Goal: Task Accomplishment & Management: Manage account settings

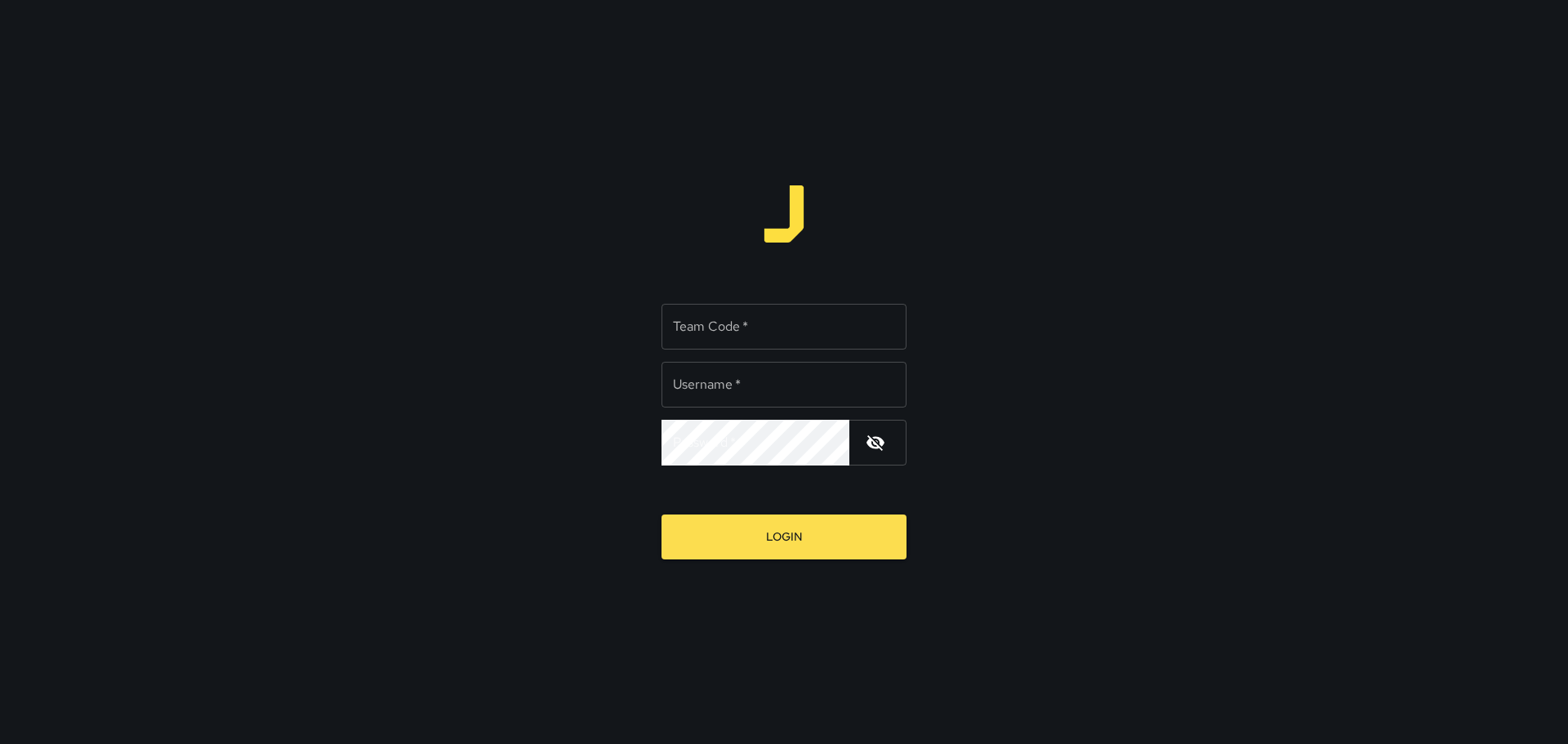
type input "*****"
click at [755, 340] on input "Team Code   *" at bounding box center [784, 326] width 245 height 45
type input "****"
drag, startPoint x: 728, startPoint y: 389, endPoint x: 736, endPoint y: 385, distance: 8.9
click at [731, 383] on input "*****" at bounding box center [784, 384] width 245 height 45
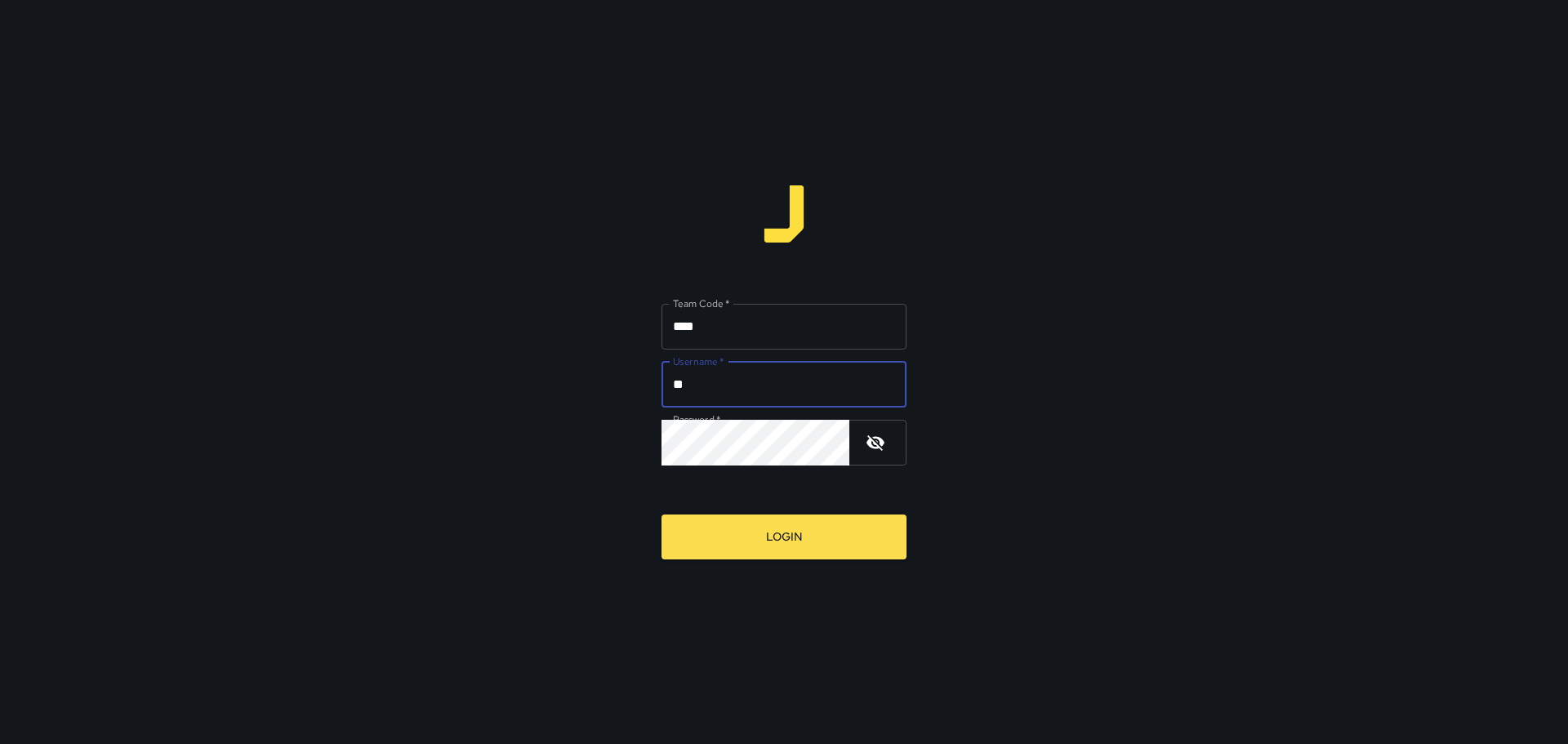
type input "*"
type input "****"
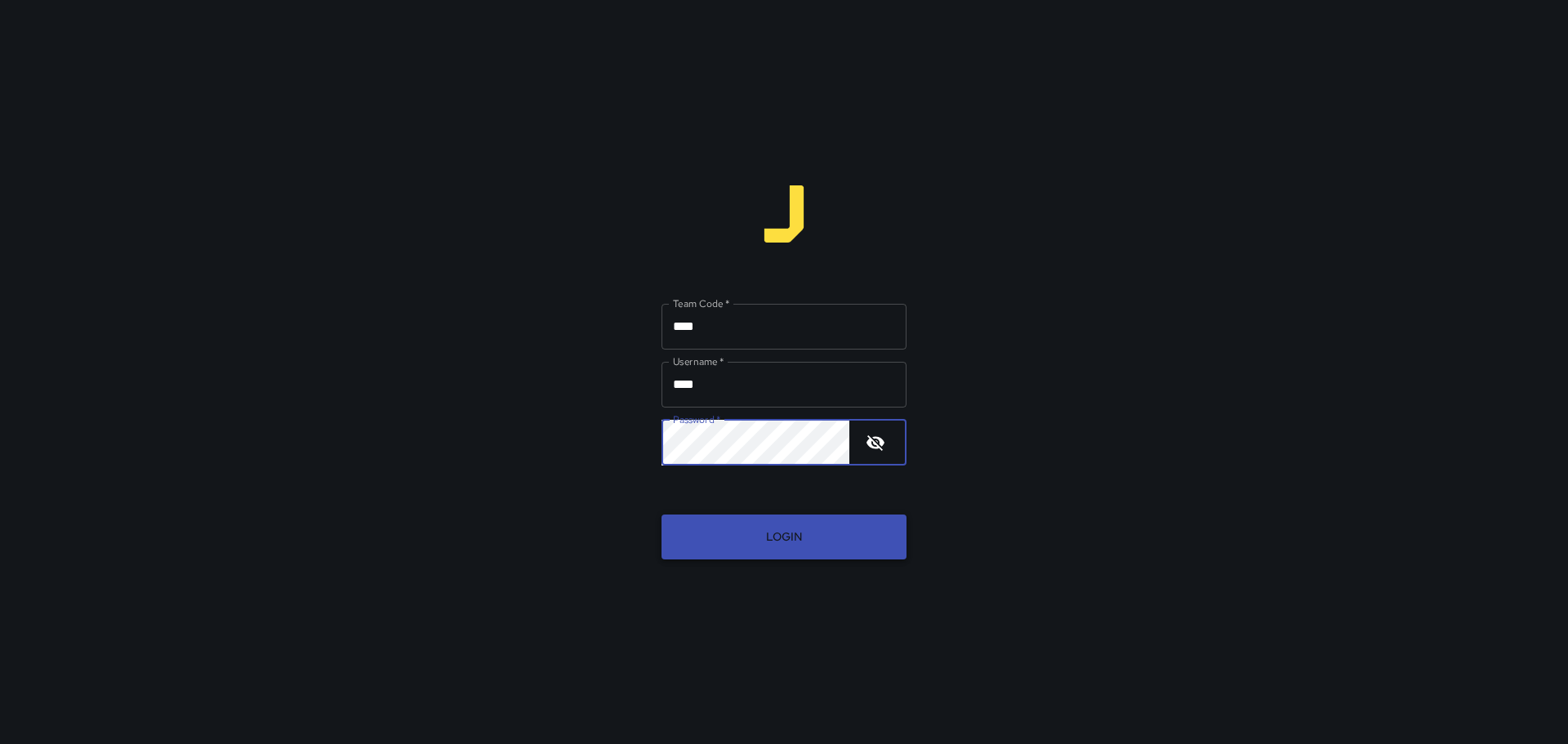
click at [697, 549] on button "Login" at bounding box center [784, 537] width 245 height 45
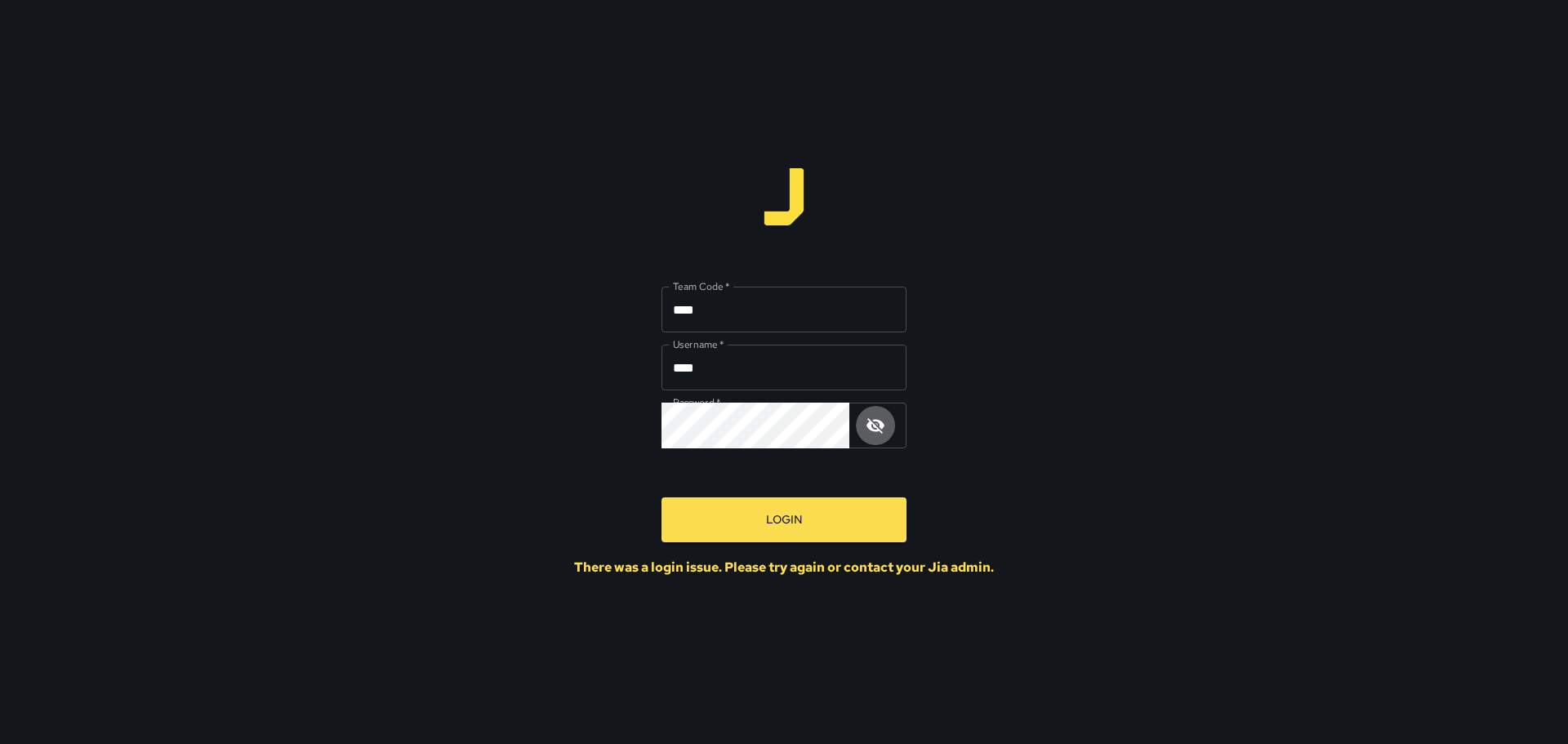
click at [875, 423] on icon "button" at bounding box center [876, 426] width 20 height 20
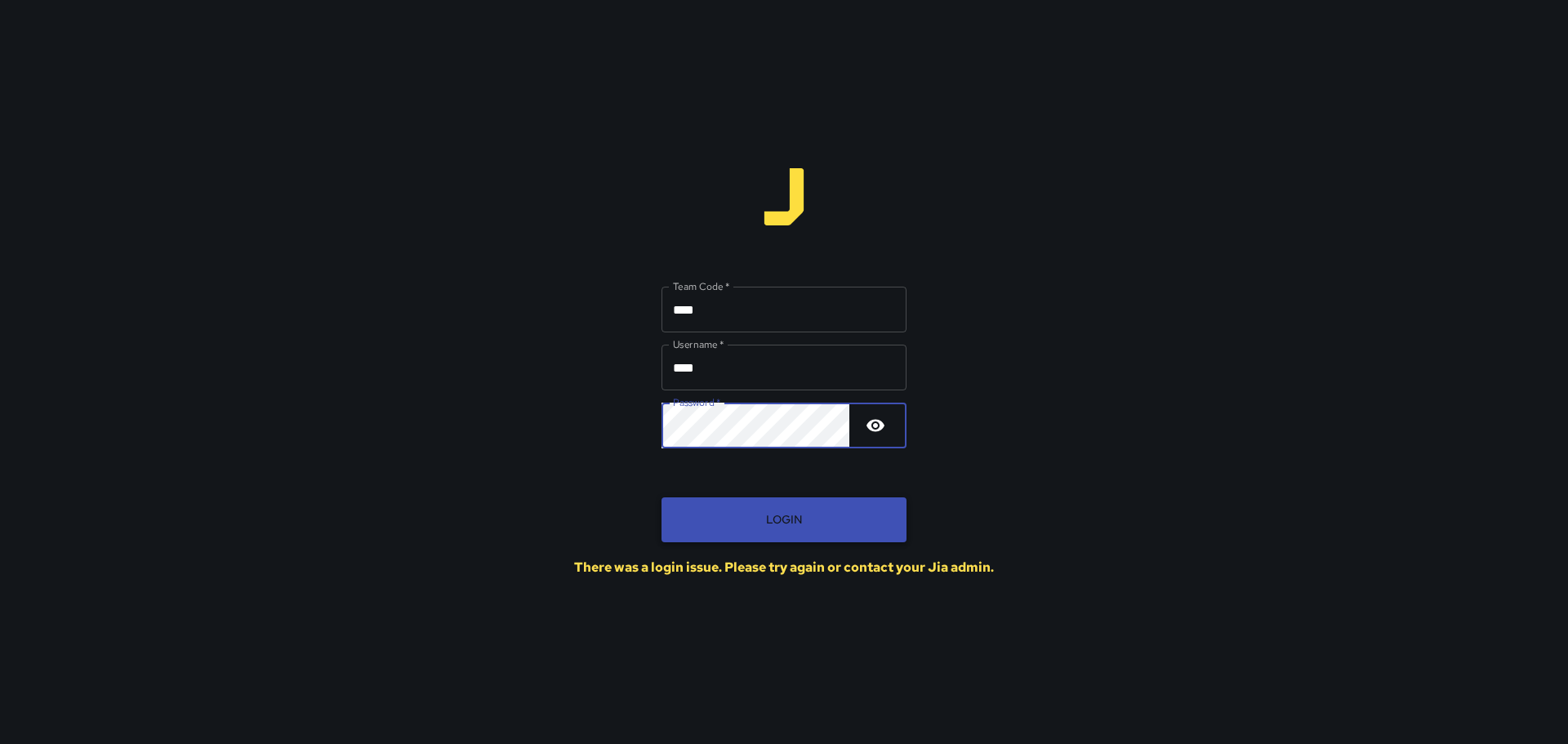
click at [727, 530] on button "Login" at bounding box center [784, 520] width 245 height 45
click at [763, 518] on button "Login" at bounding box center [784, 520] width 245 height 45
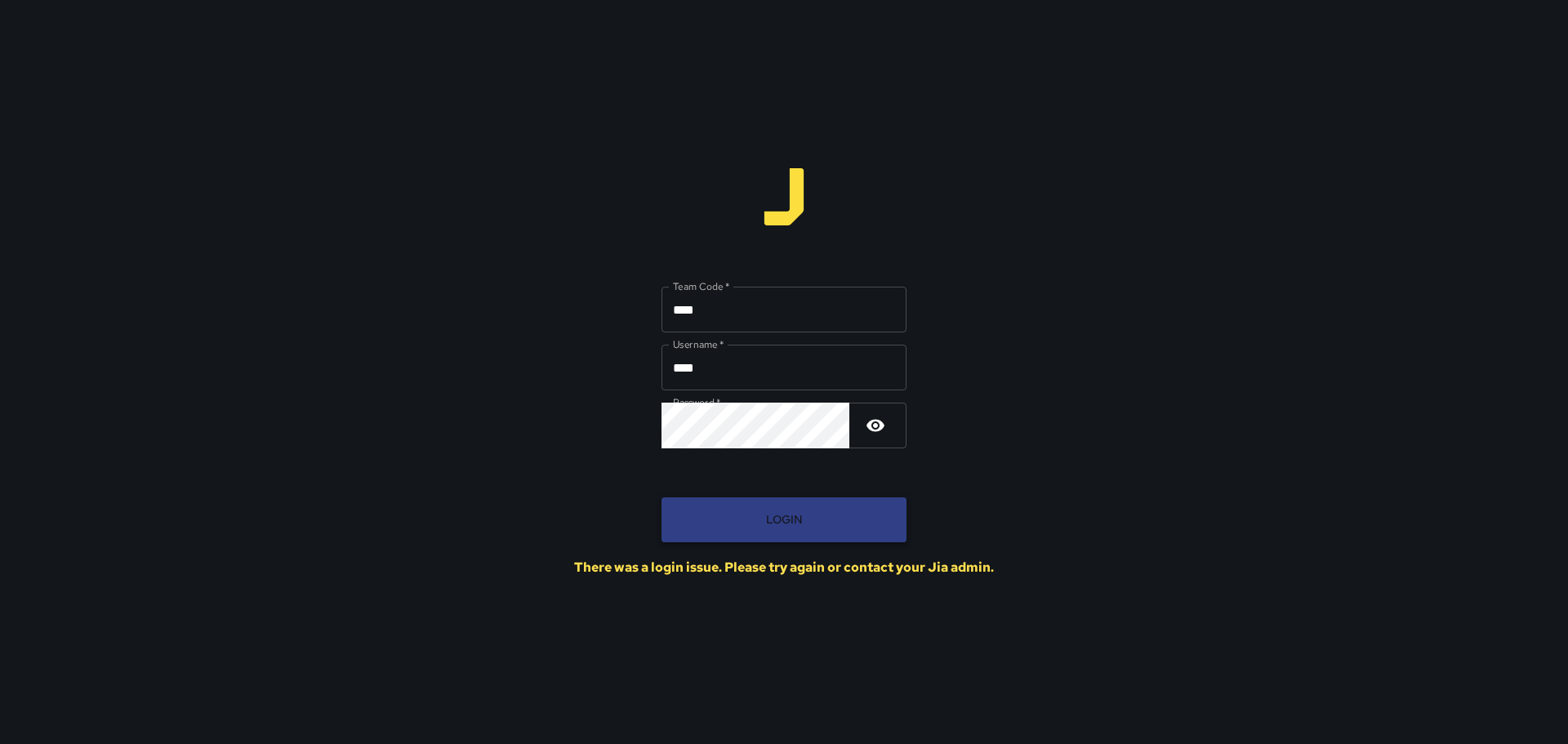
click at [711, 527] on button "Login" at bounding box center [784, 520] width 245 height 45
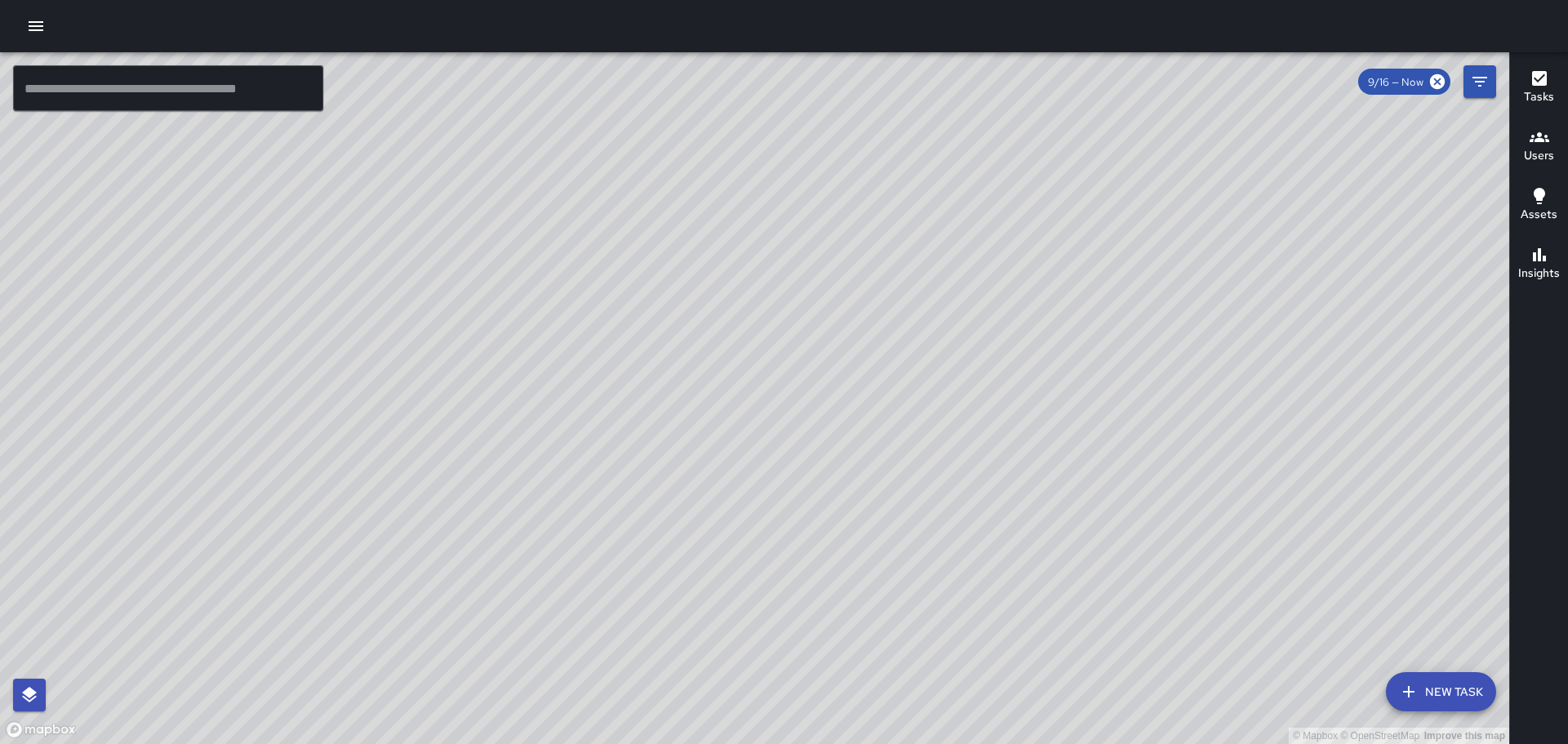
drag, startPoint x: 826, startPoint y: 395, endPoint x: 674, endPoint y: 521, distance: 197.4
click at [674, 521] on div "© Mapbox © OpenStreetMap Improve this map" at bounding box center [754, 398] width 1509 height 691
click at [41, 33] on icon "button" at bounding box center [36, 26] width 20 height 20
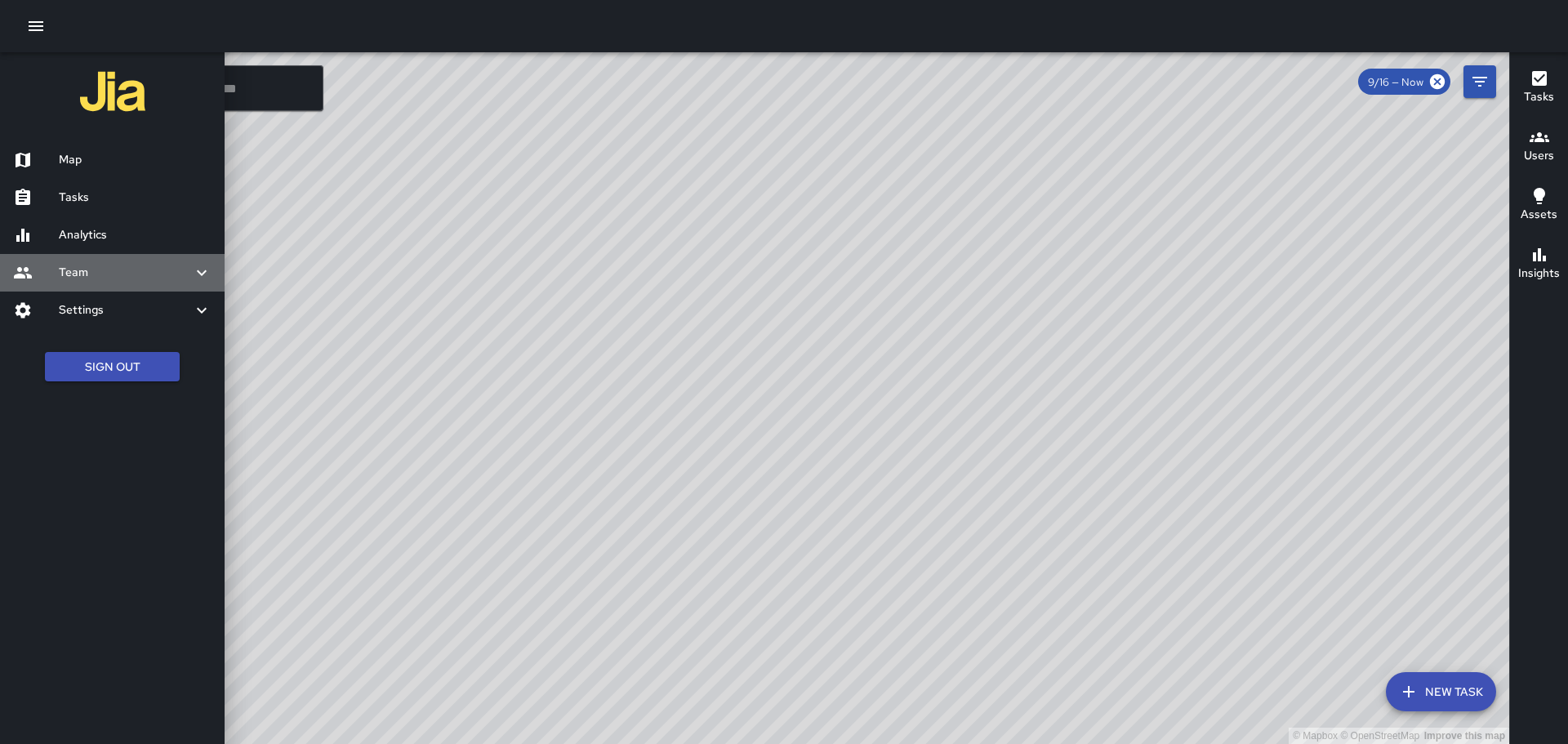
click at [193, 275] on icon at bounding box center [202, 273] width 20 height 20
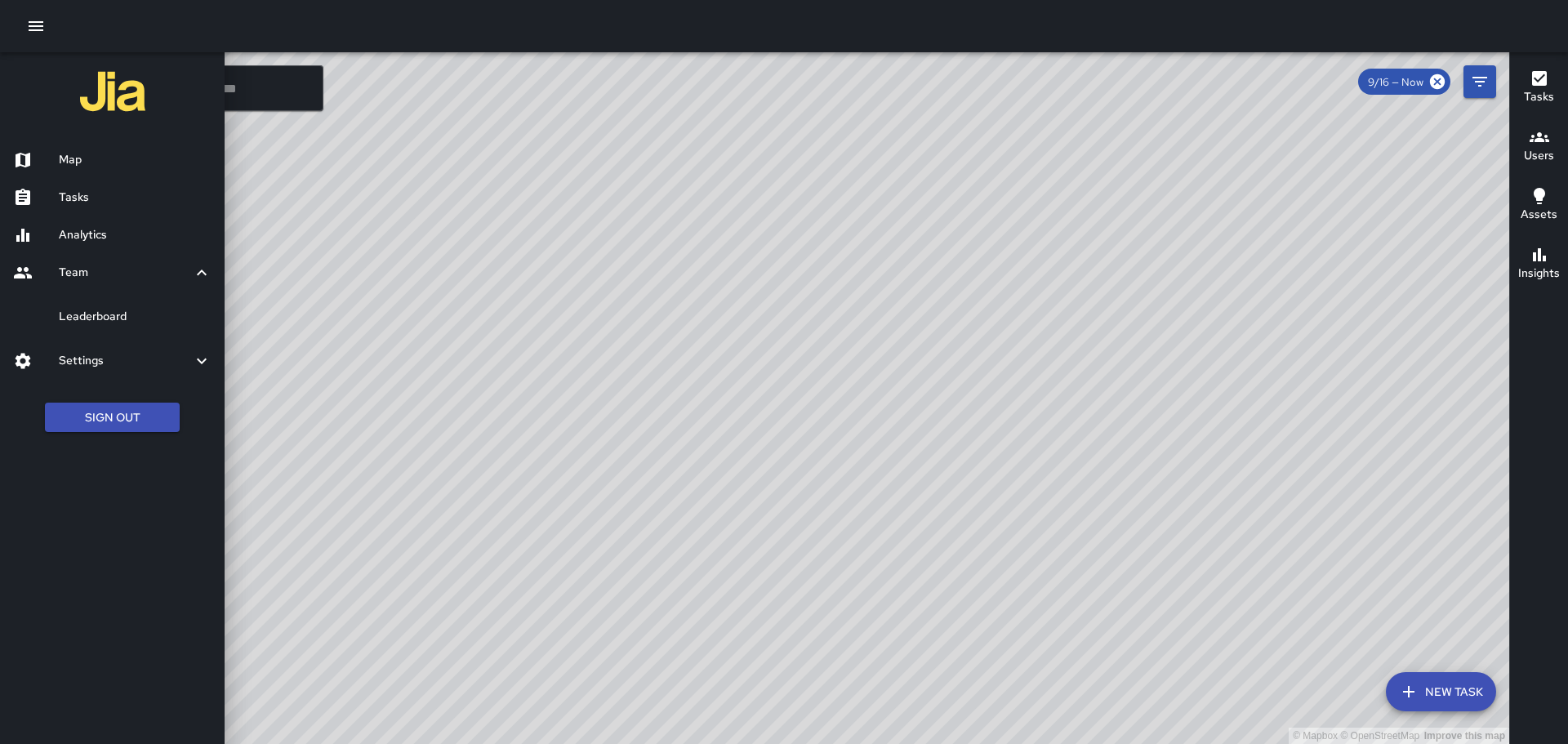
click at [498, 288] on div at bounding box center [784, 372] width 1568 height 744
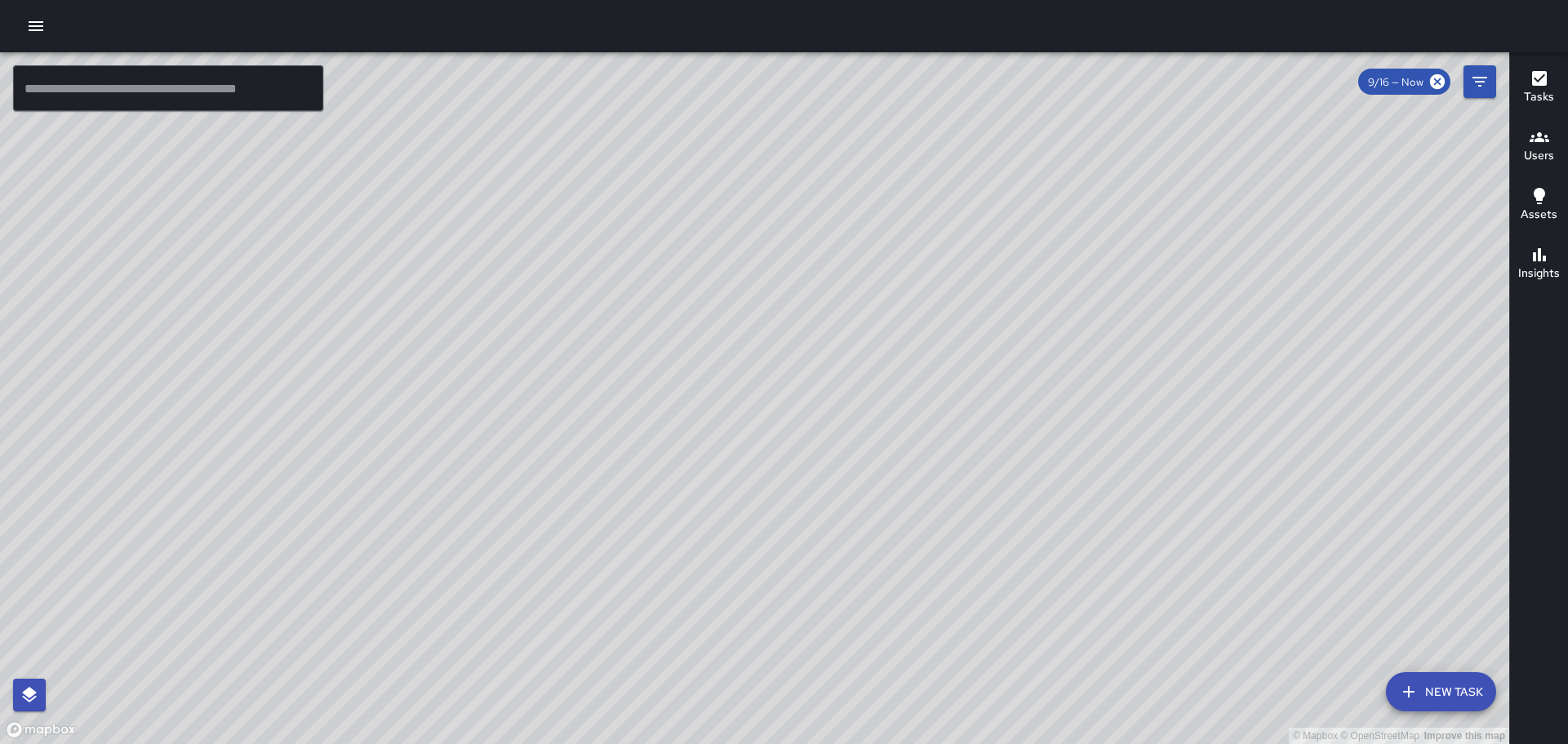
click at [1407, 82] on span "9/16 — Now" at bounding box center [1395, 82] width 75 height 14
click at [1416, 82] on span "9/16 — Now" at bounding box center [1395, 82] width 75 height 14
click at [1550, 139] on div "Users" at bounding box center [1538, 146] width 30 height 37
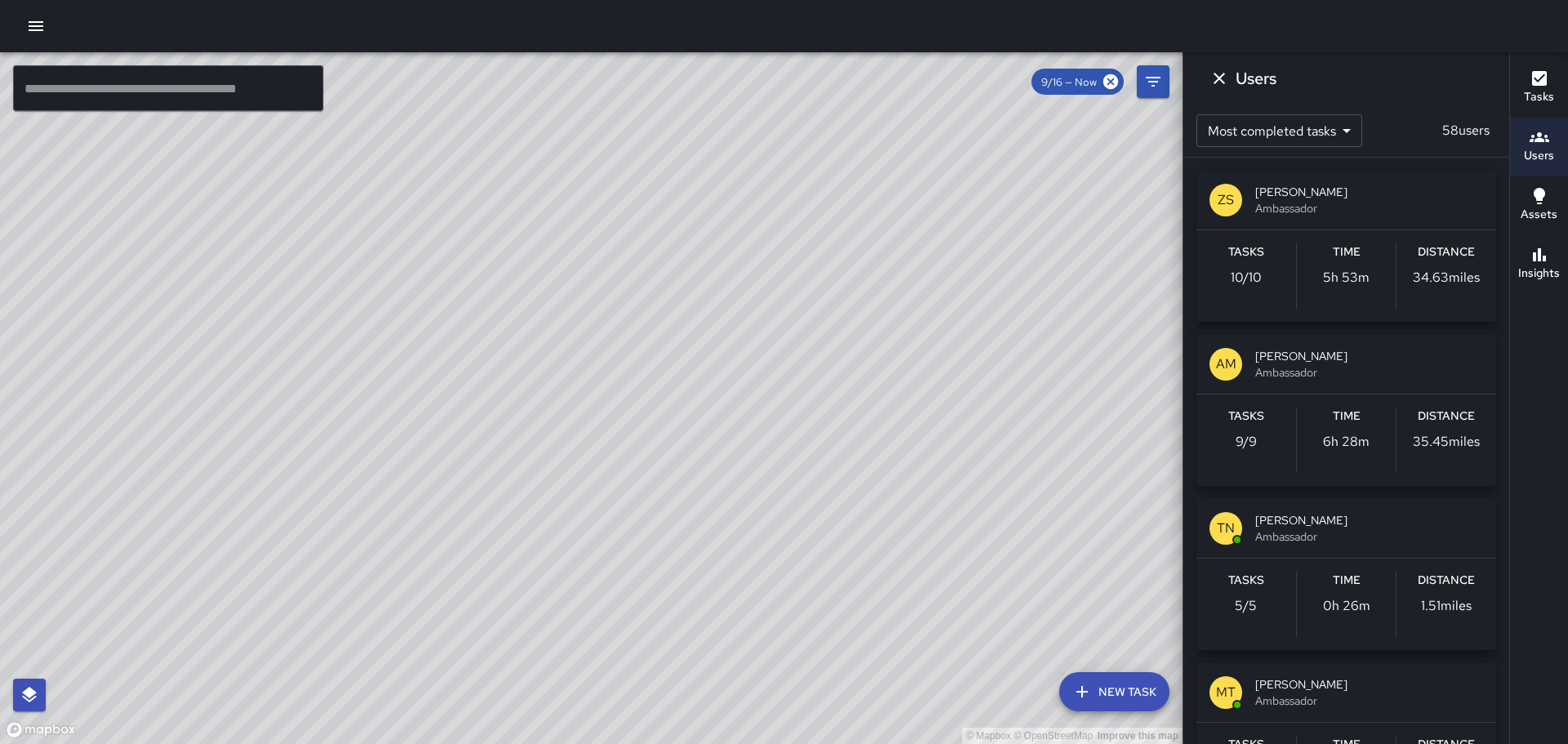
click at [1232, 201] on p "ZS" at bounding box center [1225, 200] width 16 height 20
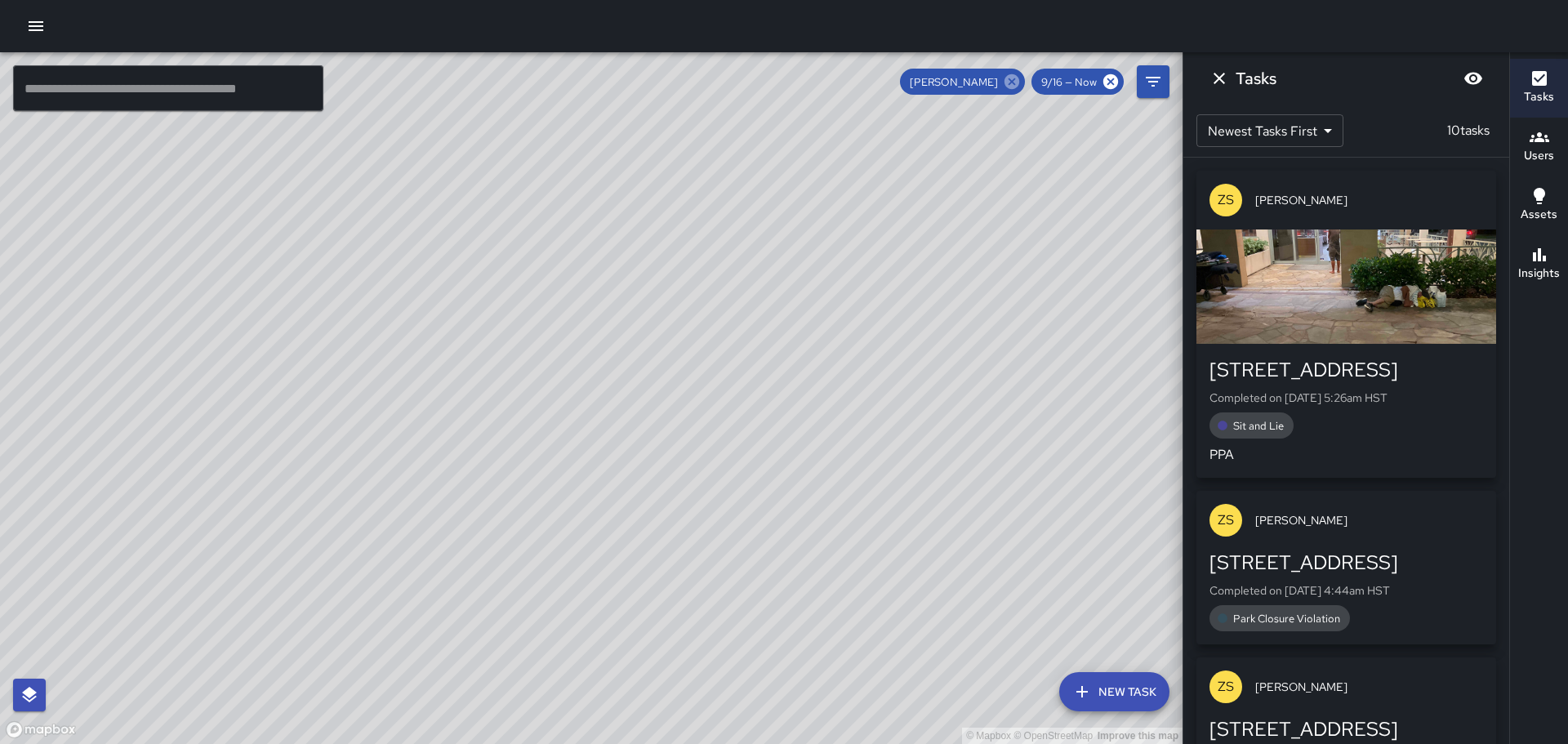
click at [1015, 77] on icon at bounding box center [1011, 82] width 15 height 14
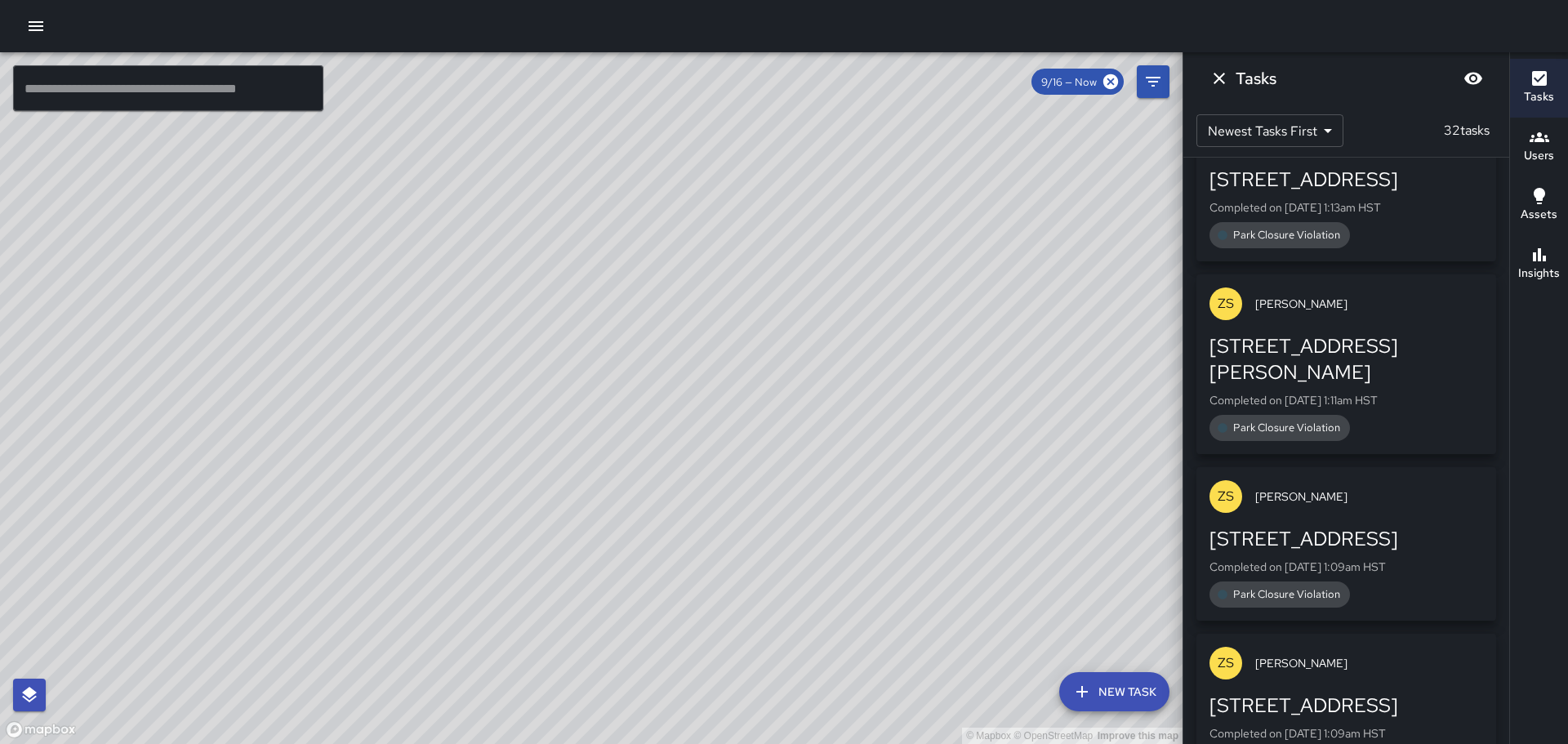
scroll to position [6363, 0]
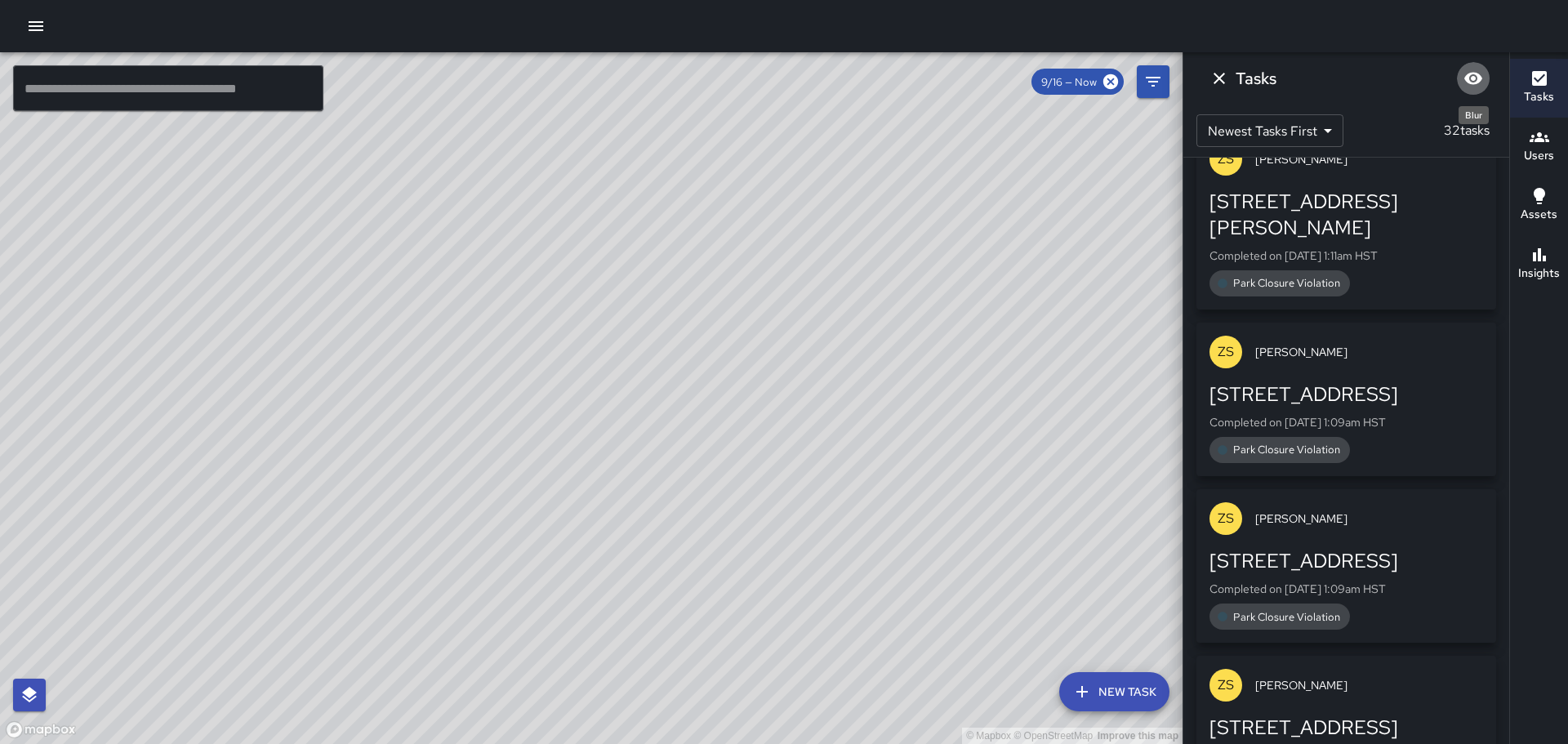
click at [1470, 80] on icon "Blur" at bounding box center [1473, 79] width 20 height 20
click at [1470, 80] on icon "Unblur" at bounding box center [1473, 79] width 20 height 20
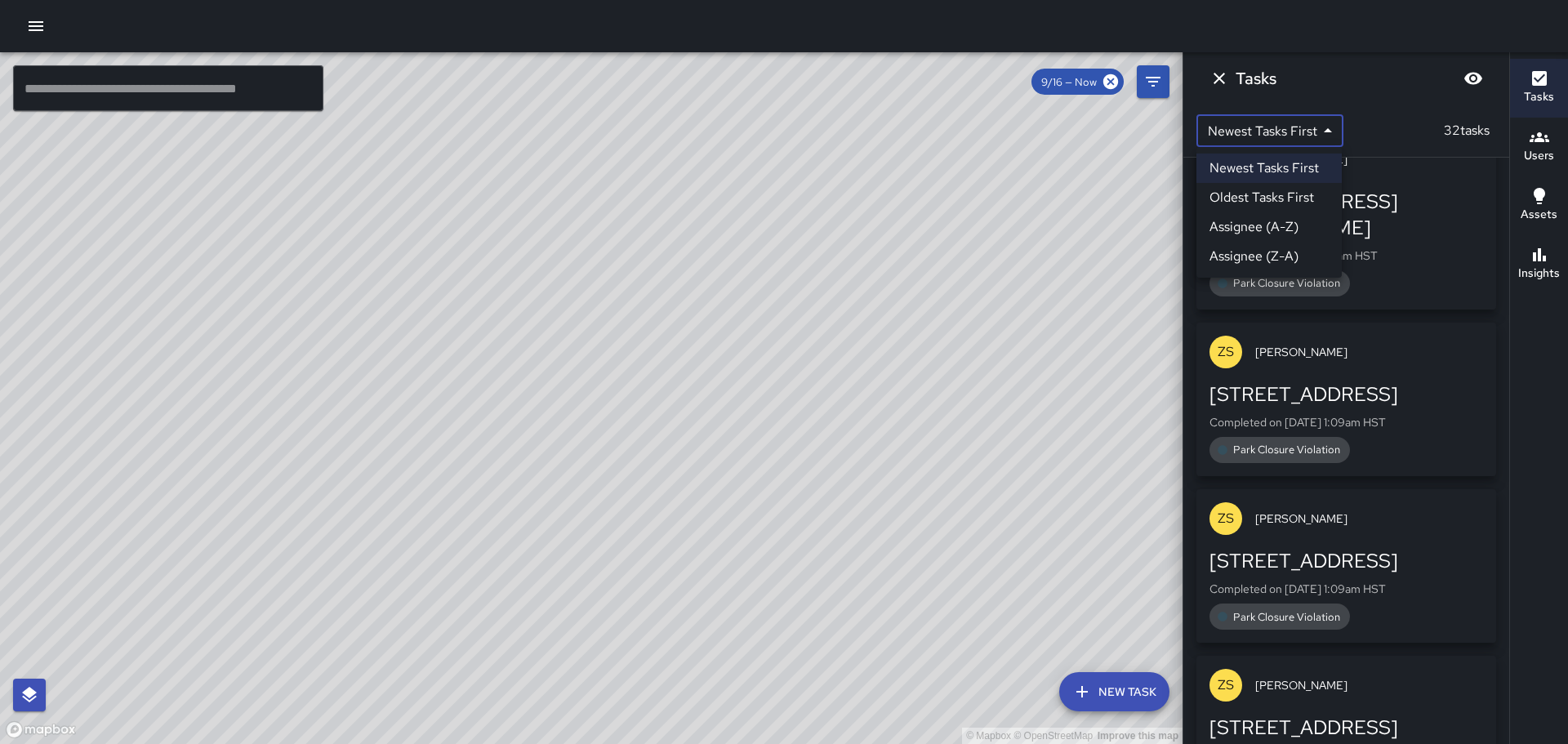
click at [1309, 127] on body "© Mapbox © OpenStreetMap Improve this map ​ New Task 9/16 — Now Map Layers Task…" at bounding box center [784, 372] width 1568 height 744
click at [1239, 228] on li "Assignee (A-Z)" at bounding box center [1269, 227] width 145 height 29
click at [1303, 125] on body "© Mapbox © OpenStreetMap Improve this map ​ New Task 9/16 — Now Map Layers Task…" at bounding box center [784, 372] width 1568 height 744
click at [1279, 166] on li "Newest Tasks First" at bounding box center [1260, 168] width 136 height 29
type input "*"
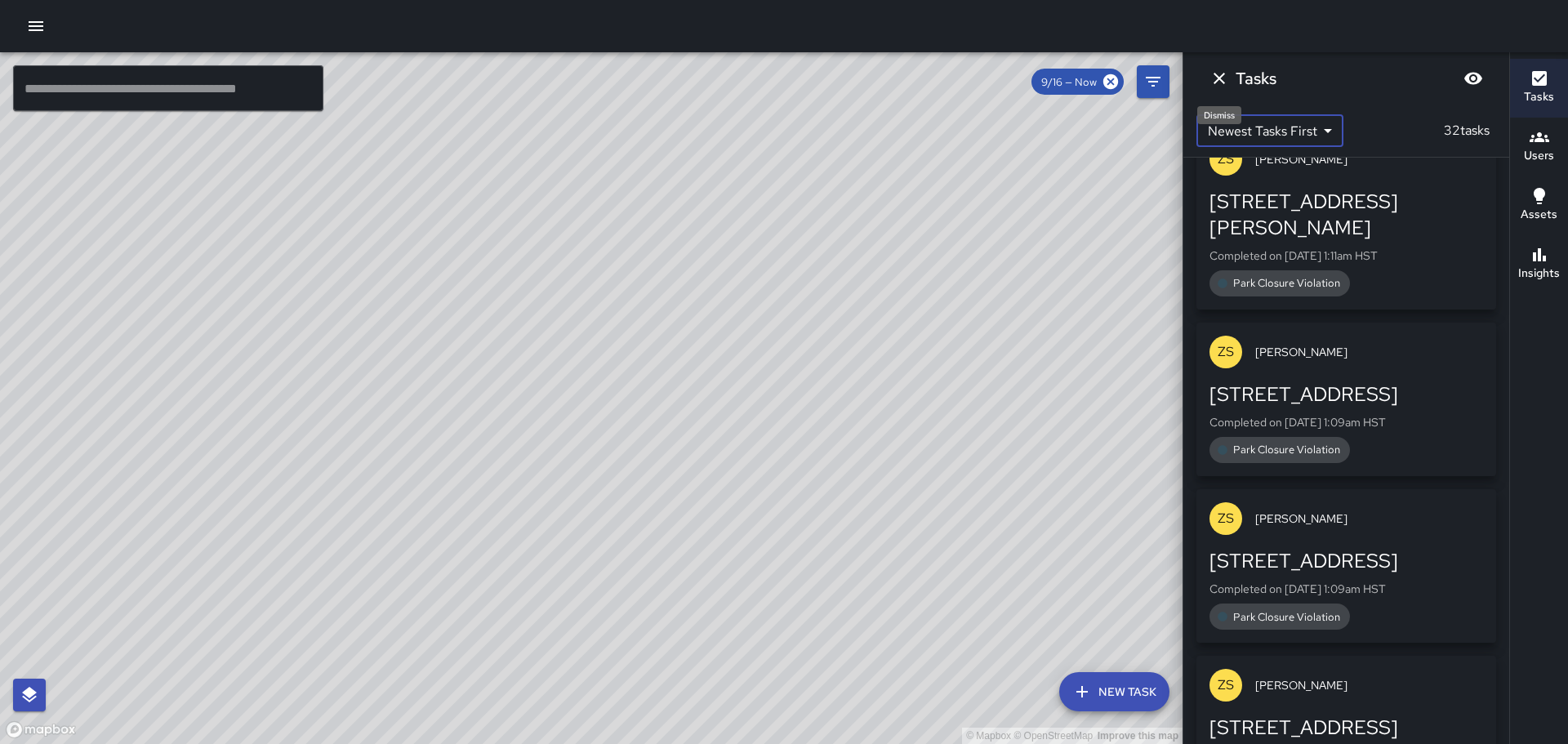
click at [1226, 82] on icon "Dismiss" at bounding box center [1219, 79] width 20 height 20
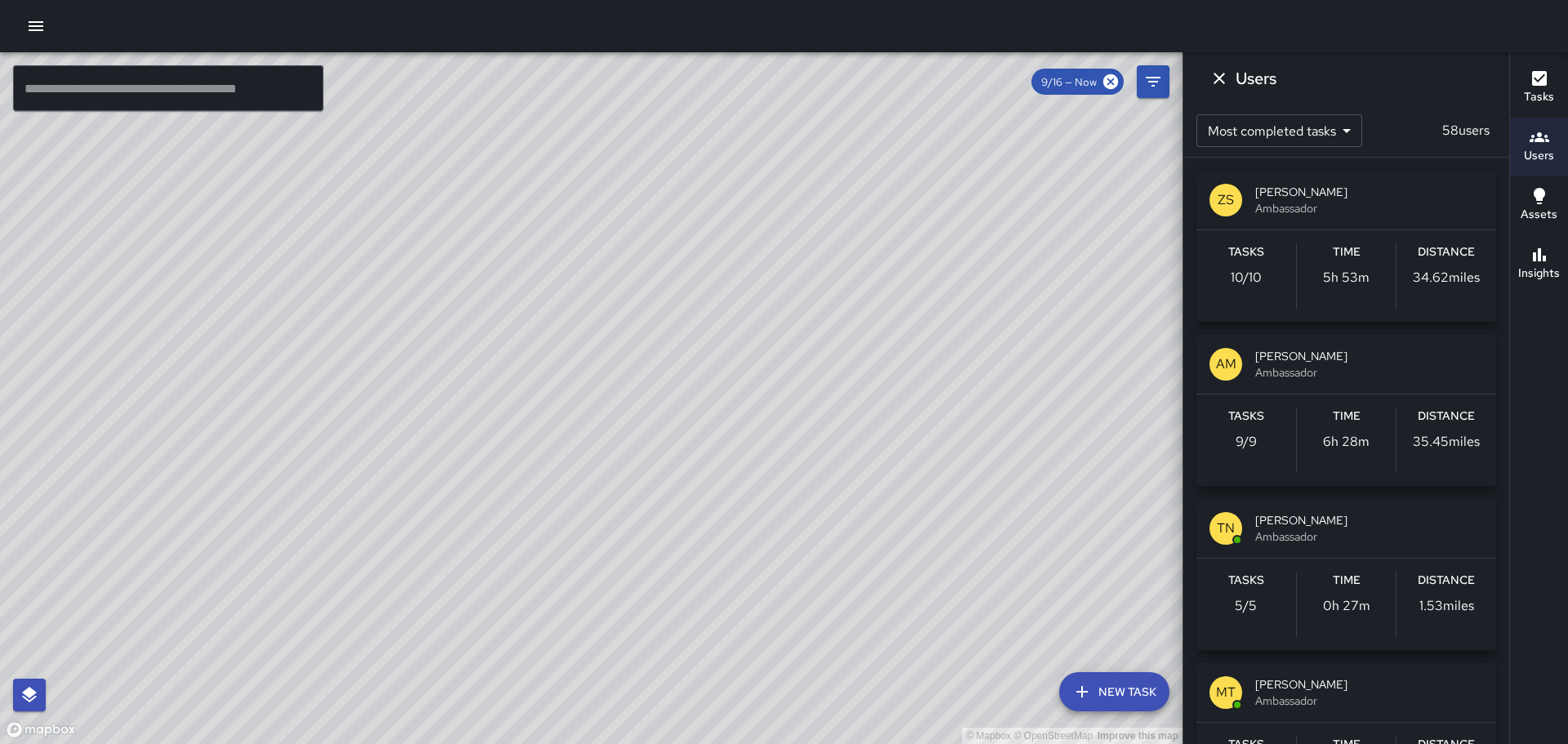
click at [1315, 119] on body "© Mapbox © OpenStreetMap Improve this map ​ New Task 9/16 — Now Map Layers Task…" at bounding box center [784, 372] width 1568 height 744
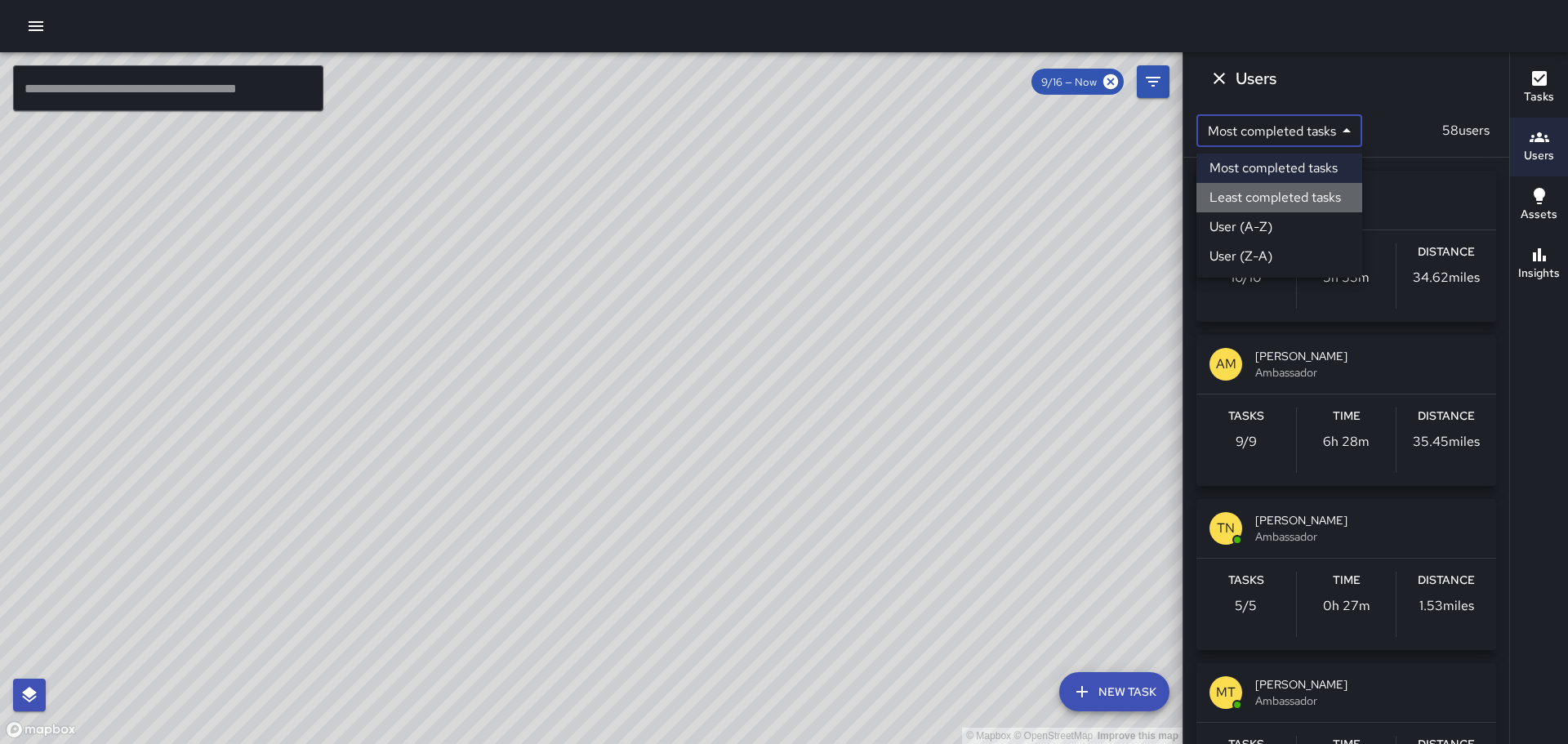
click at [1276, 211] on li "Least completed tasks" at bounding box center [1279, 198] width 166 height 29
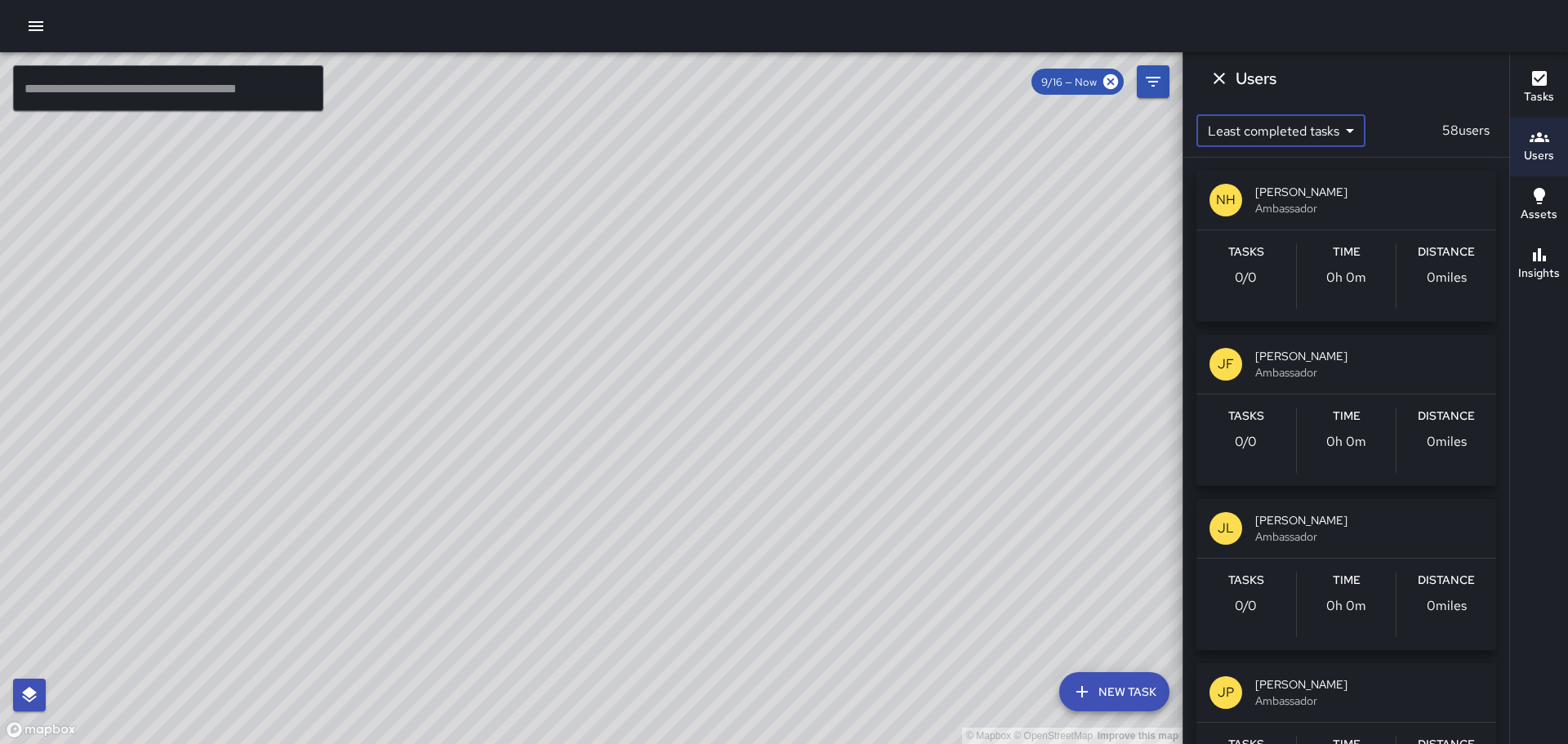
click at [1285, 133] on body "© Mapbox © OpenStreetMap Improve this map ​ New Task 9/16 — Now Map Layers Task…" at bounding box center [784, 372] width 1568 height 744
click at [1268, 227] on li "User (A-Z)" at bounding box center [1281, 227] width 169 height 29
type input "*"
click at [1112, 242] on div "© Mapbox © OpenStreetMap Improve this map" at bounding box center [591, 398] width 1182 height 691
click at [1126, 169] on div "© Mapbox © OpenStreetMap Improve this map" at bounding box center [591, 398] width 1182 height 691
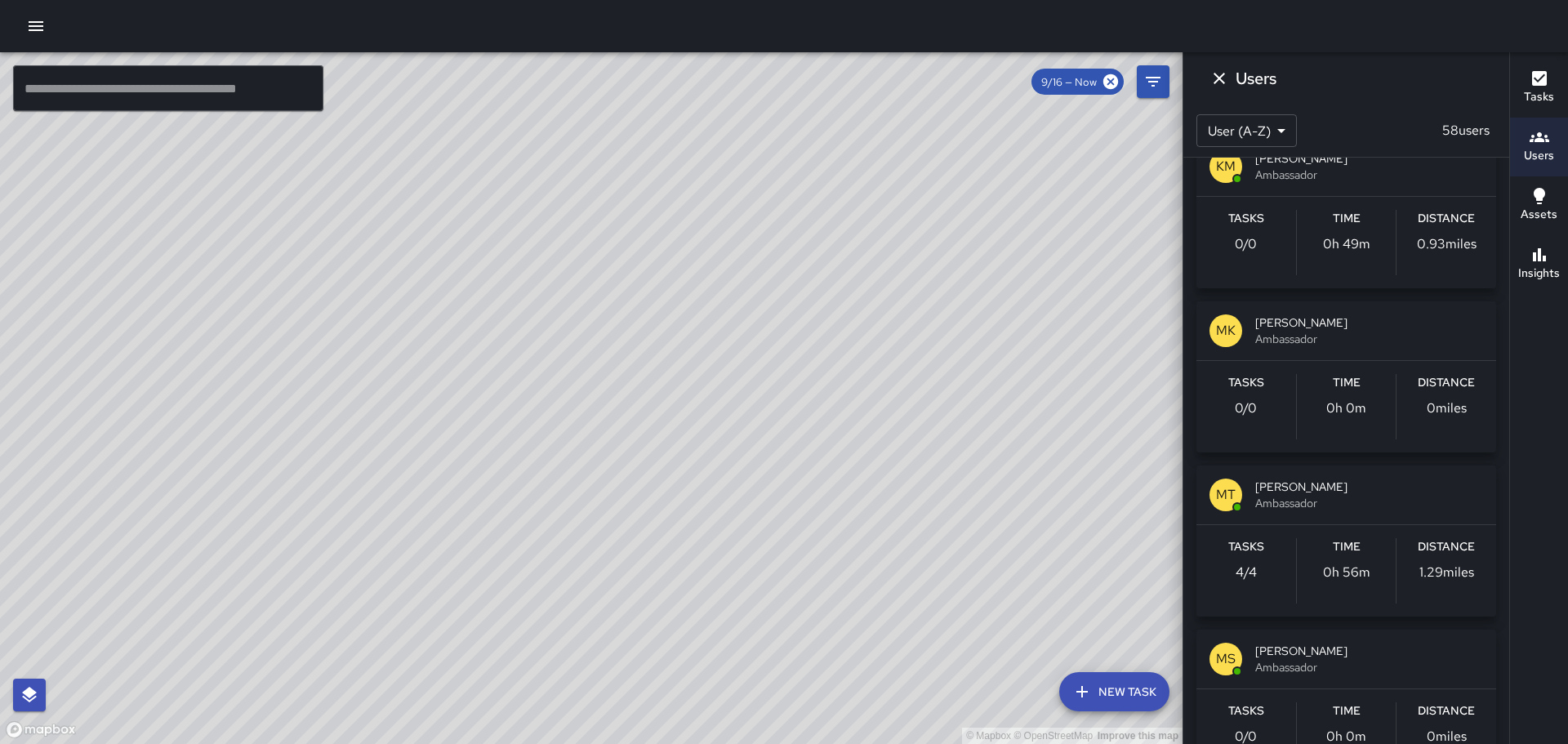
scroll to position [5959, 0]
click at [1267, 329] on span "Ambassador" at bounding box center [1369, 337] width 227 height 16
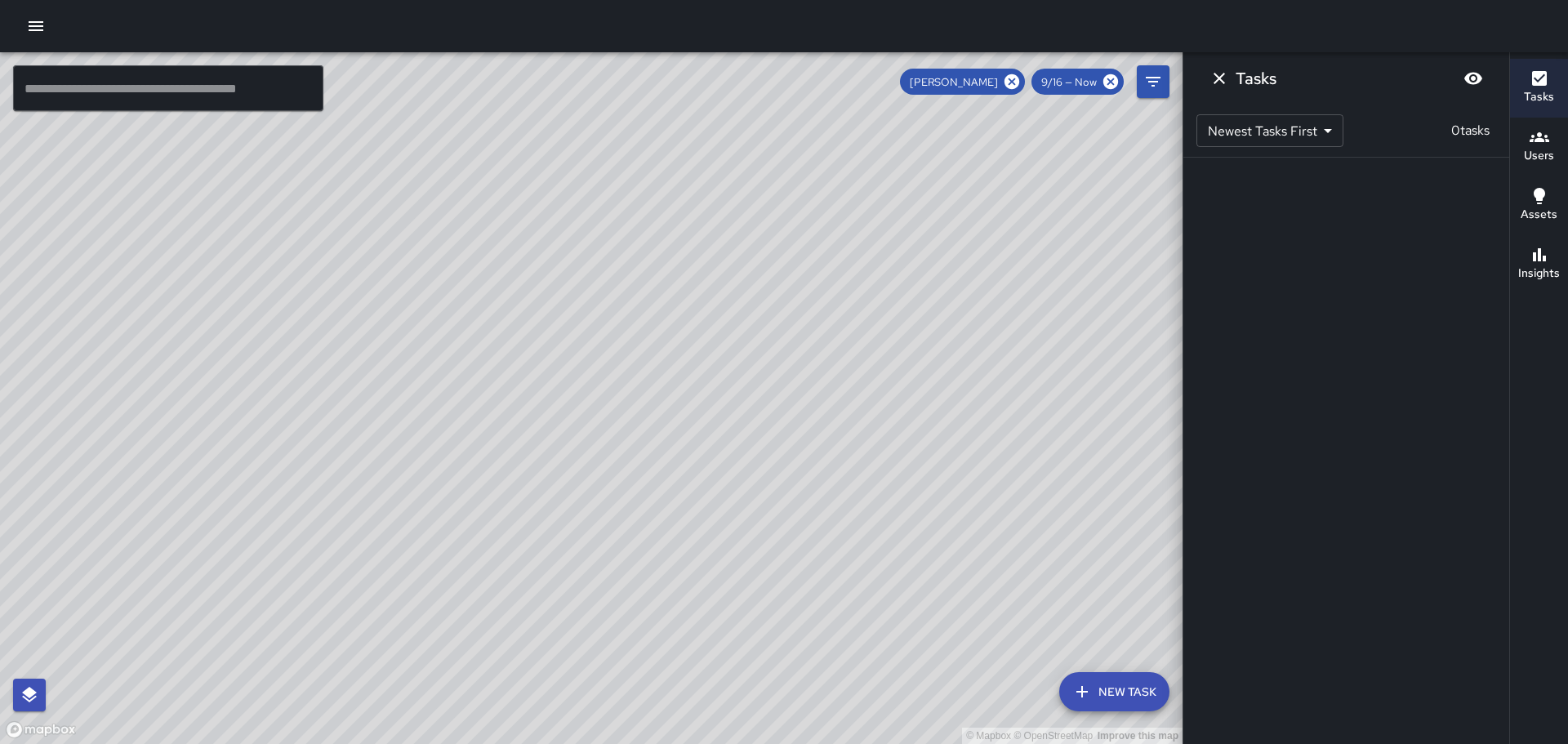
scroll to position [0, 0]
click at [1066, 233] on div "© Mapbox © OpenStreetMap Improve this map" at bounding box center [591, 398] width 1182 height 691
click at [1222, 76] on icon "Dismiss" at bounding box center [1219, 78] width 12 height 12
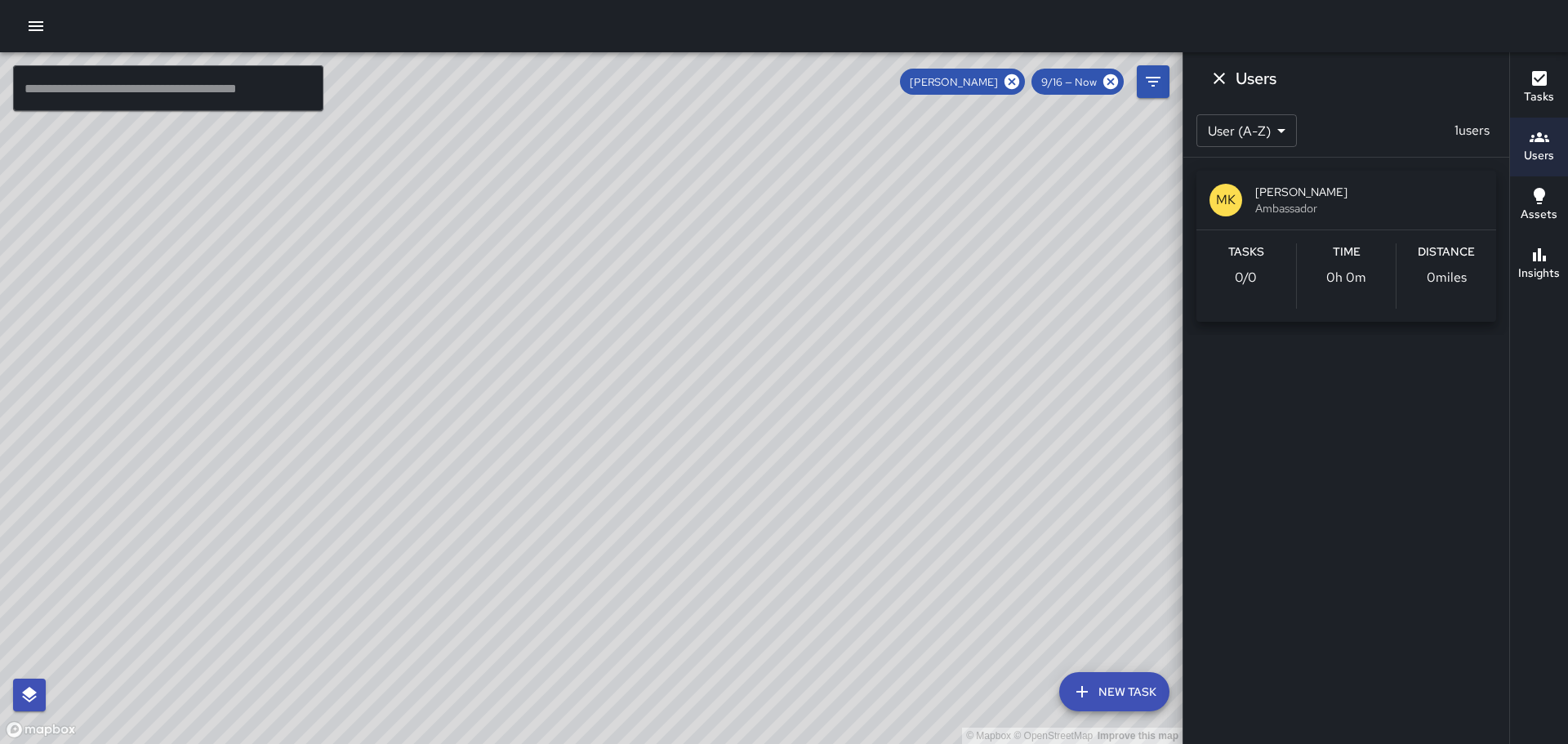
click at [1234, 195] on p "MK" at bounding box center [1225, 200] width 20 height 20
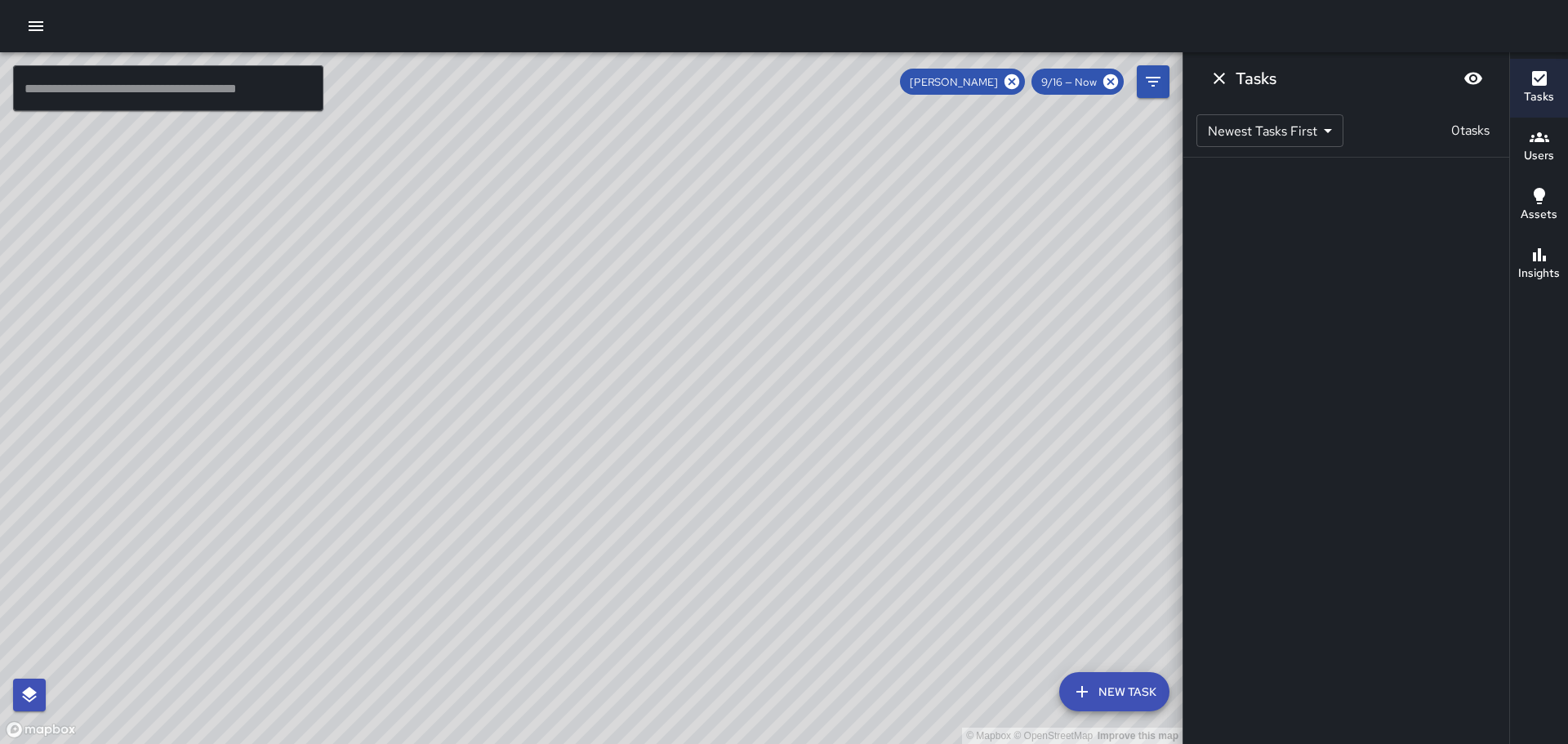
click at [1056, 265] on div "© Mapbox © OpenStreetMap Improve this map" at bounding box center [591, 398] width 1182 height 691
click at [1017, 82] on icon at bounding box center [1011, 82] width 15 height 14
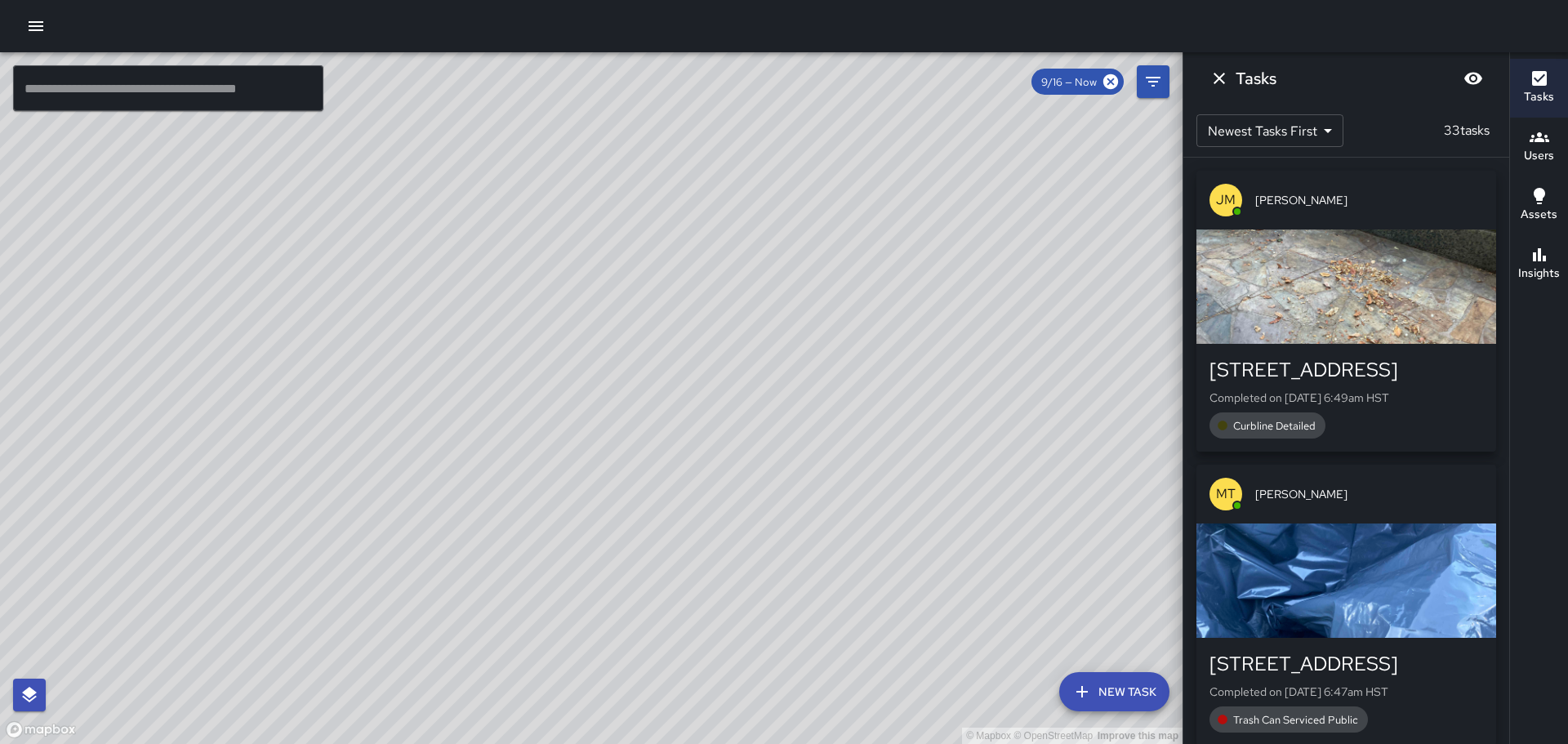
click at [1314, 133] on body "© Mapbox © OpenStreetMap Improve this map ​ New Task 9/16 — Now Map Layers Task…" at bounding box center [784, 372] width 1568 height 744
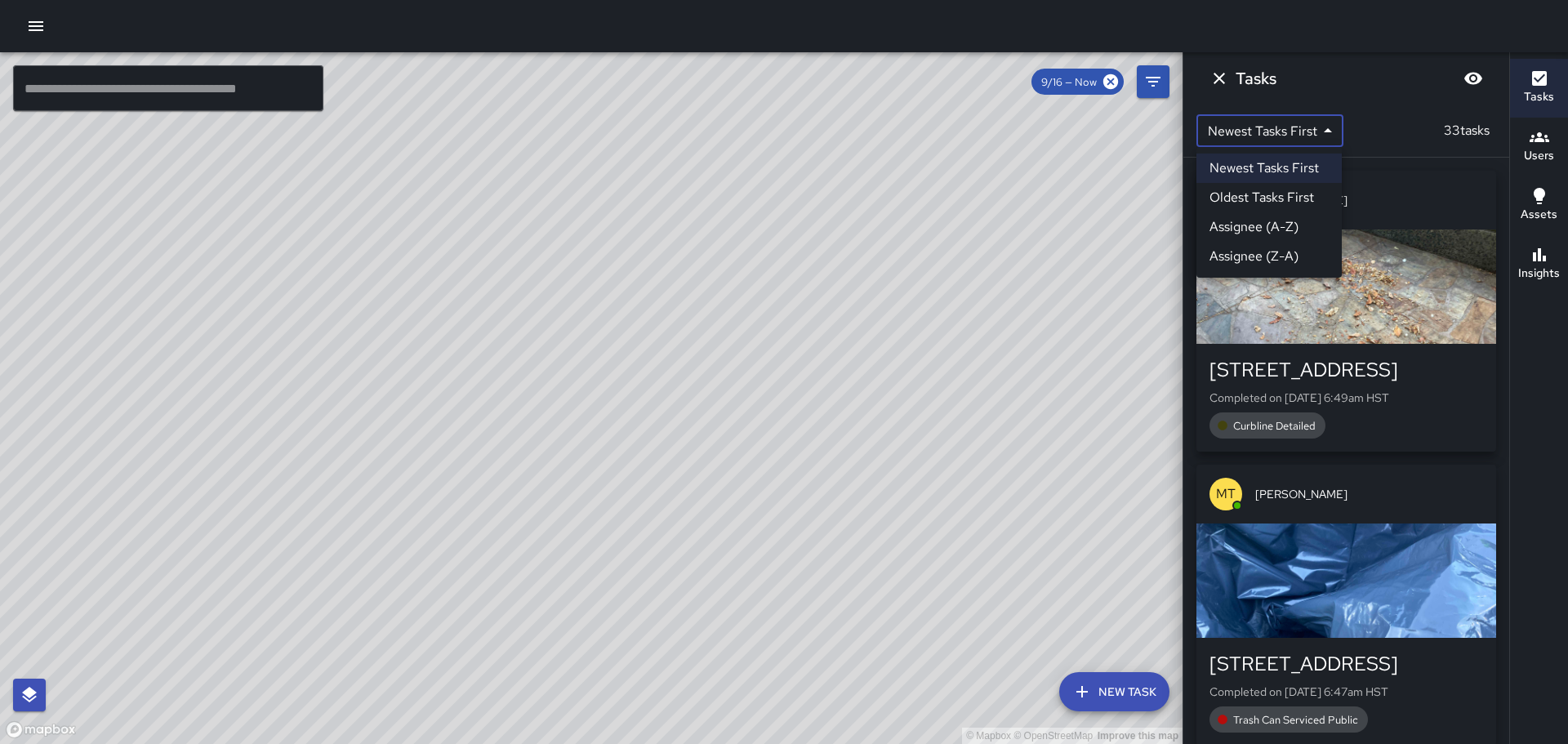
click at [1262, 226] on li "Assignee (A-Z)" at bounding box center [1269, 227] width 145 height 29
type input "*"
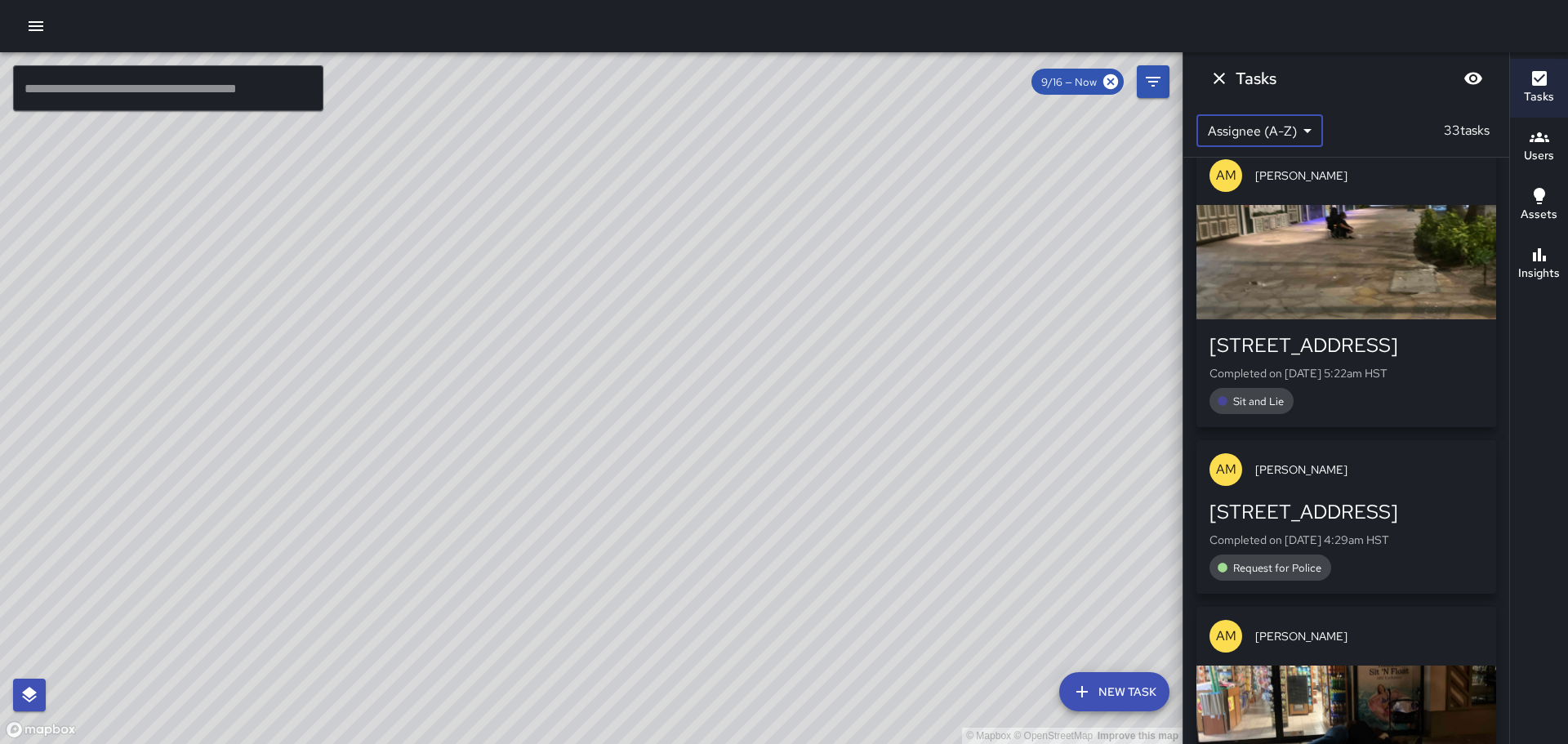
scroll to position [816, 0]
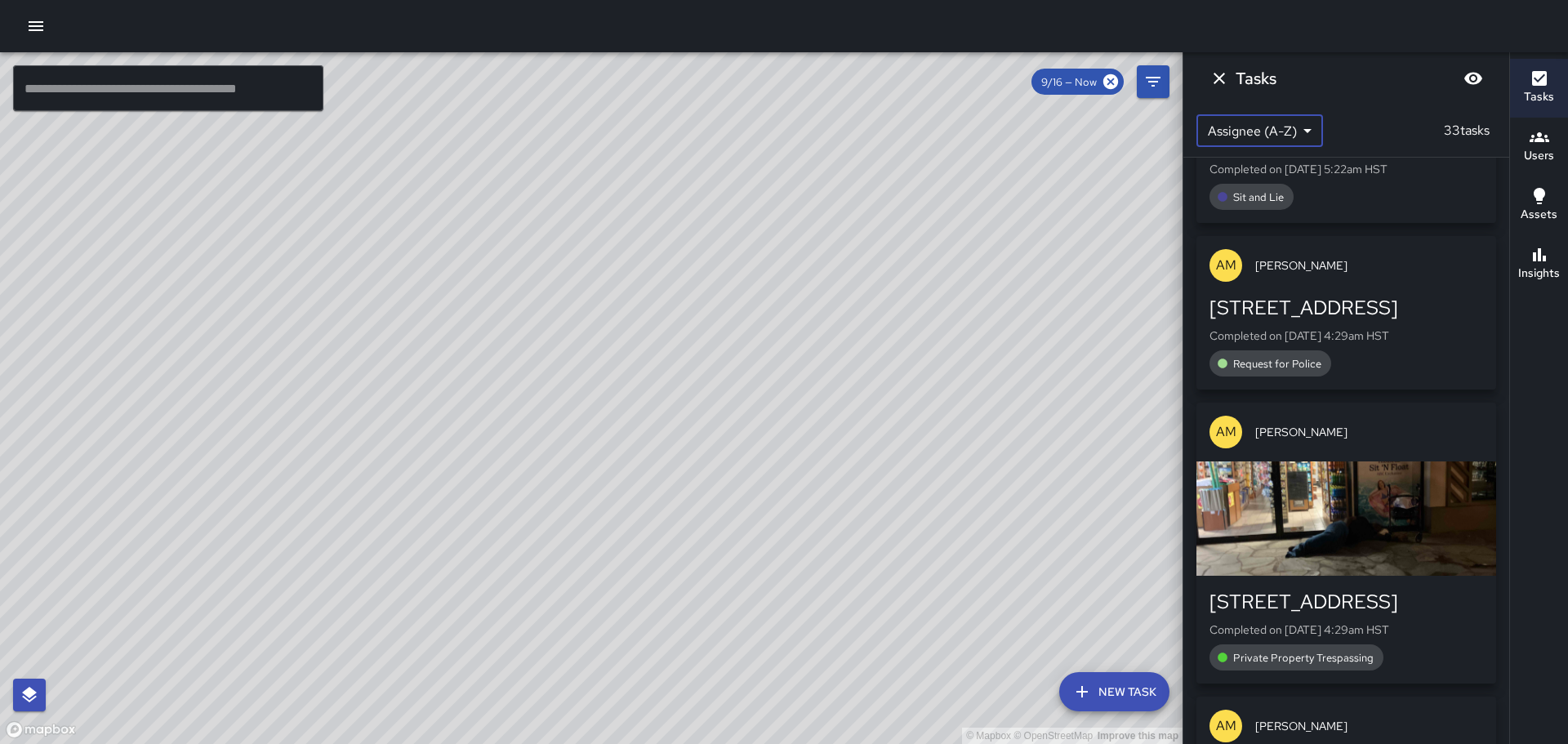
click at [1079, 282] on div "© Mapbox © OpenStreetMap Improve this map" at bounding box center [591, 398] width 1182 height 691
click at [1133, 308] on div "© Mapbox © OpenStreetMap Improve this map" at bounding box center [591, 398] width 1182 height 691
click at [952, 283] on div "© Mapbox © OpenStreetMap Improve this map" at bounding box center [591, 398] width 1182 height 691
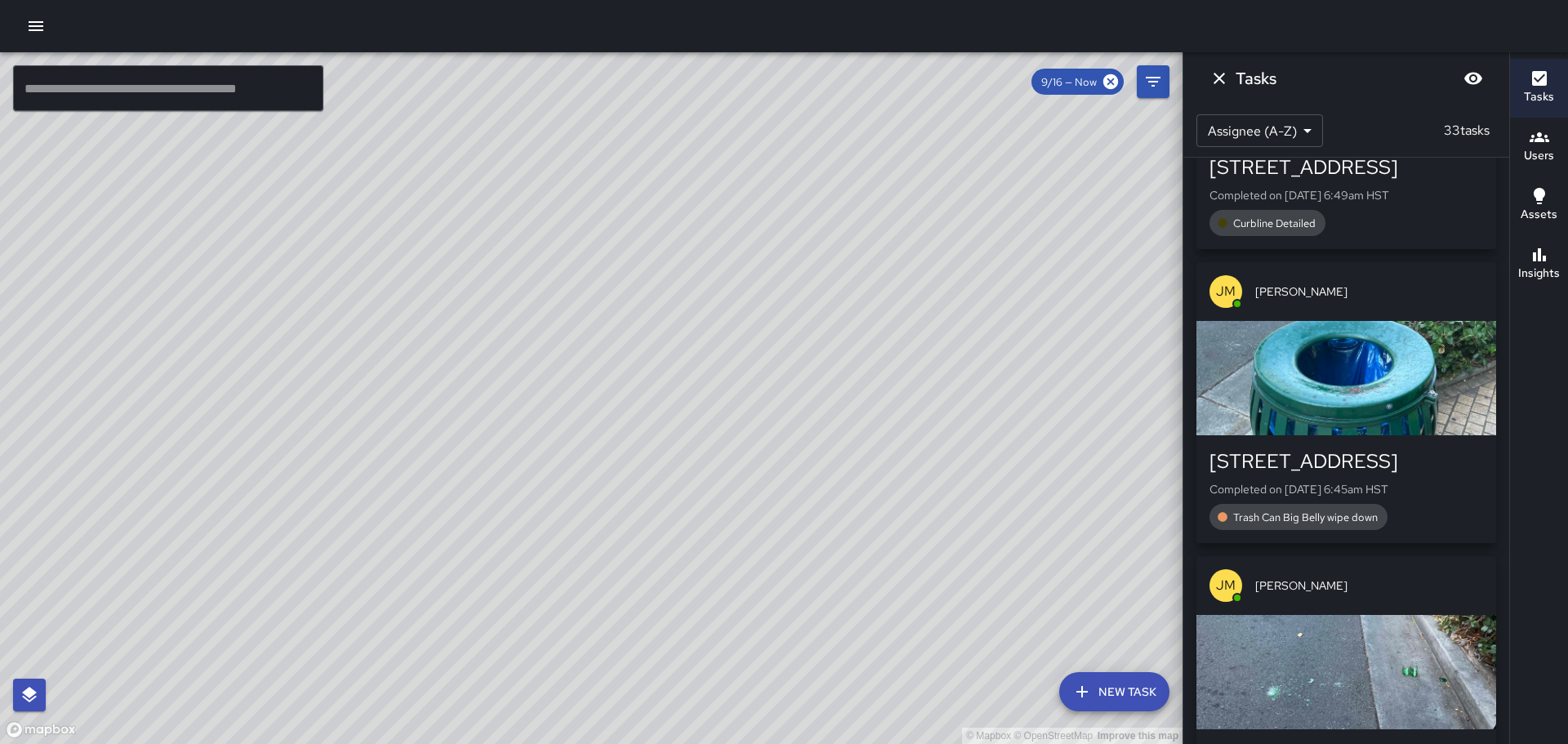
scroll to position [2857, 0]
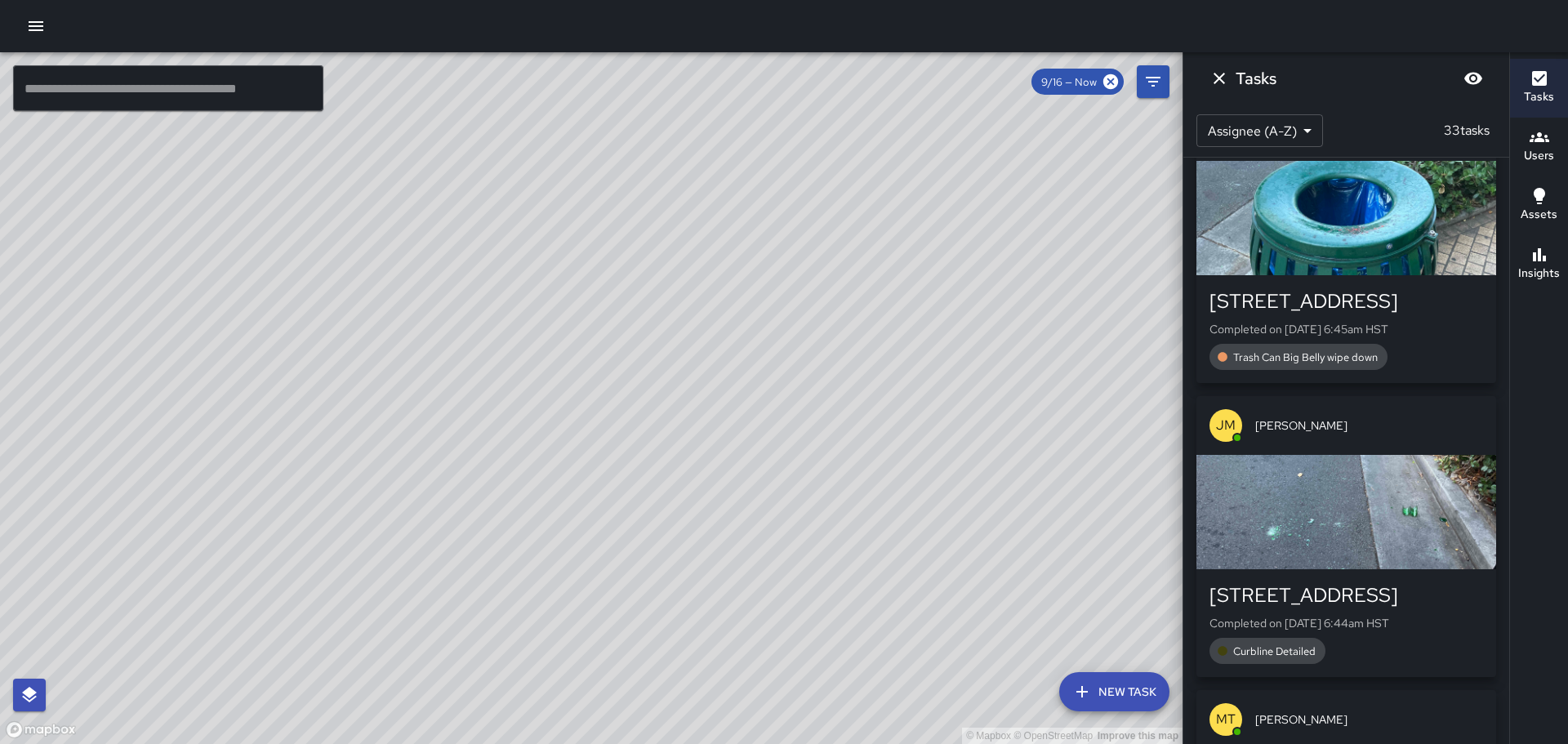
click at [1111, 237] on div "© Mapbox © OpenStreetMap Improve this map" at bounding box center [591, 398] width 1182 height 691
click at [1297, 133] on body "© Mapbox © OpenStreetMap Improve this map ​ New Task 9/16 — Now Map Layers Task…" at bounding box center [784, 372] width 1568 height 744
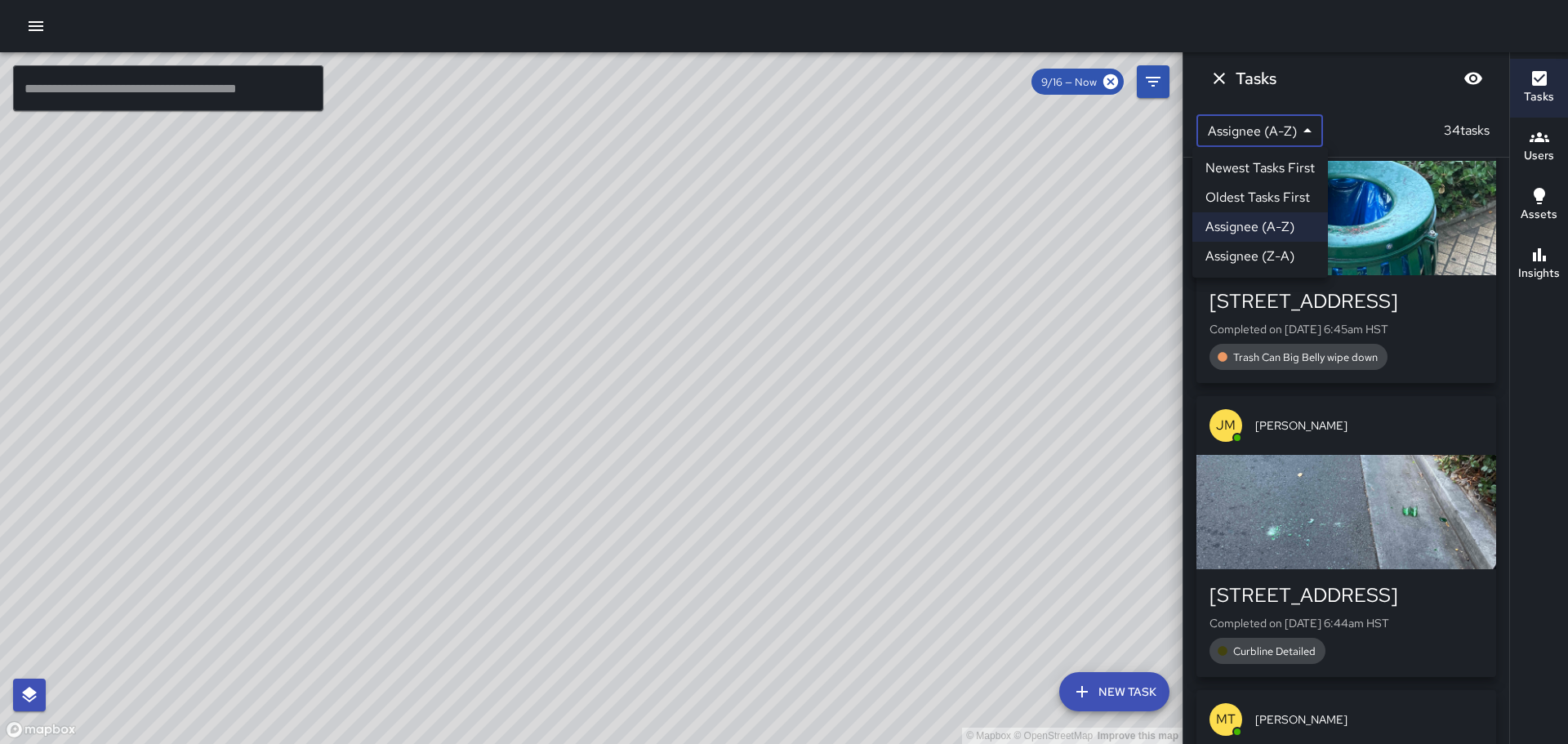
click at [1220, 227] on li "Assignee (A-Z)" at bounding box center [1260, 227] width 136 height 29
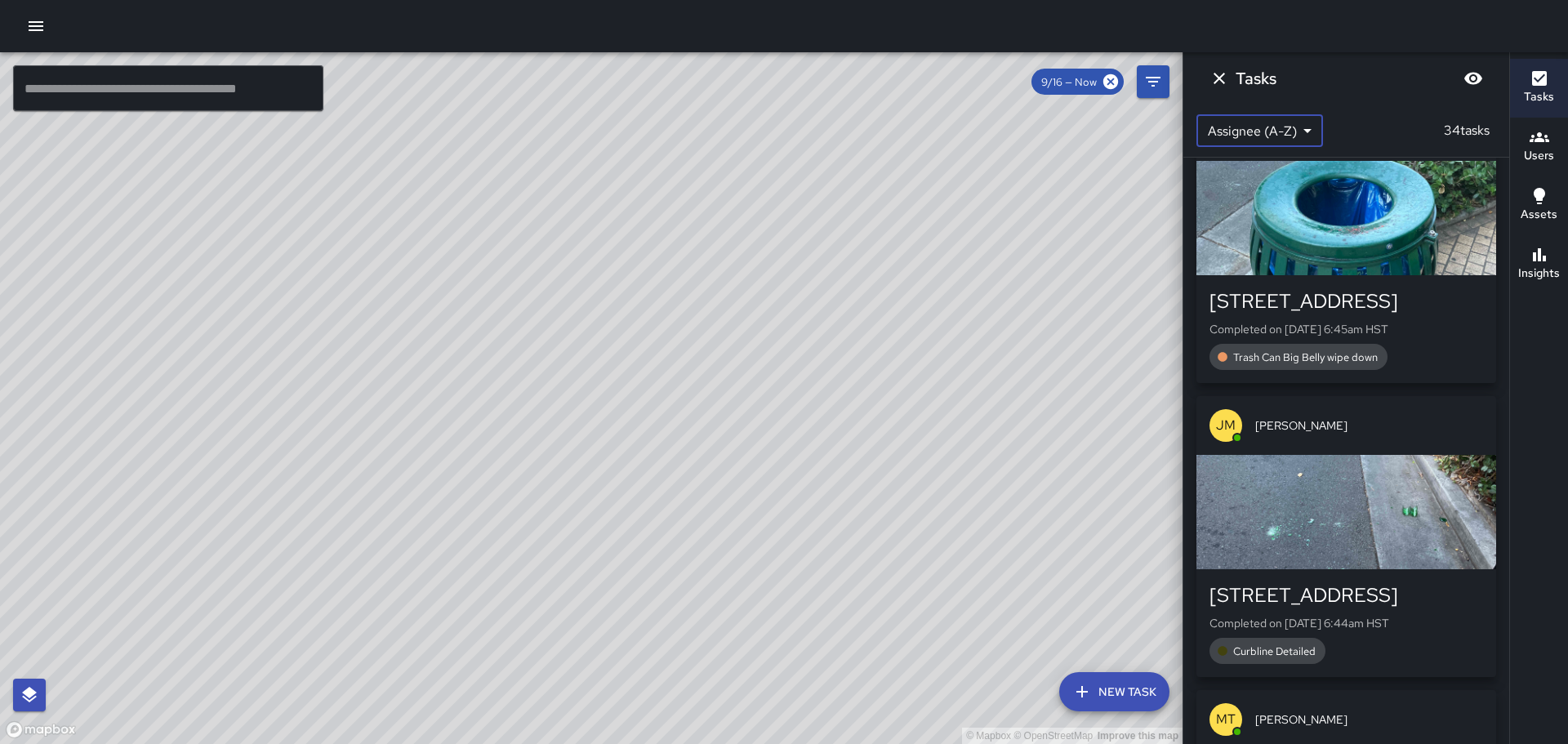
click at [1112, 234] on div "© Mapbox © OpenStreetMap Improve this map" at bounding box center [591, 398] width 1182 height 691
click at [1107, 219] on div "© Mapbox © OpenStreetMap Improve this map" at bounding box center [591, 398] width 1182 height 691
click at [1539, 136] on icon "button" at bounding box center [1539, 137] width 20 height 10
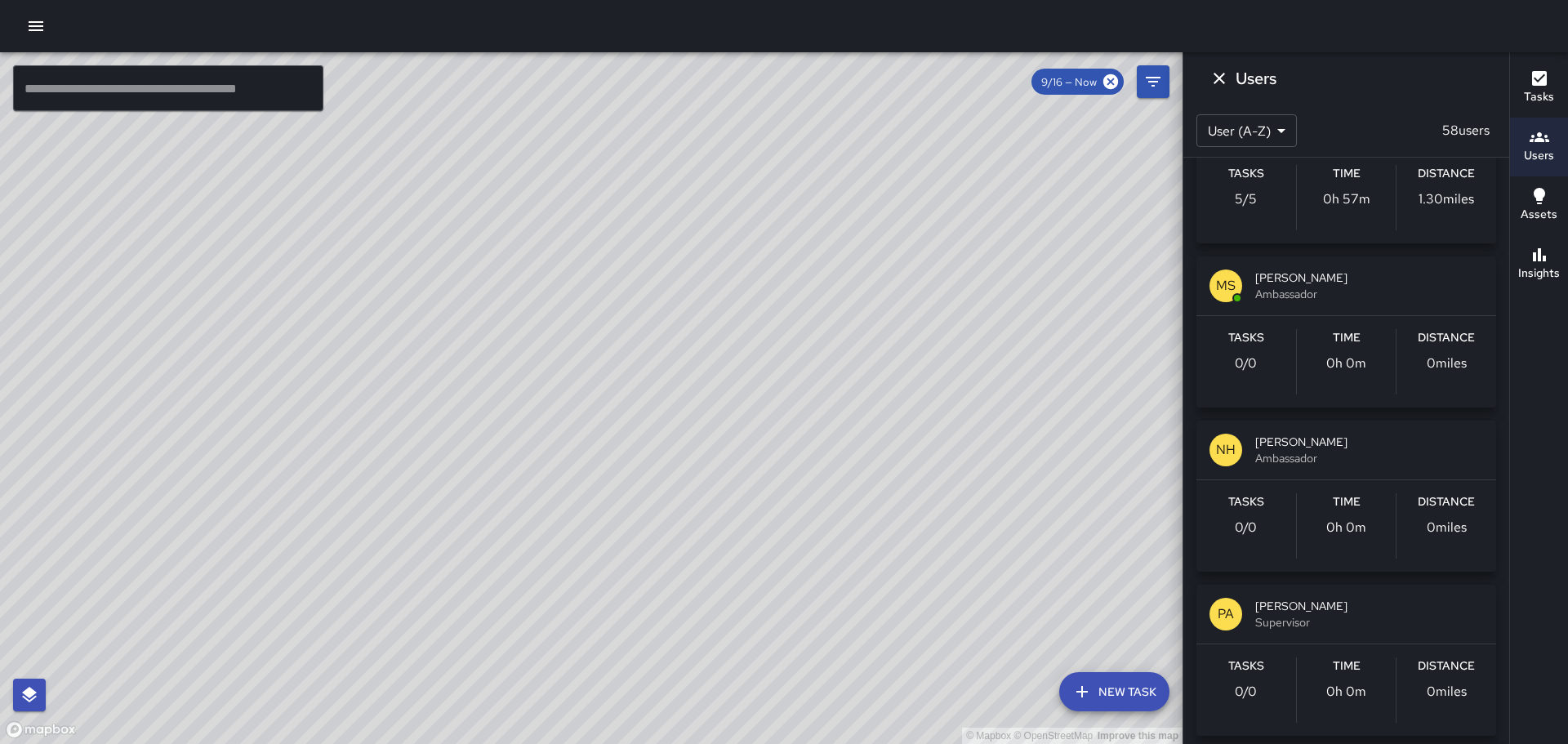
scroll to position [6368, 0]
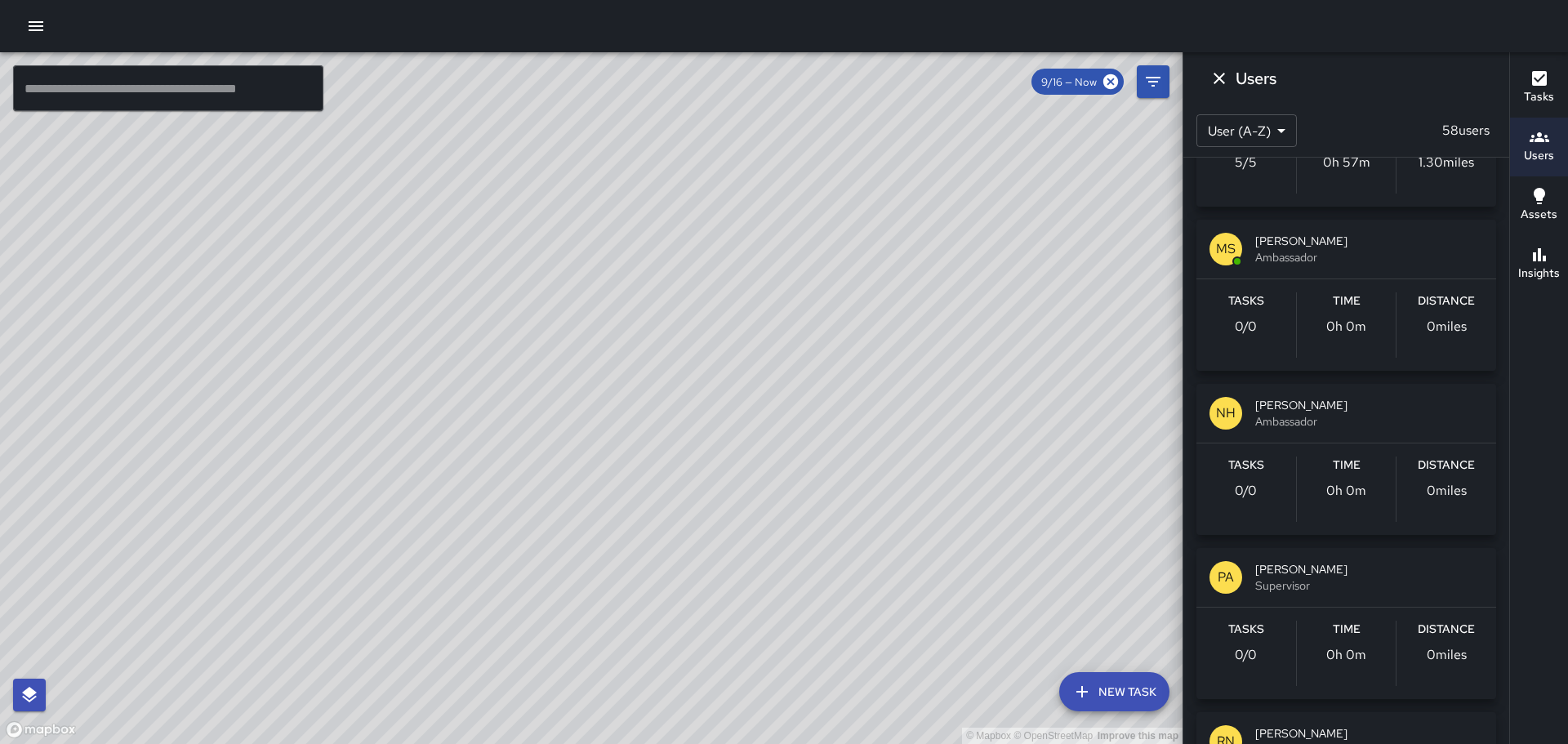
click at [1241, 397] on div "NH" at bounding box center [1225, 413] width 33 height 33
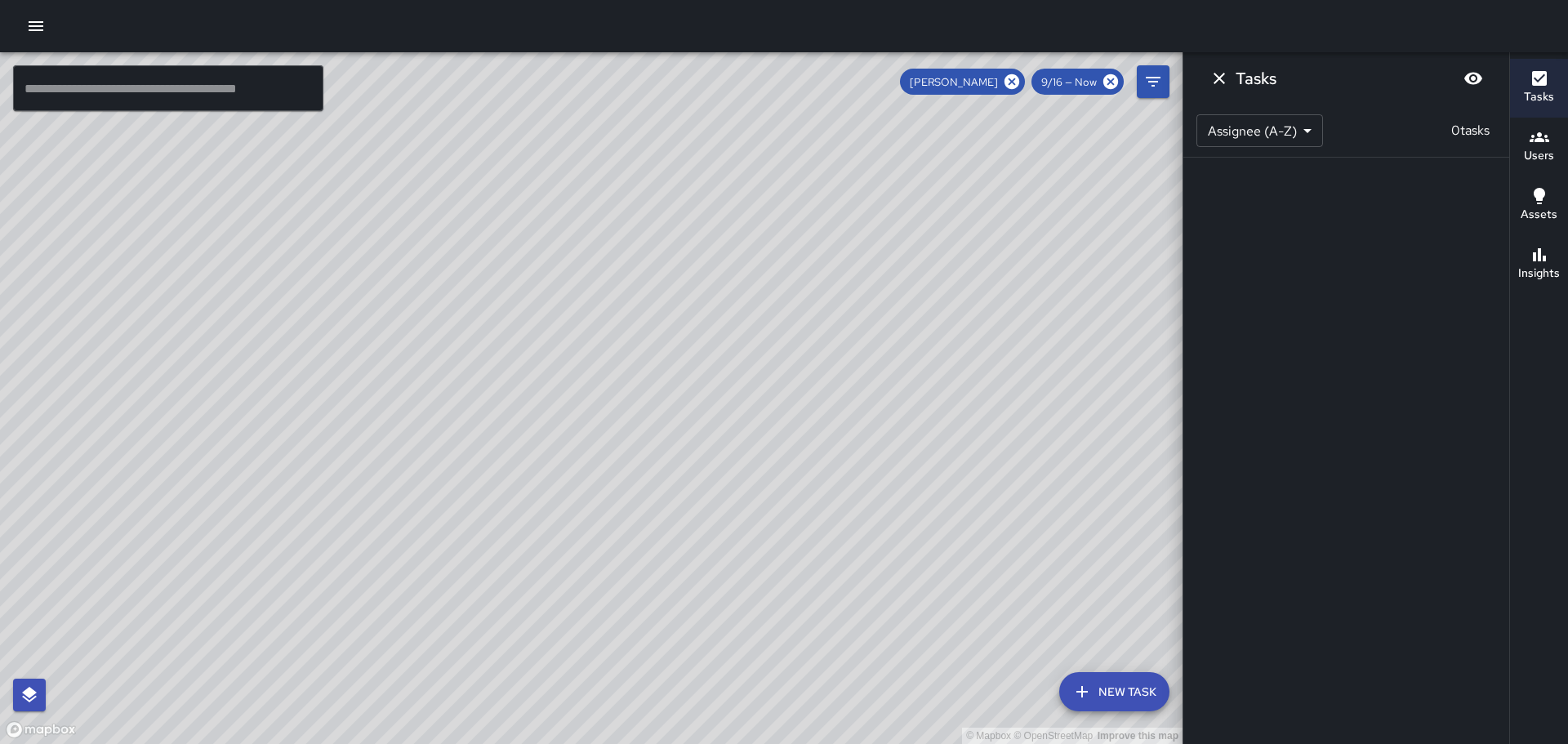
scroll to position [0, 0]
click at [1105, 239] on div "© Mapbox © OpenStreetMap Improve this map" at bounding box center [591, 398] width 1182 height 691
click at [1221, 72] on icon "Dismiss" at bounding box center [1219, 79] width 20 height 20
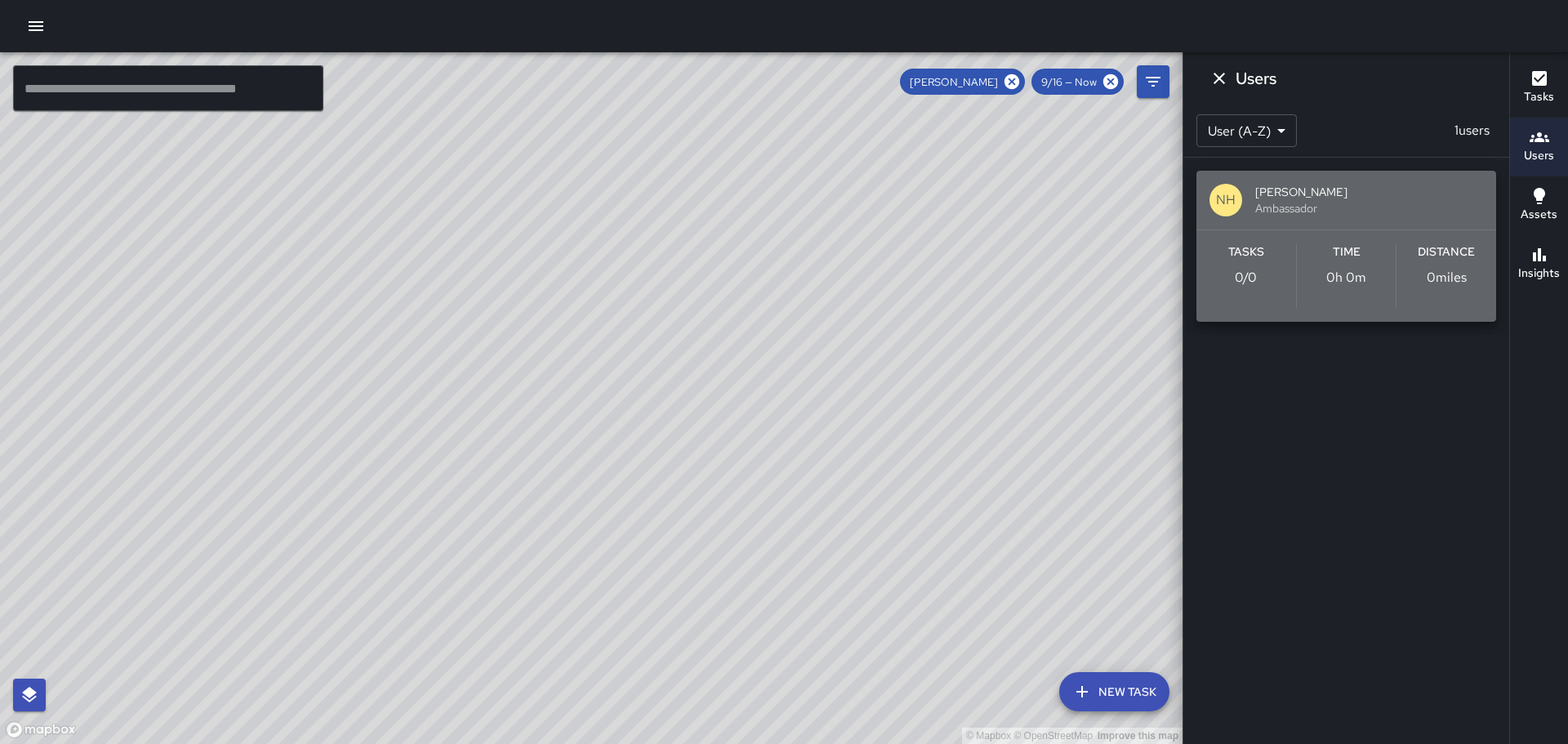
click at [1233, 197] on p "NH" at bounding box center [1225, 200] width 20 height 20
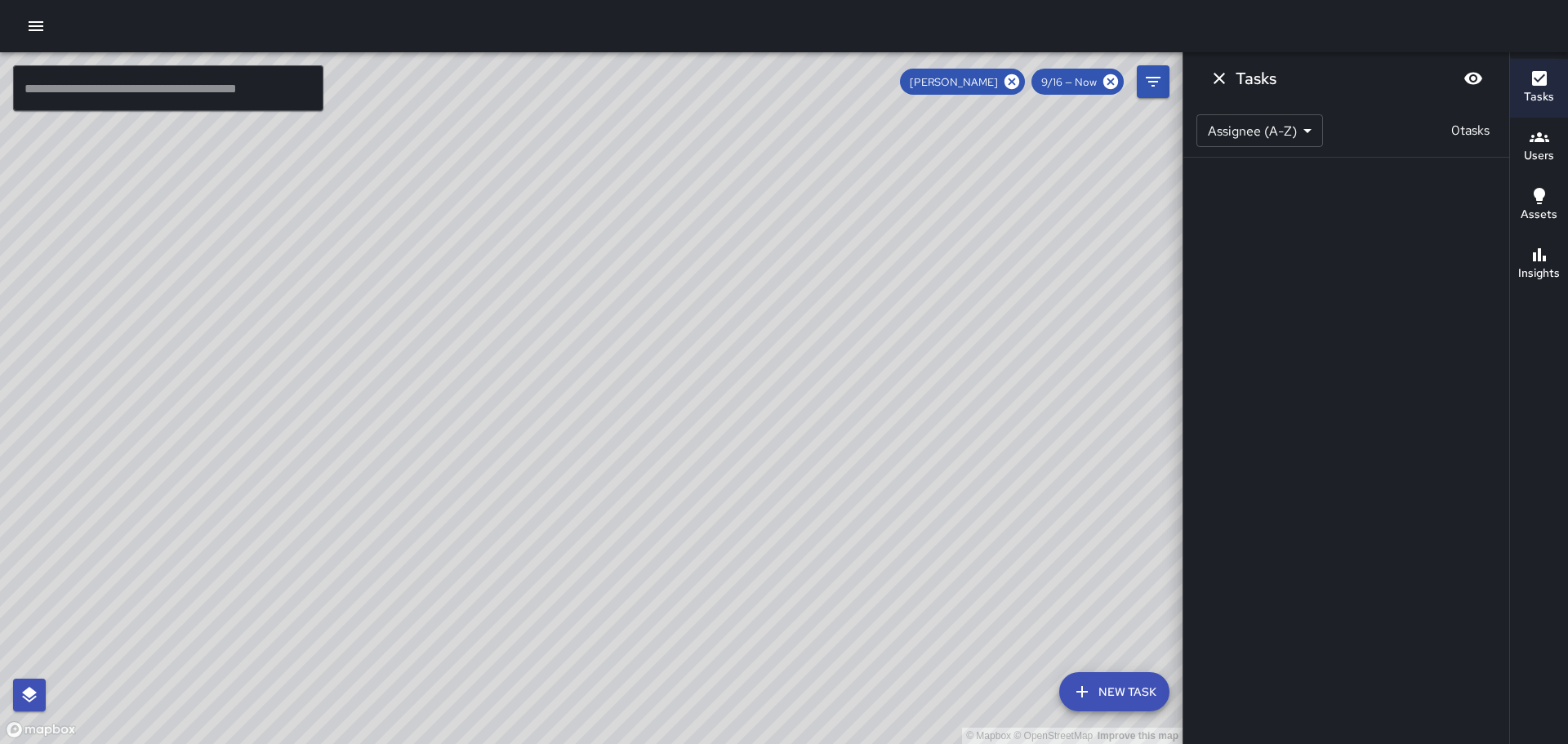
click at [1070, 80] on span "9/16 — Now" at bounding box center [1069, 82] width 75 height 14
click at [1089, 81] on span "9/16 — Now" at bounding box center [1069, 82] width 75 height 14
click at [1108, 79] on icon at bounding box center [1110, 82] width 18 height 18
click at [1144, 176] on div "© Mapbox © OpenStreetMap Improve this map" at bounding box center [591, 398] width 1182 height 691
click at [1146, 256] on div "© Mapbox © OpenStreetMap Improve this map" at bounding box center [591, 398] width 1182 height 691
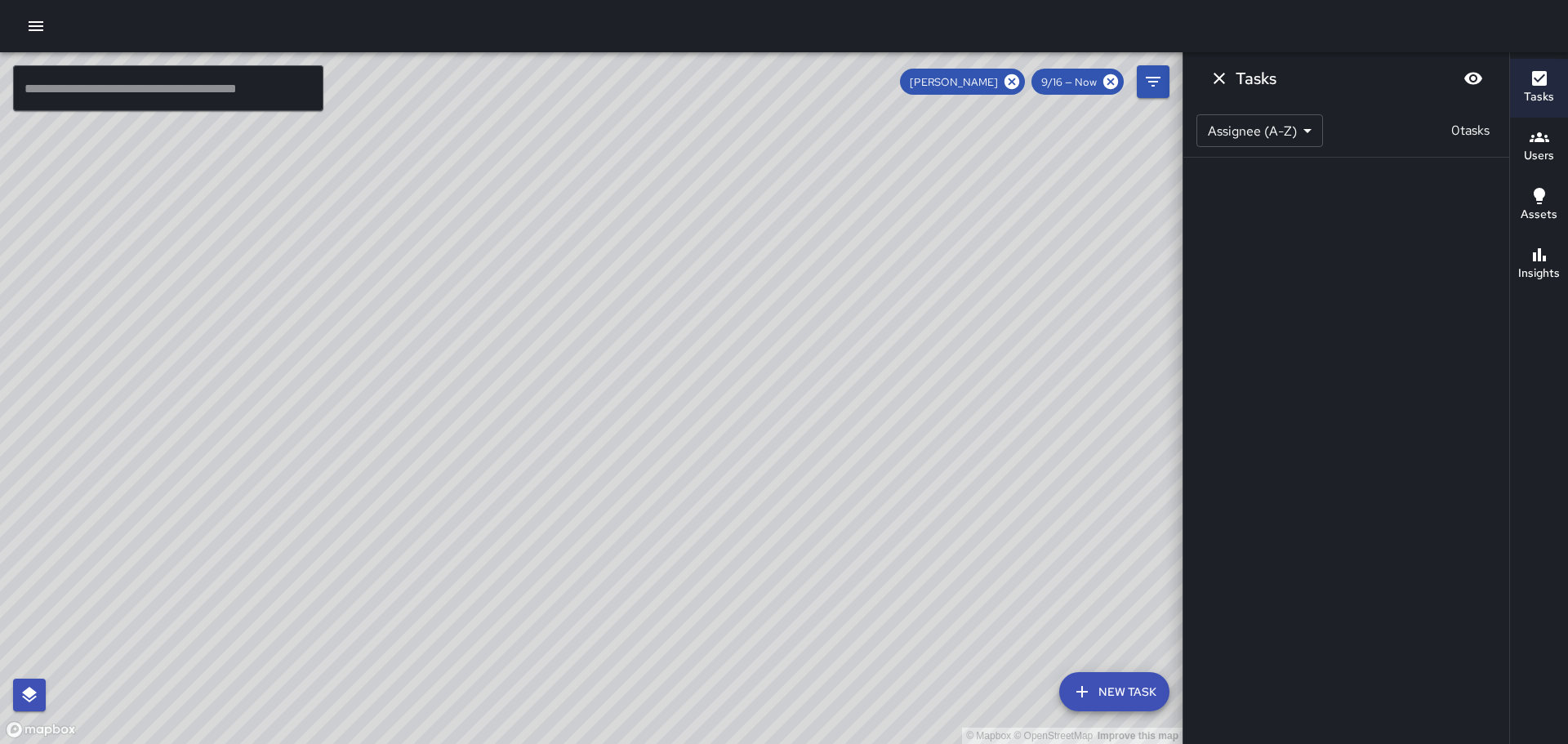
drag, startPoint x: 1093, startPoint y: 333, endPoint x: 1102, endPoint y: 327, distance: 10.8
click at [1101, 330] on div "© Mapbox © OpenStreetMap Improve this map" at bounding box center [591, 398] width 1182 height 691
click at [1009, 81] on icon at bounding box center [1011, 82] width 15 height 14
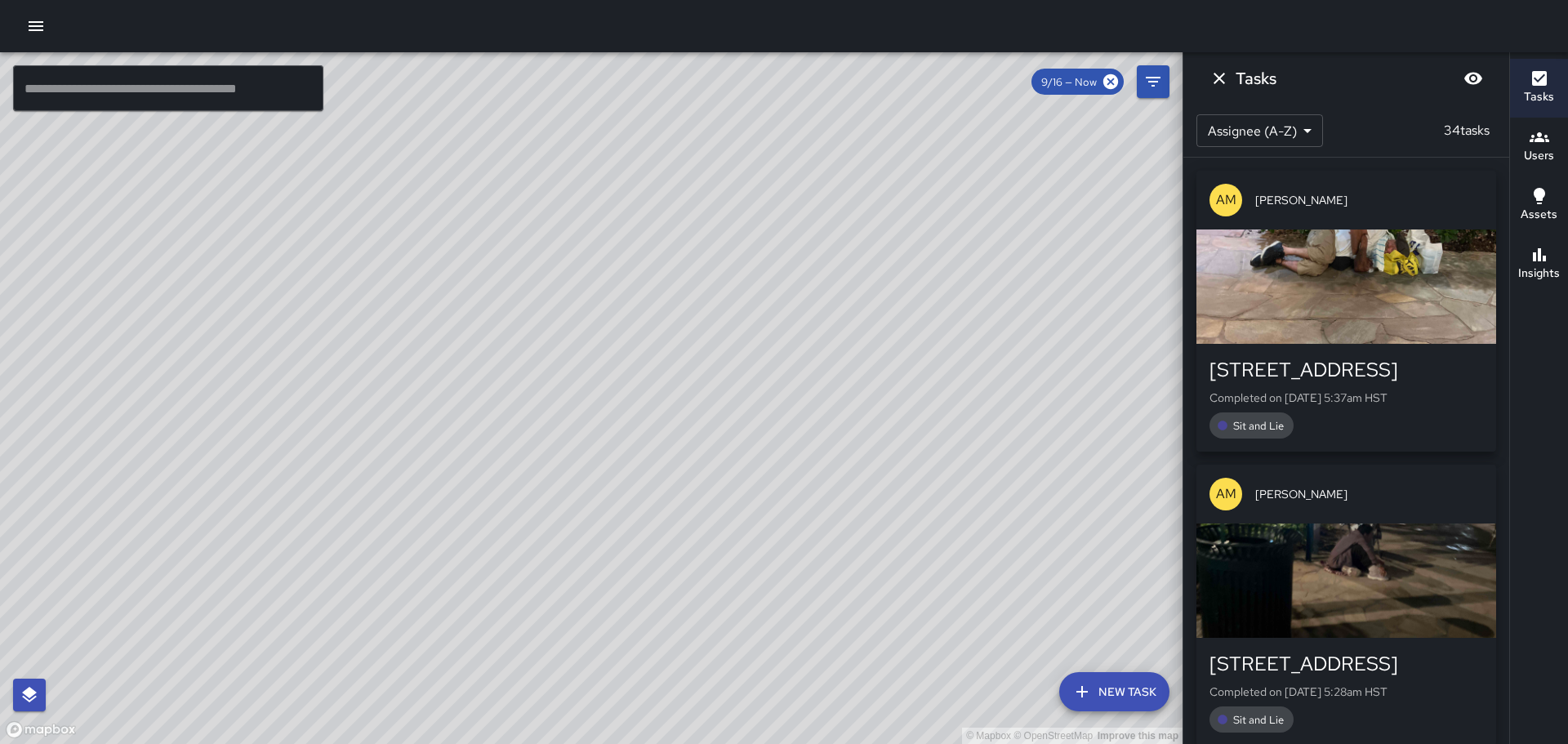
click at [1082, 82] on span "9/16 — Now" at bounding box center [1069, 82] width 75 height 14
click at [1110, 80] on icon at bounding box center [1110, 82] width 15 height 14
click at [1116, 82] on icon at bounding box center [1110, 82] width 15 height 14
click at [1079, 79] on span "9/16 — Now" at bounding box center [1069, 82] width 75 height 14
click at [1155, 84] on icon "Filters" at bounding box center [1153, 82] width 20 height 20
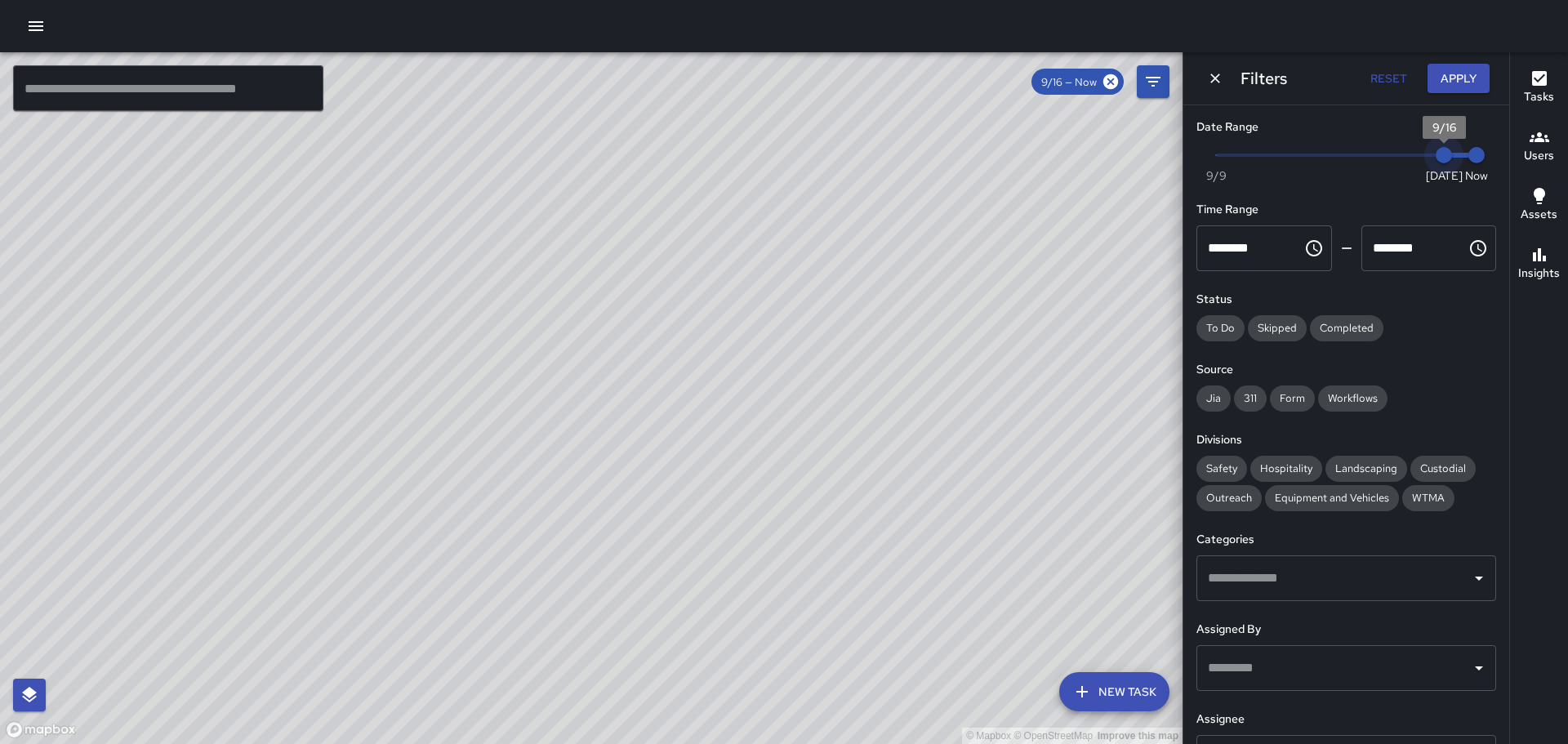
type input "*"
drag, startPoint x: 1426, startPoint y: 158, endPoint x: 1411, endPoint y: 157, distance: 15.0
click at [1411, 157] on span "9/15" at bounding box center [1411, 155] width 16 height 16
click at [1464, 75] on button "Apply" at bounding box center [1458, 78] width 62 height 30
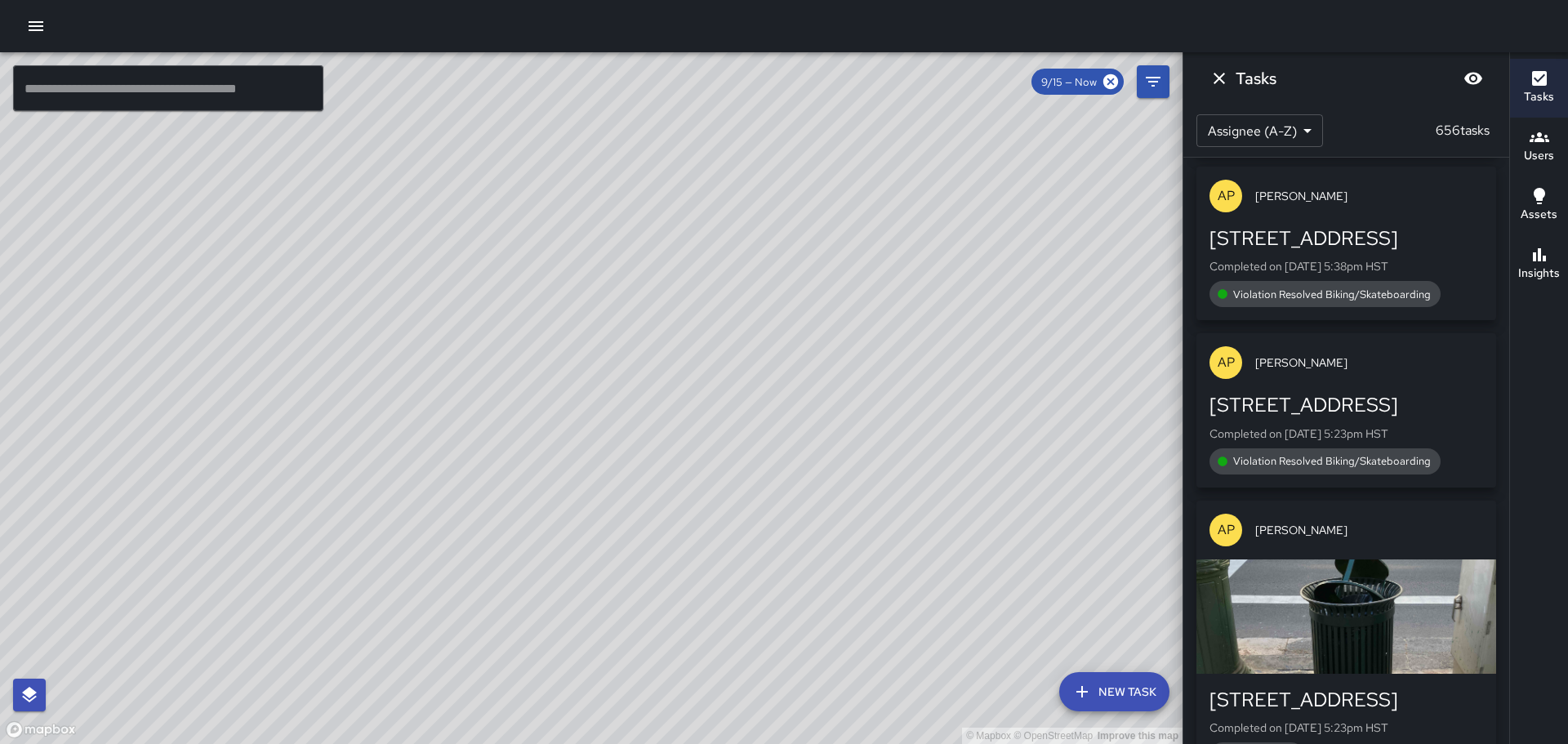
scroll to position [7918, 0]
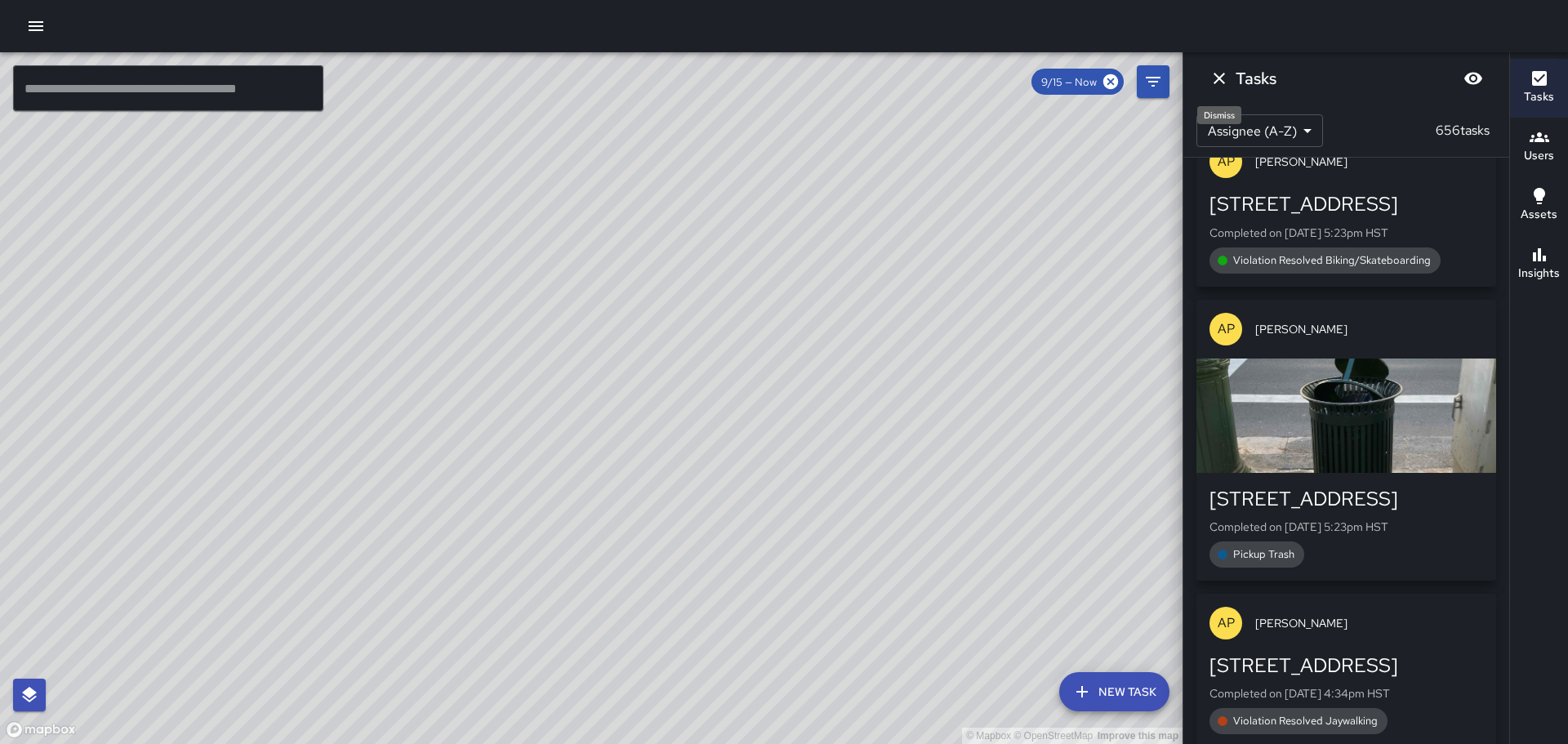
click at [1224, 83] on icon "Dismiss" at bounding box center [1219, 78] width 12 height 12
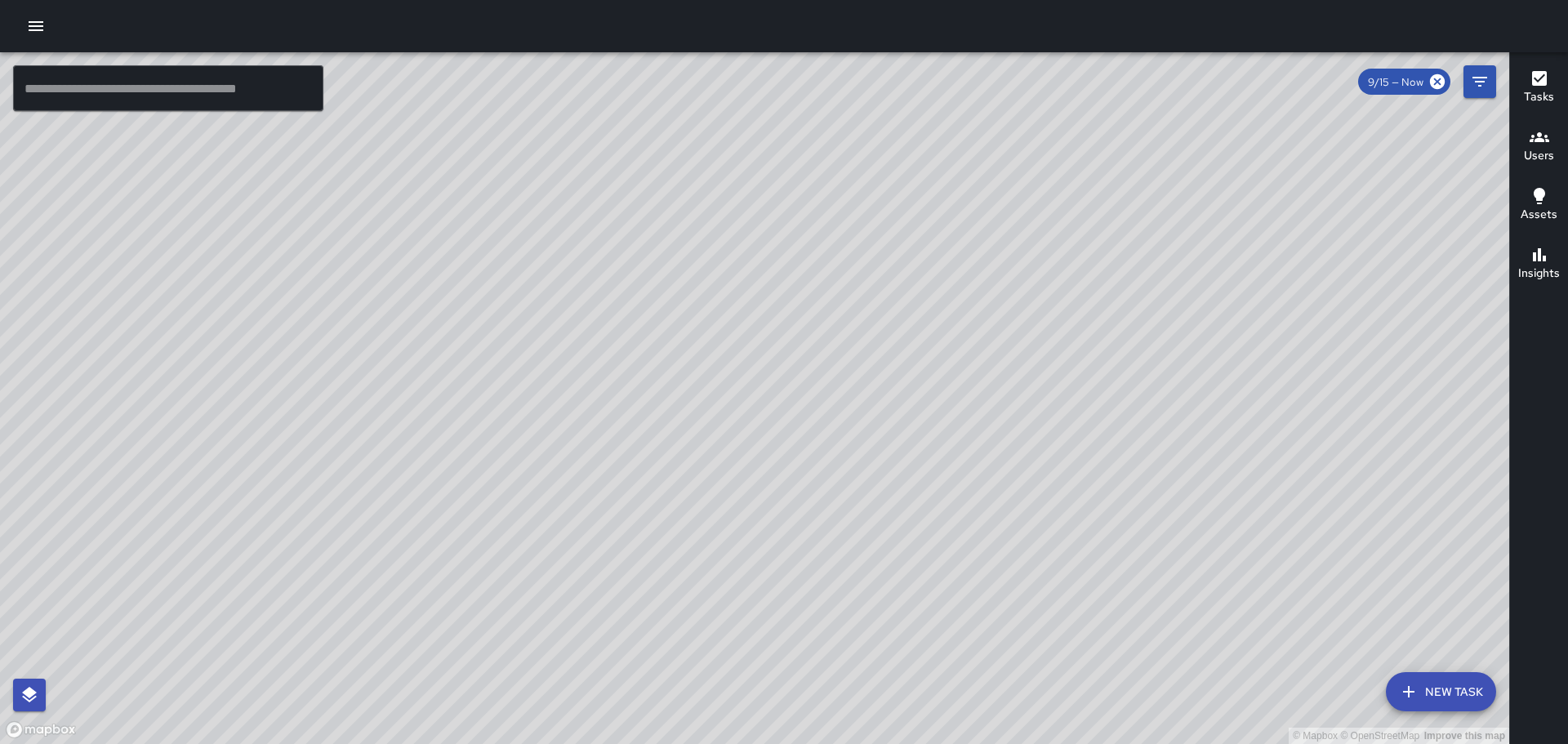
click at [1536, 143] on icon "button" at bounding box center [1539, 138] width 20 height 20
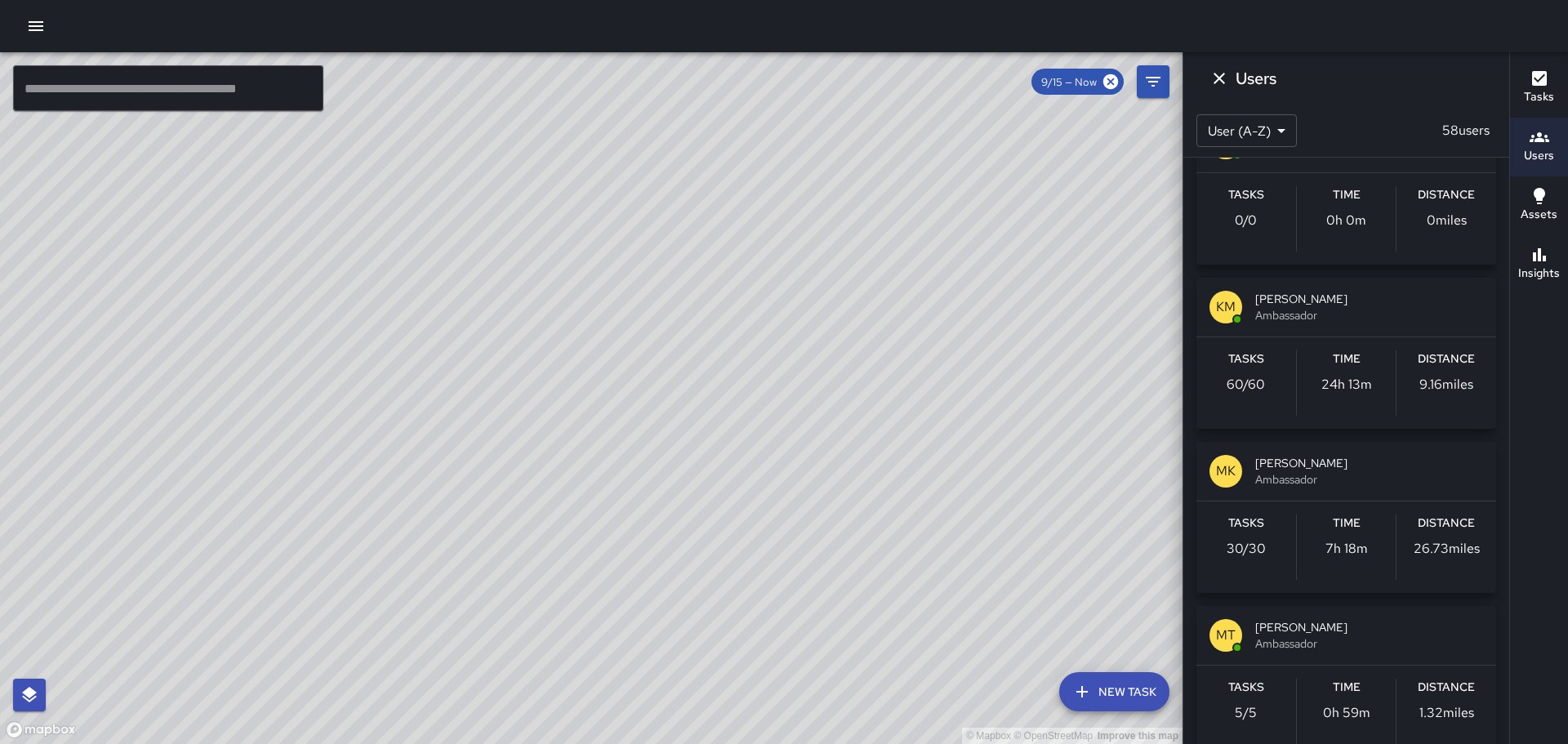
scroll to position [5878, 0]
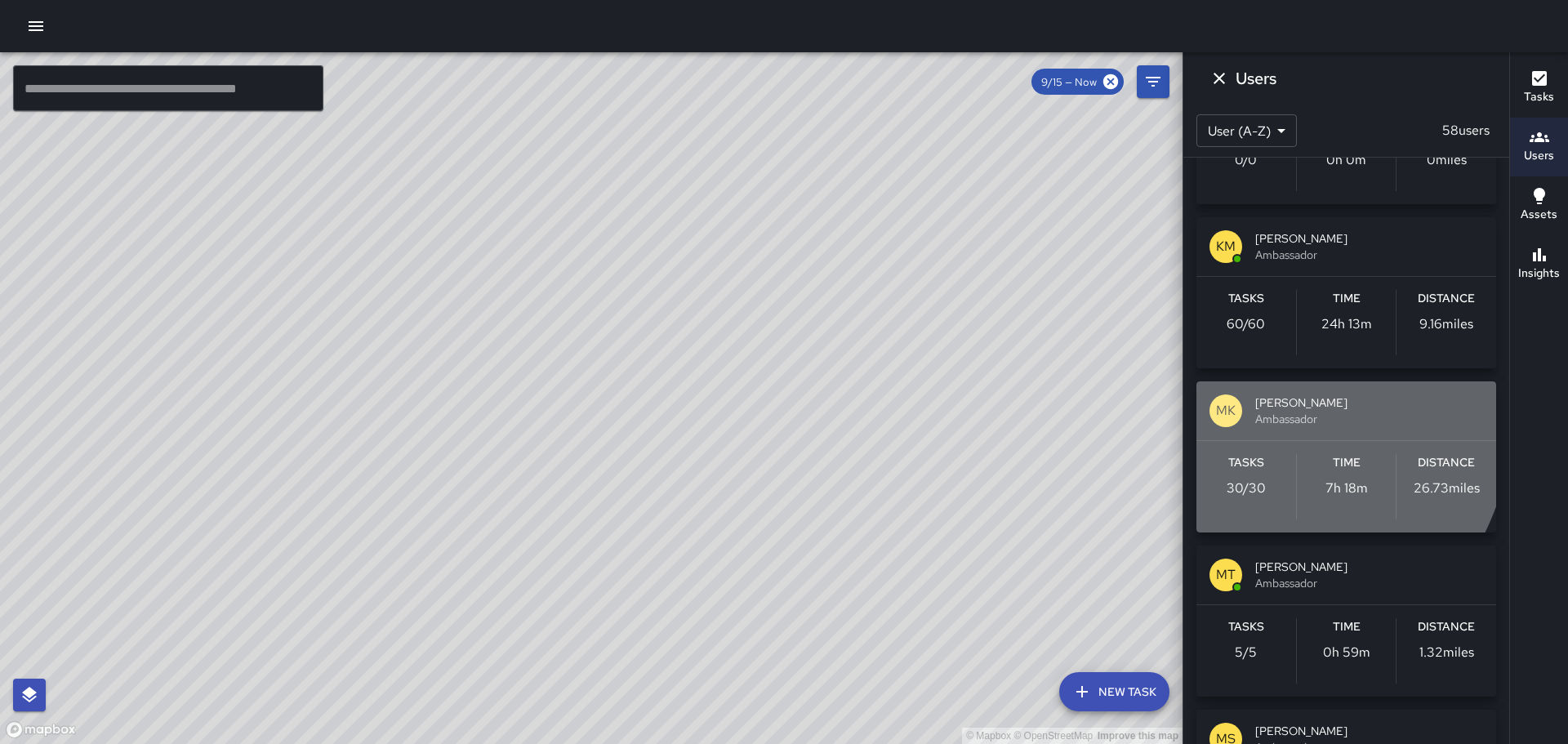
click at [1224, 401] on p "MK" at bounding box center [1225, 411] width 20 height 20
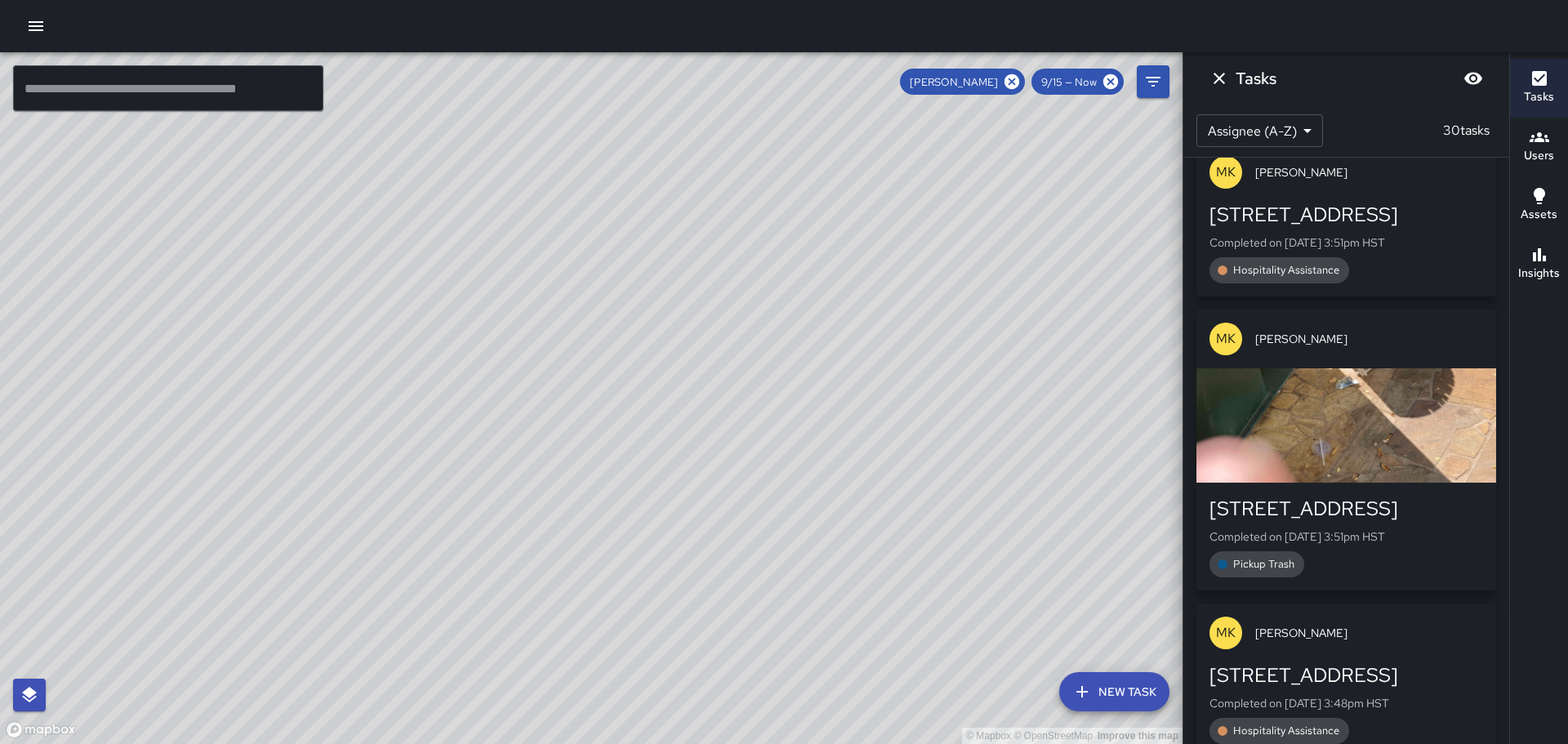
drag, startPoint x: 919, startPoint y: 446, endPoint x: 887, endPoint y: 352, distance: 99.3
click at [887, 352] on div "© Mapbox © OpenStreetMap Improve this map" at bounding box center [591, 398] width 1182 height 691
drag, startPoint x: 823, startPoint y: 610, endPoint x: 766, endPoint y: 440, distance: 179.3
click at [680, 296] on div "© Mapbox © OpenStreetMap Improve this map" at bounding box center [591, 398] width 1182 height 691
drag, startPoint x: 886, startPoint y: 515, endPoint x: 644, endPoint y: 362, distance: 286.3
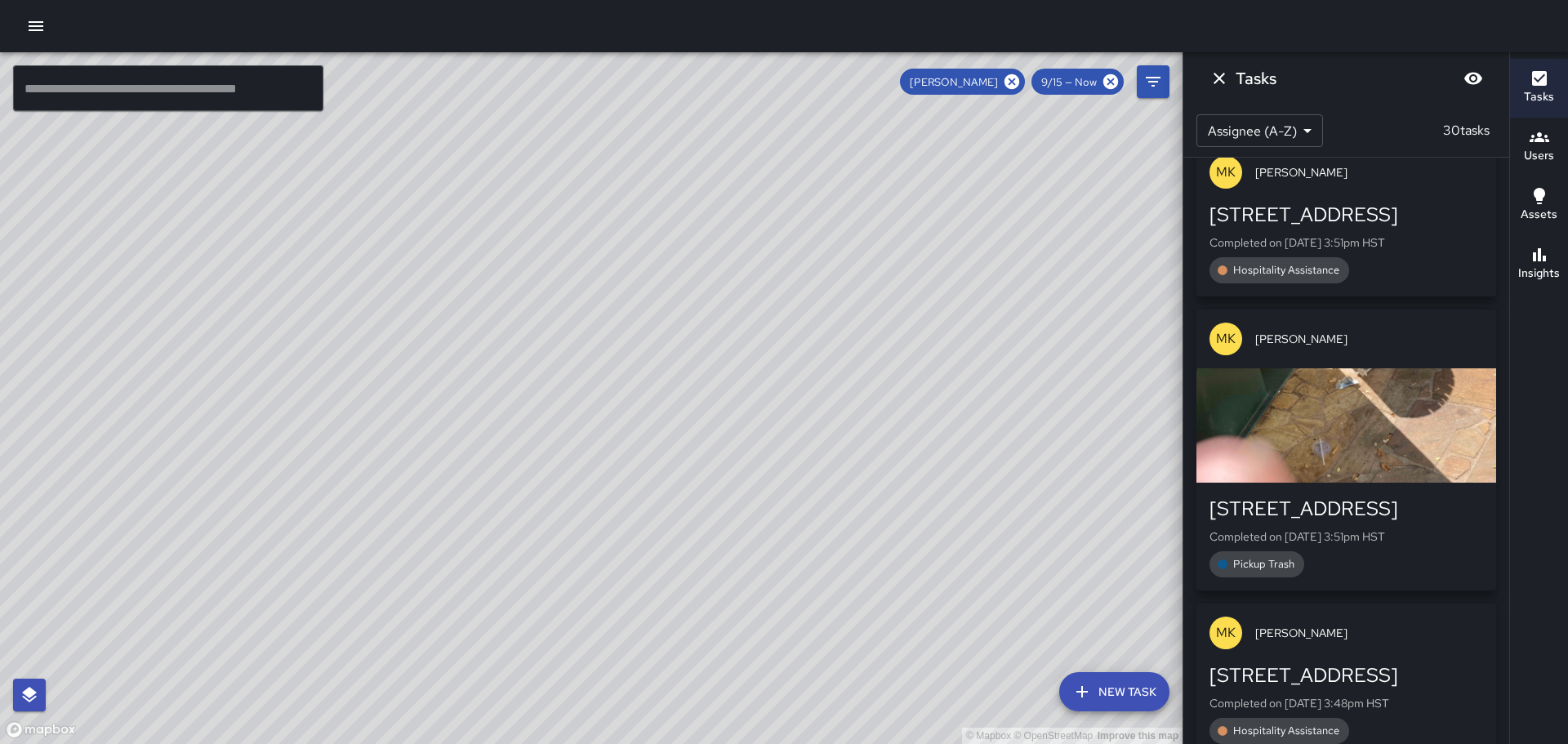
click at [632, 351] on div "© Mapbox © OpenStreetMap Improve this map" at bounding box center [591, 398] width 1182 height 691
drag, startPoint x: 341, startPoint y: 198, endPoint x: 291, endPoint y: 160, distance: 62.8
click at [291, 160] on div "© Mapbox © OpenStreetMap Improve this map" at bounding box center [591, 398] width 1182 height 691
drag, startPoint x: 702, startPoint y: 375, endPoint x: 565, endPoint y: 262, distance: 177.6
click at [565, 262] on div "© Mapbox © OpenStreetMap Improve this map" at bounding box center [591, 398] width 1182 height 691
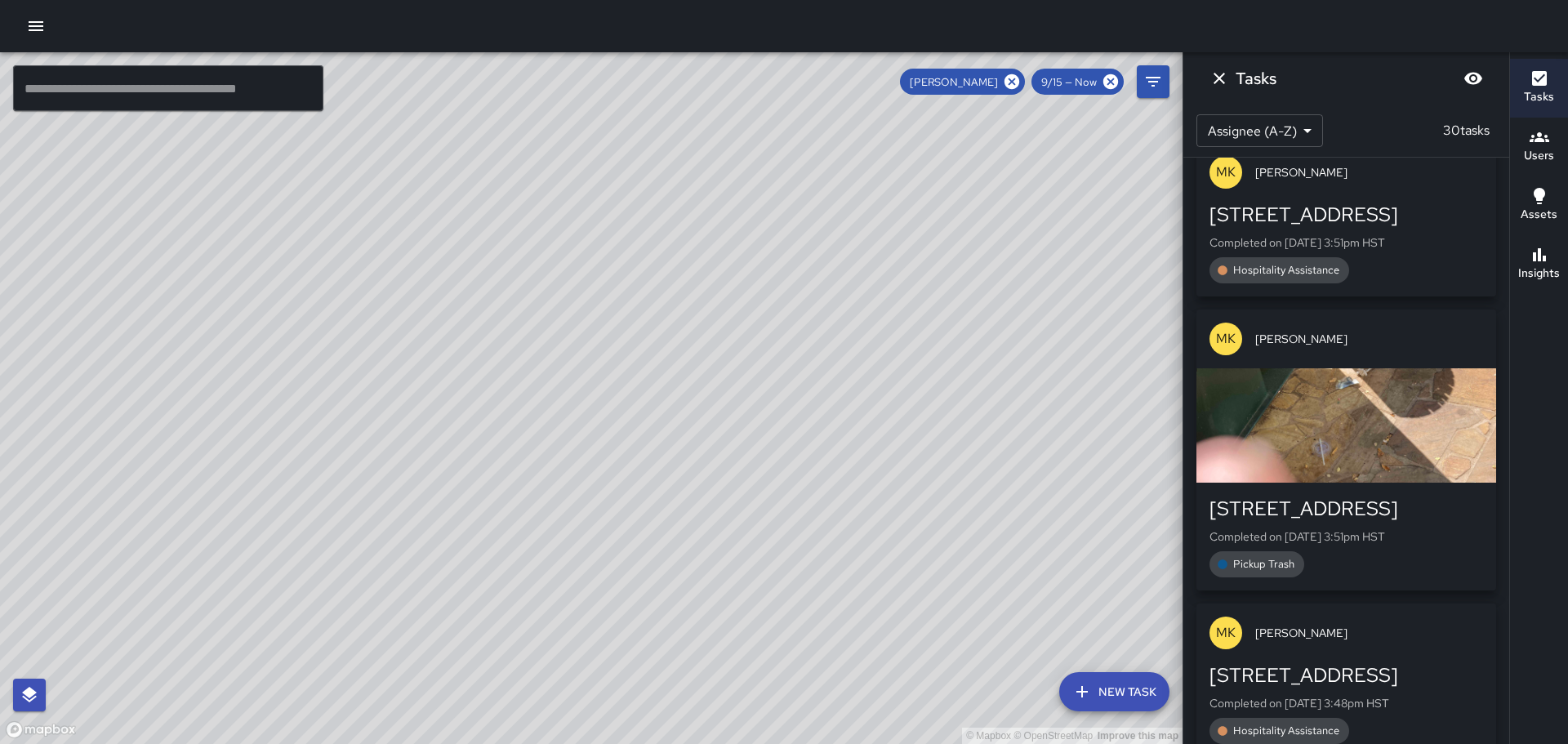
drag, startPoint x: 737, startPoint y: 359, endPoint x: 724, endPoint y: 198, distance: 161.5
click at [721, 194] on div "© Mapbox © OpenStreetMap Improve this map" at bounding box center [591, 398] width 1182 height 691
drag, startPoint x: 837, startPoint y: 492, endPoint x: 658, endPoint y: 367, distance: 218.3
click at [658, 368] on div "© Mapbox © OpenStreetMap Improve this map" at bounding box center [591, 398] width 1182 height 691
drag, startPoint x: 769, startPoint y: 452, endPoint x: 812, endPoint y: 489, distance: 56.7
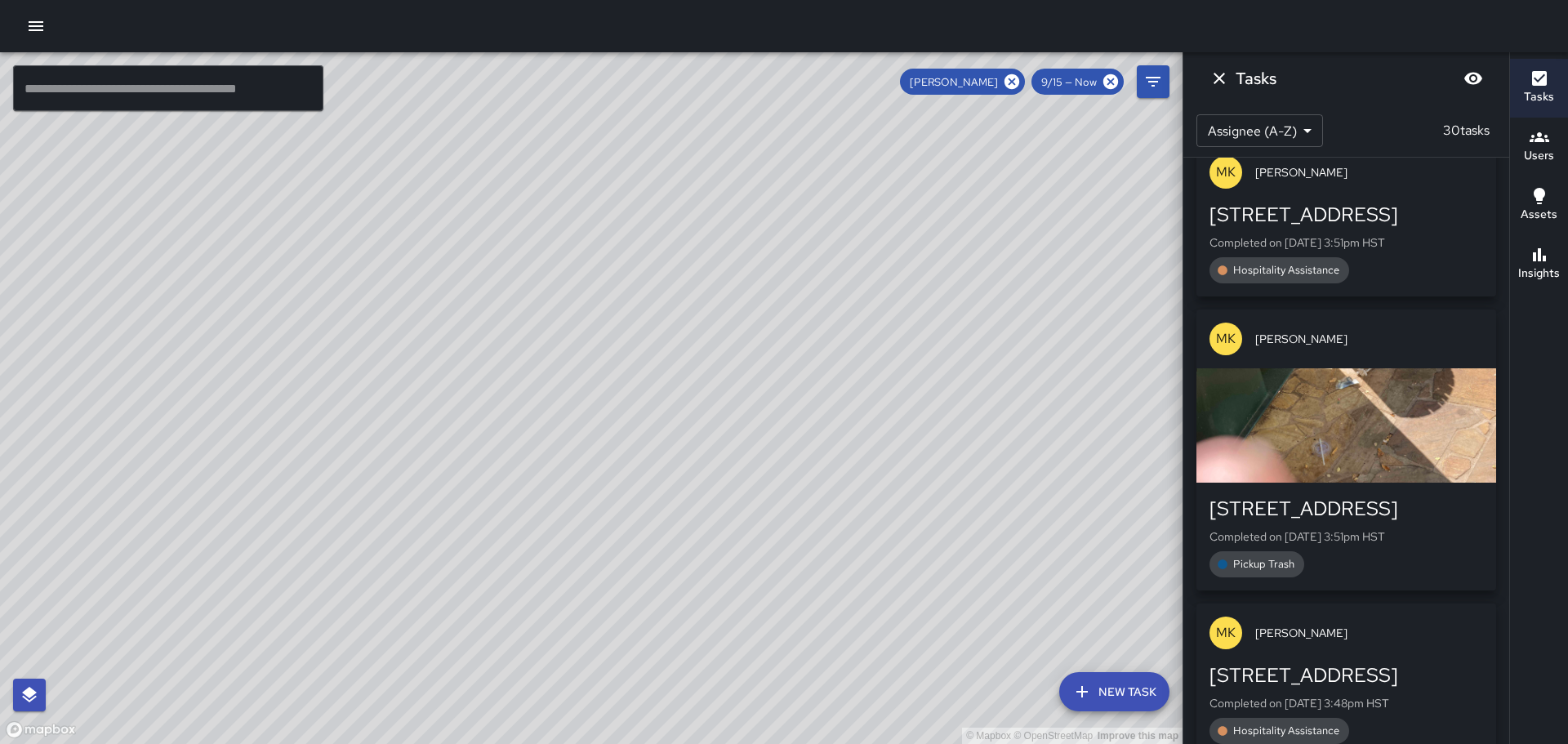
click at [816, 494] on div "© Mapbox © OpenStreetMap Improve this map" at bounding box center [591, 398] width 1182 height 691
click at [1014, 79] on icon at bounding box center [1011, 82] width 15 height 14
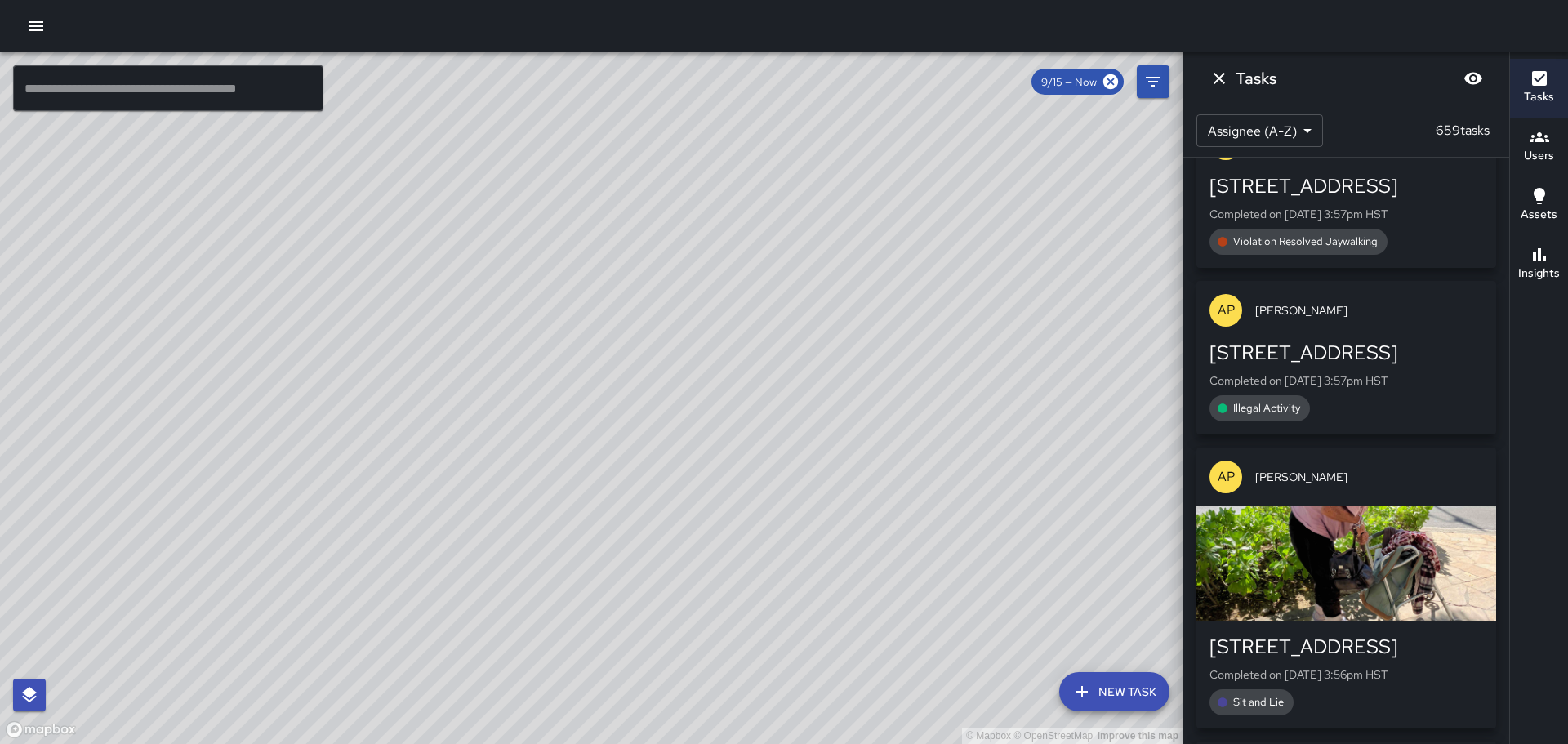
scroll to position [10368, 0]
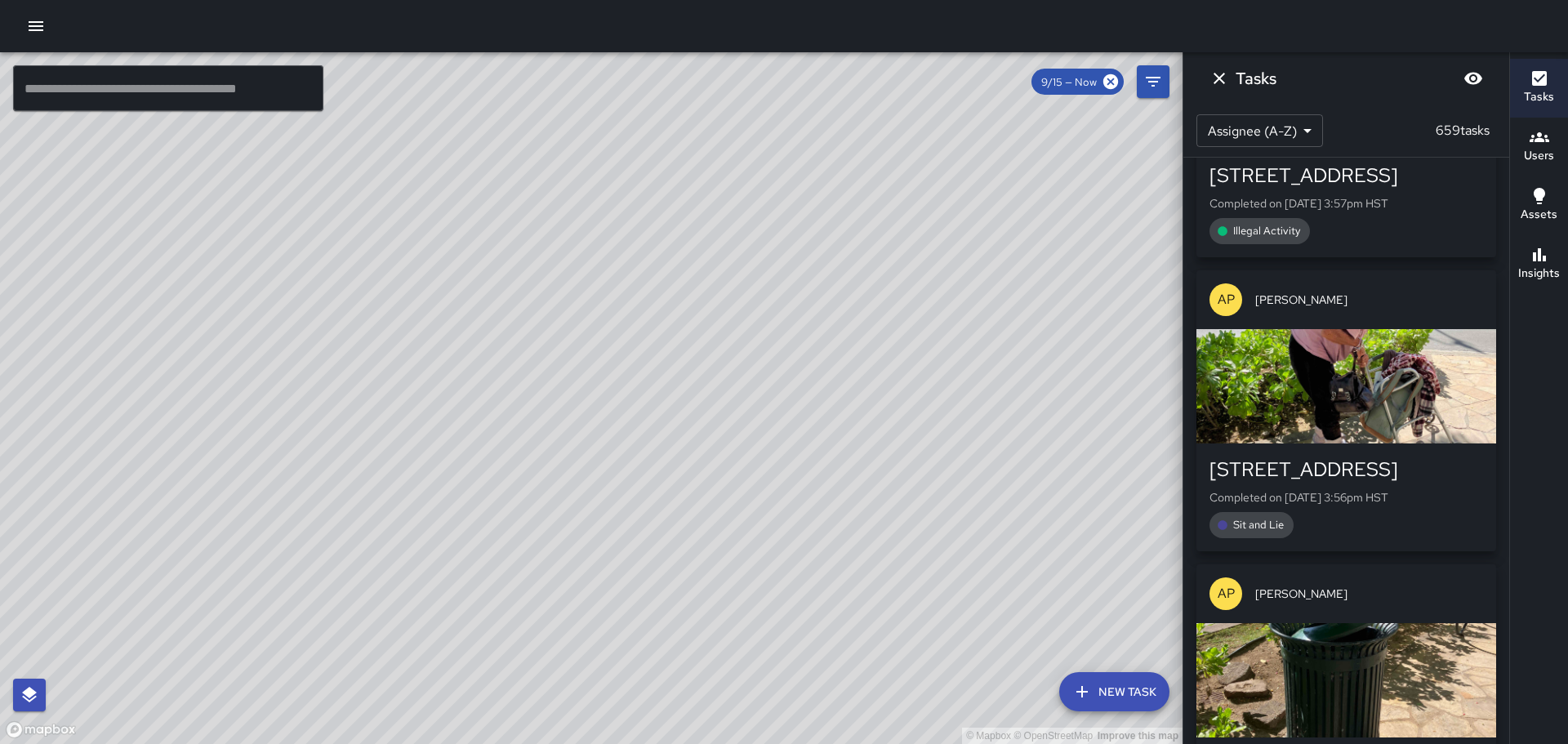
click at [1253, 131] on body "© Mapbox © OpenStreetMap Improve this map ​ New Task 9/15 — Now Map Layers Task…" at bounding box center [784, 372] width 1568 height 744
click at [1232, 221] on li "Assignee (A-Z)" at bounding box center [1260, 227] width 136 height 29
click at [1001, 331] on div "© Mapbox © OpenStreetMap Improve this map" at bounding box center [591, 398] width 1182 height 691
click at [983, 276] on div "© Mapbox © OpenStreetMap Improve this map" at bounding box center [591, 398] width 1182 height 691
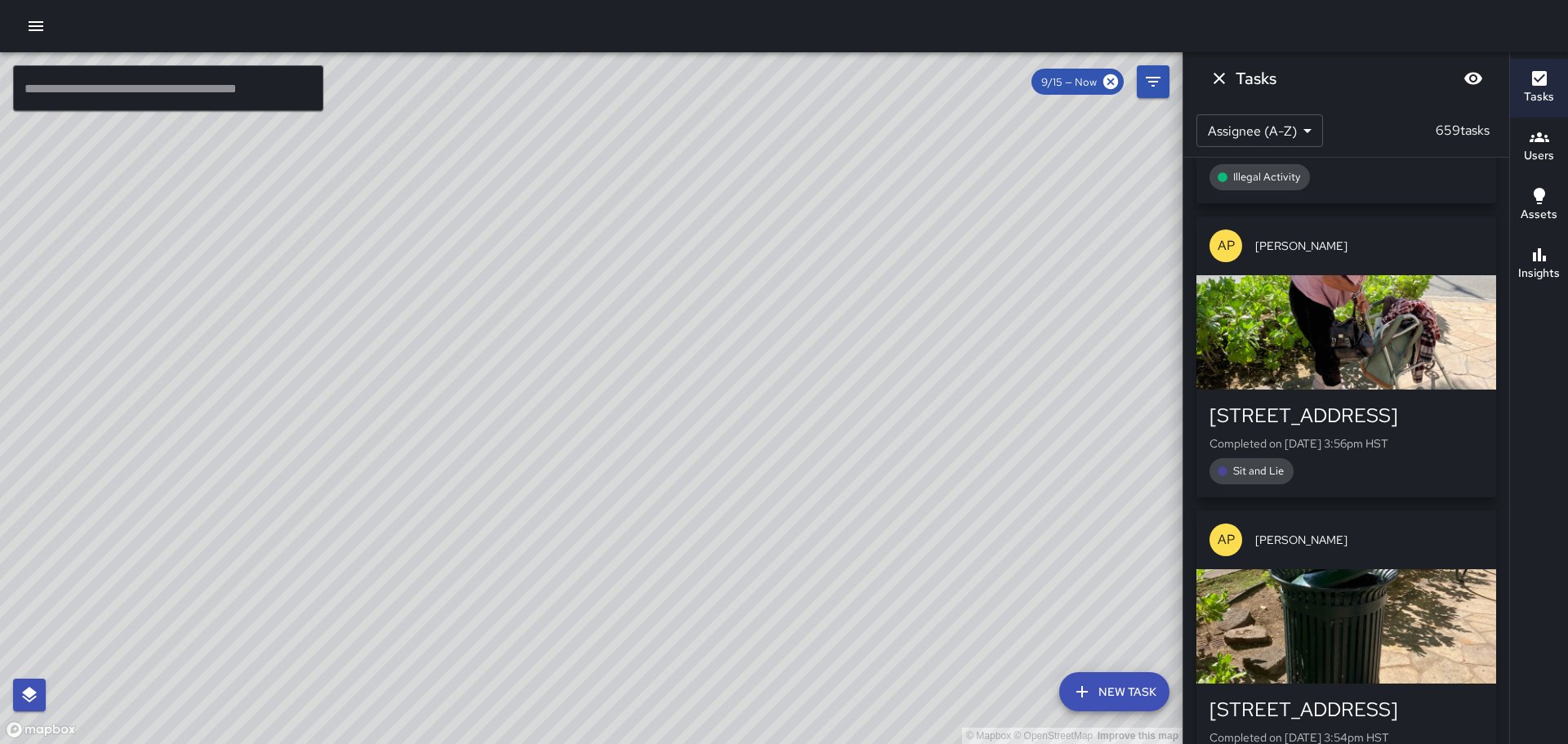
scroll to position [10531, 0]
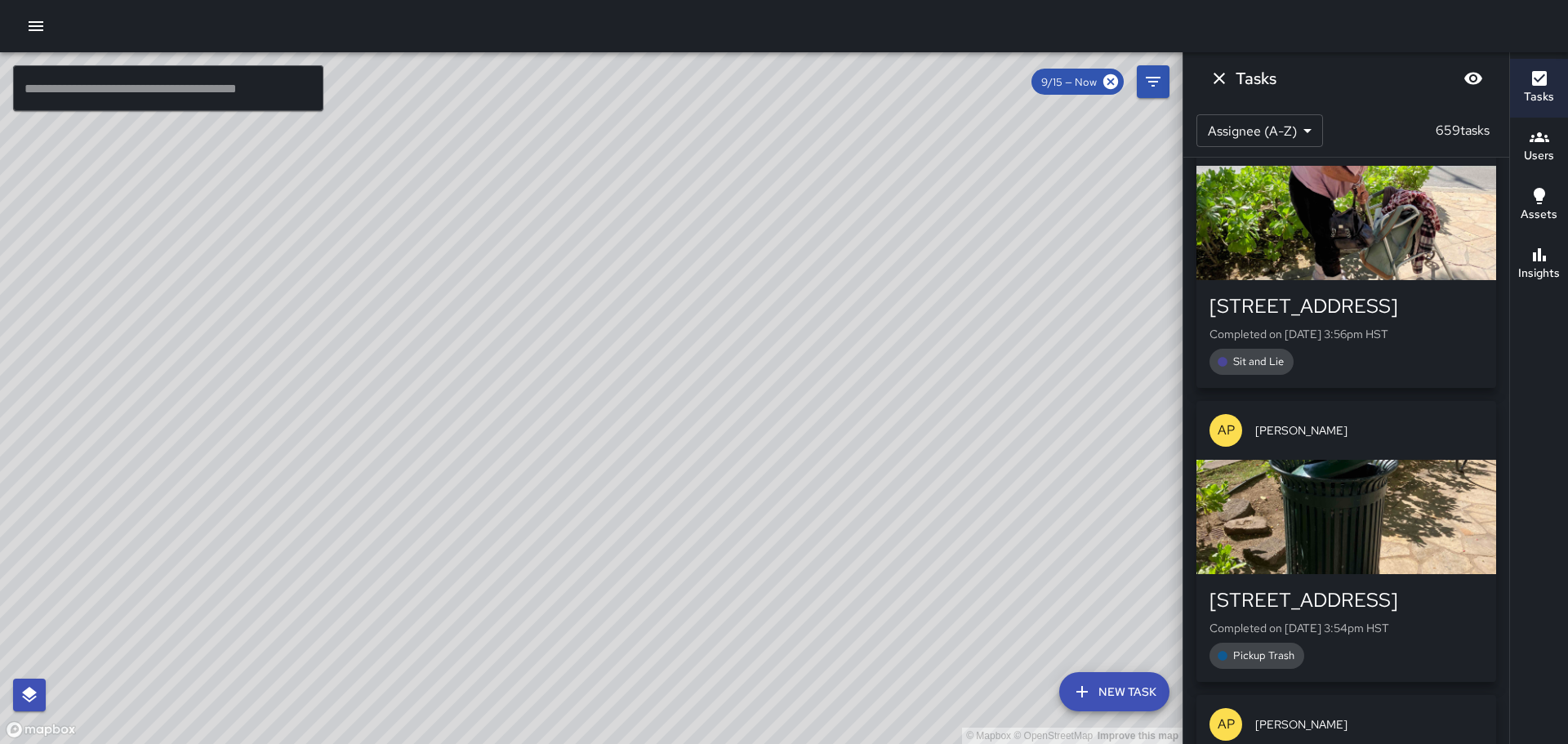
click at [1561, 115] on button "Tasks" at bounding box center [1539, 88] width 58 height 59
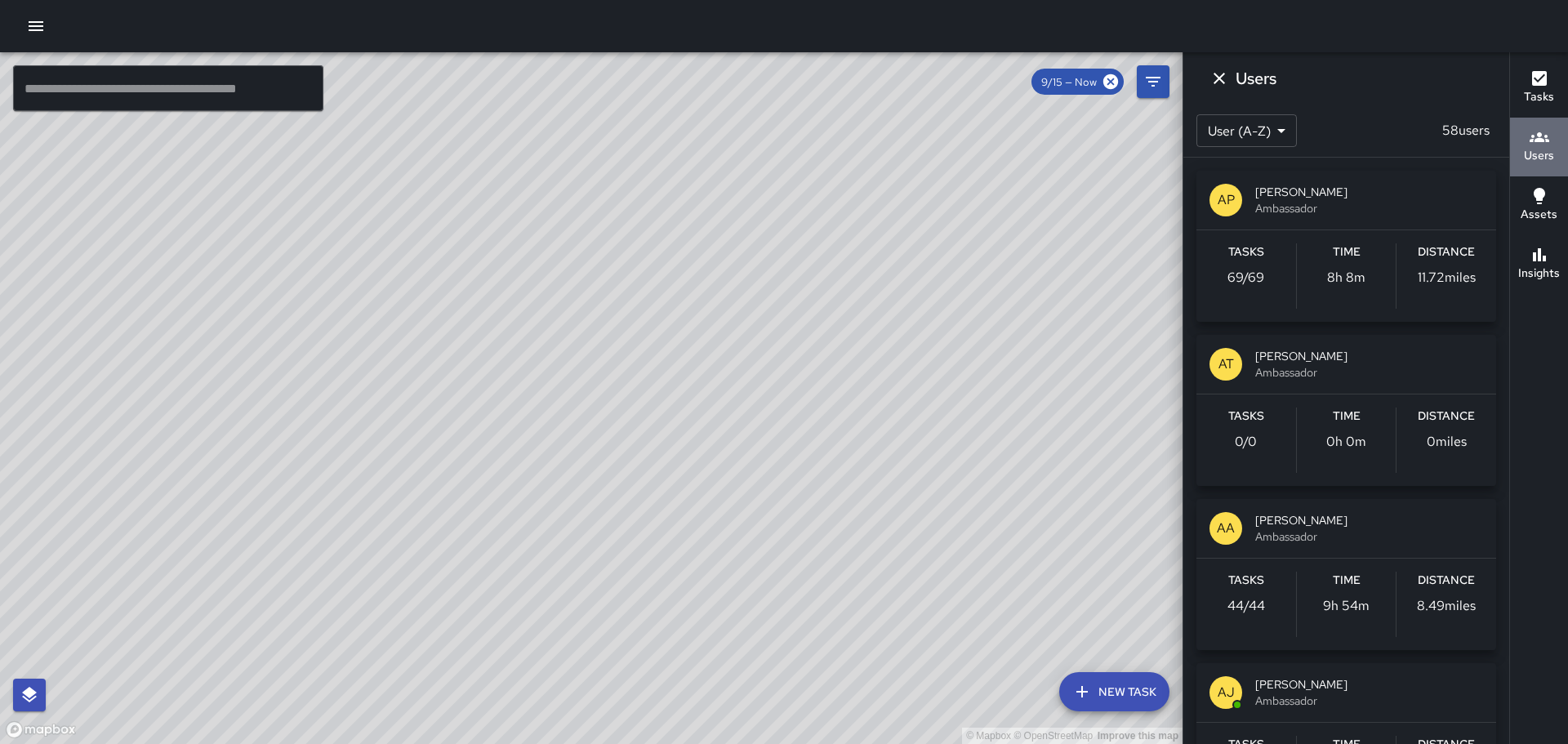
click at [1541, 152] on h6 "Users" at bounding box center [1538, 156] width 30 height 18
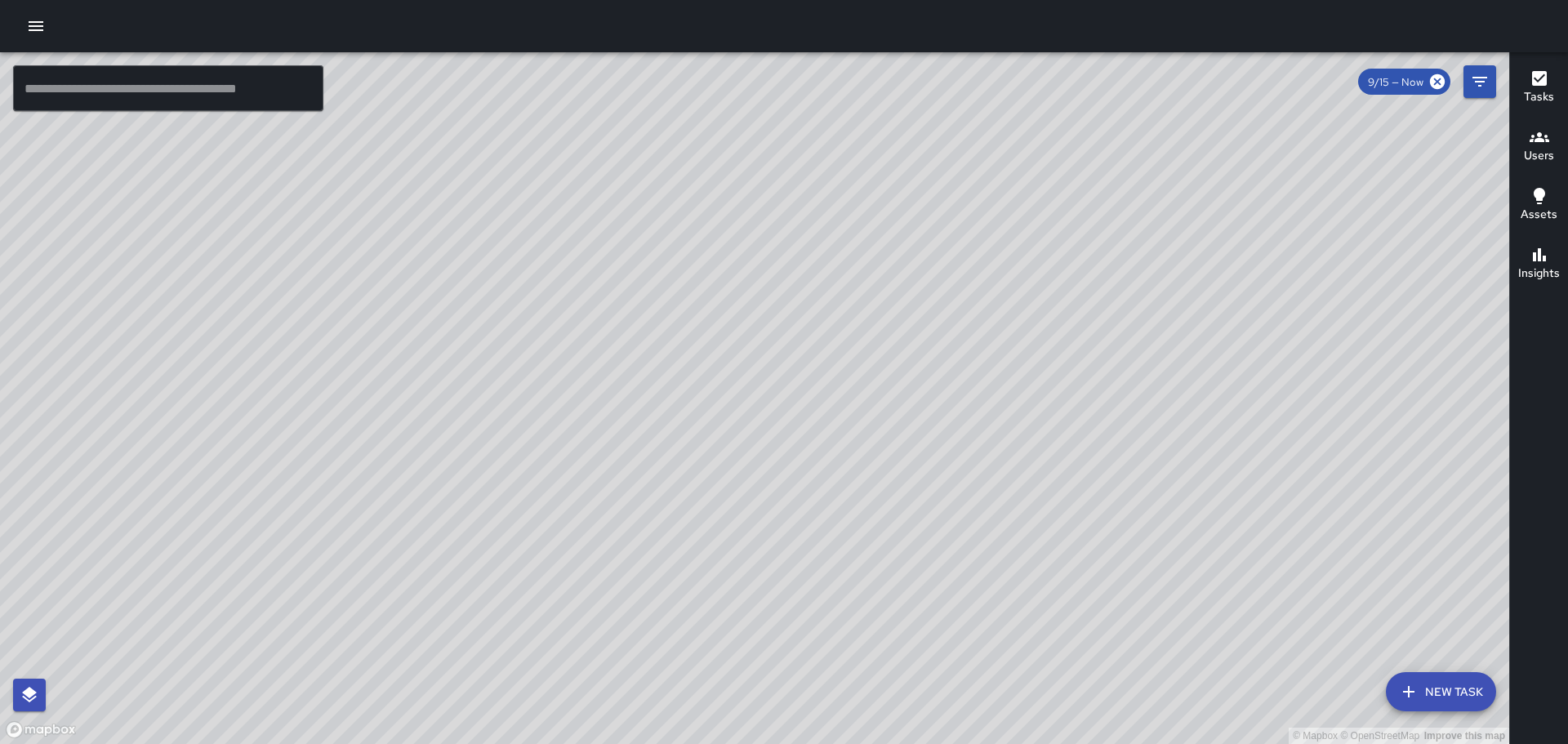
click at [1532, 150] on h6 "Users" at bounding box center [1538, 156] width 30 height 18
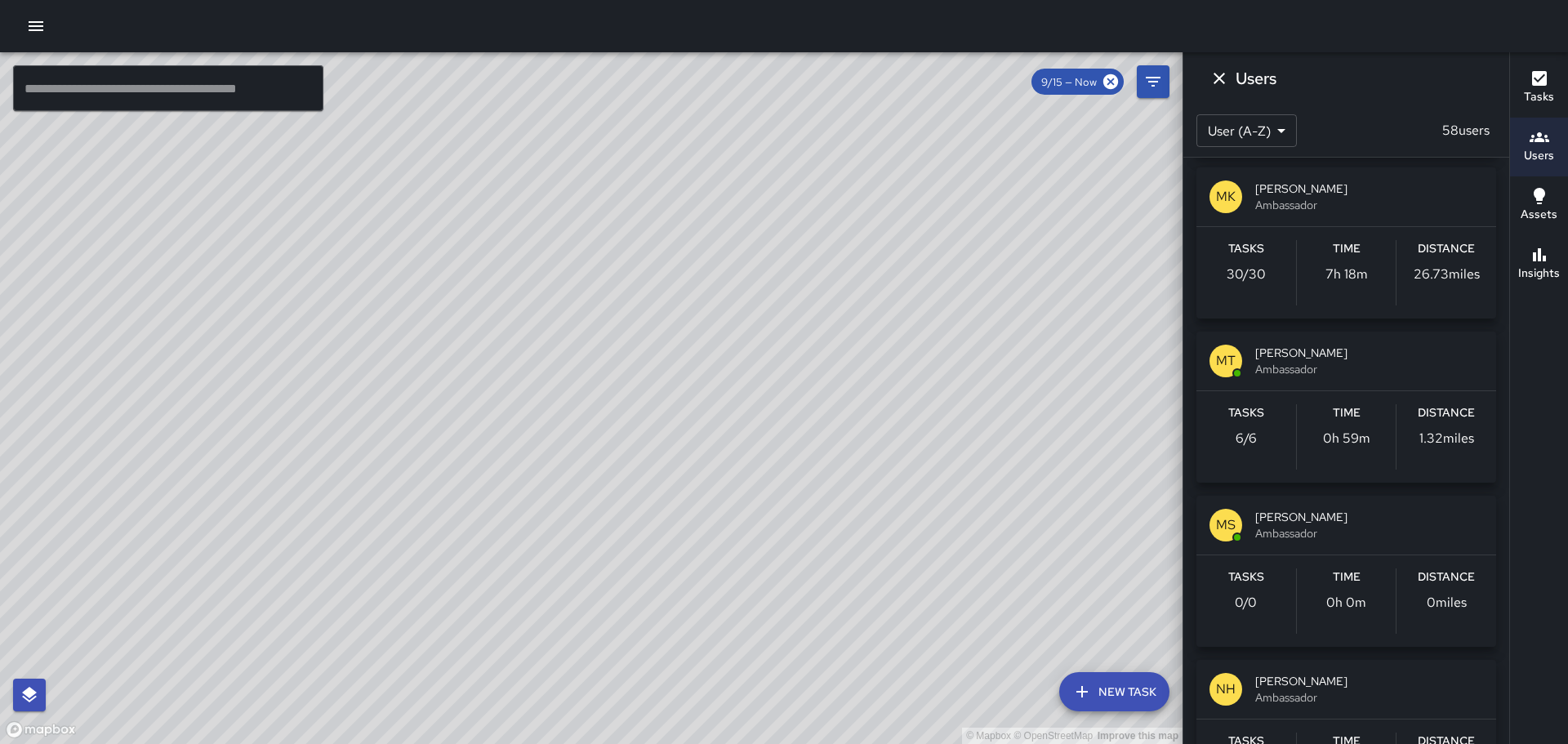
scroll to position [6286, 0]
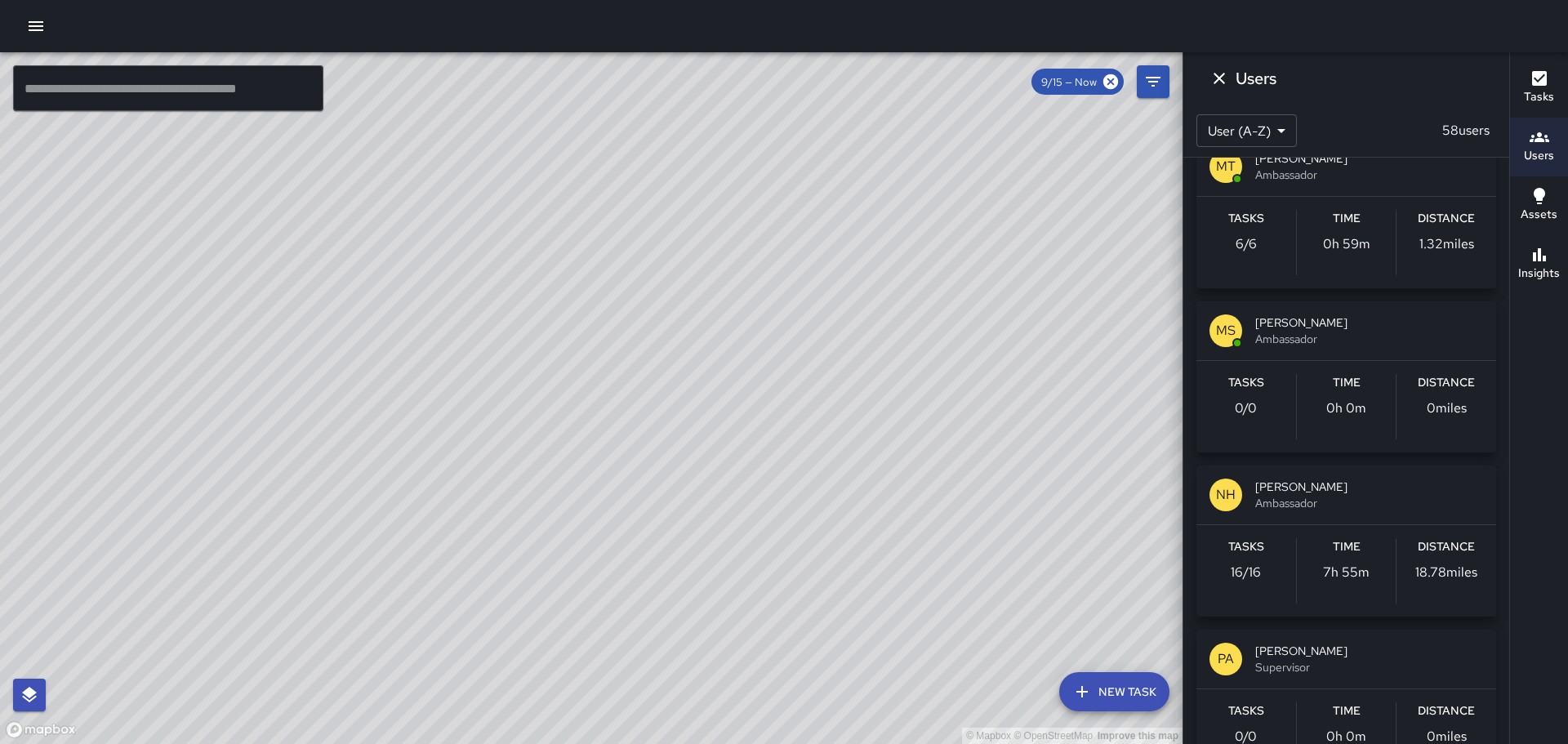
click at [1225, 485] on p "NH" at bounding box center [1225, 495] width 20 height 20
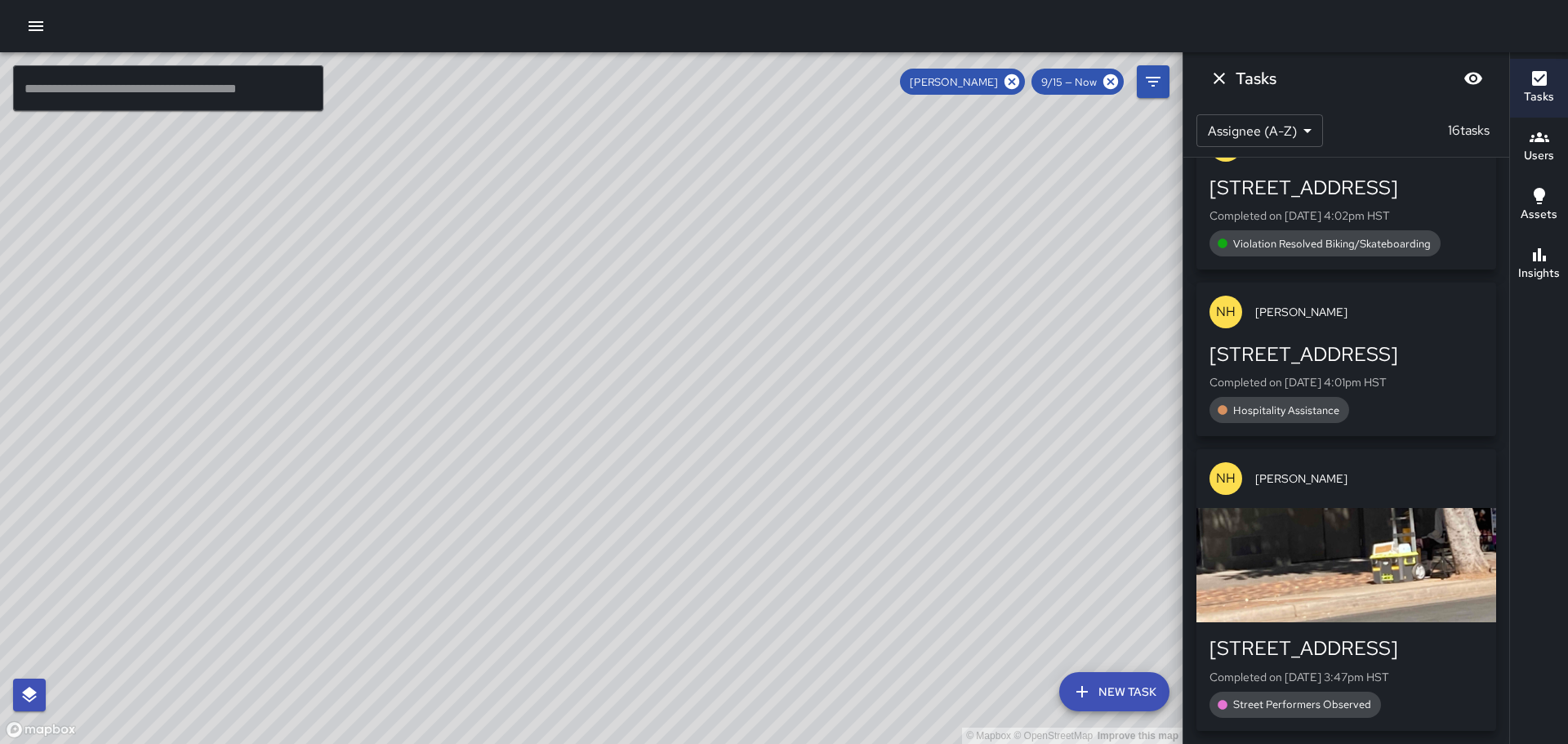
scroll to position [0, 0]
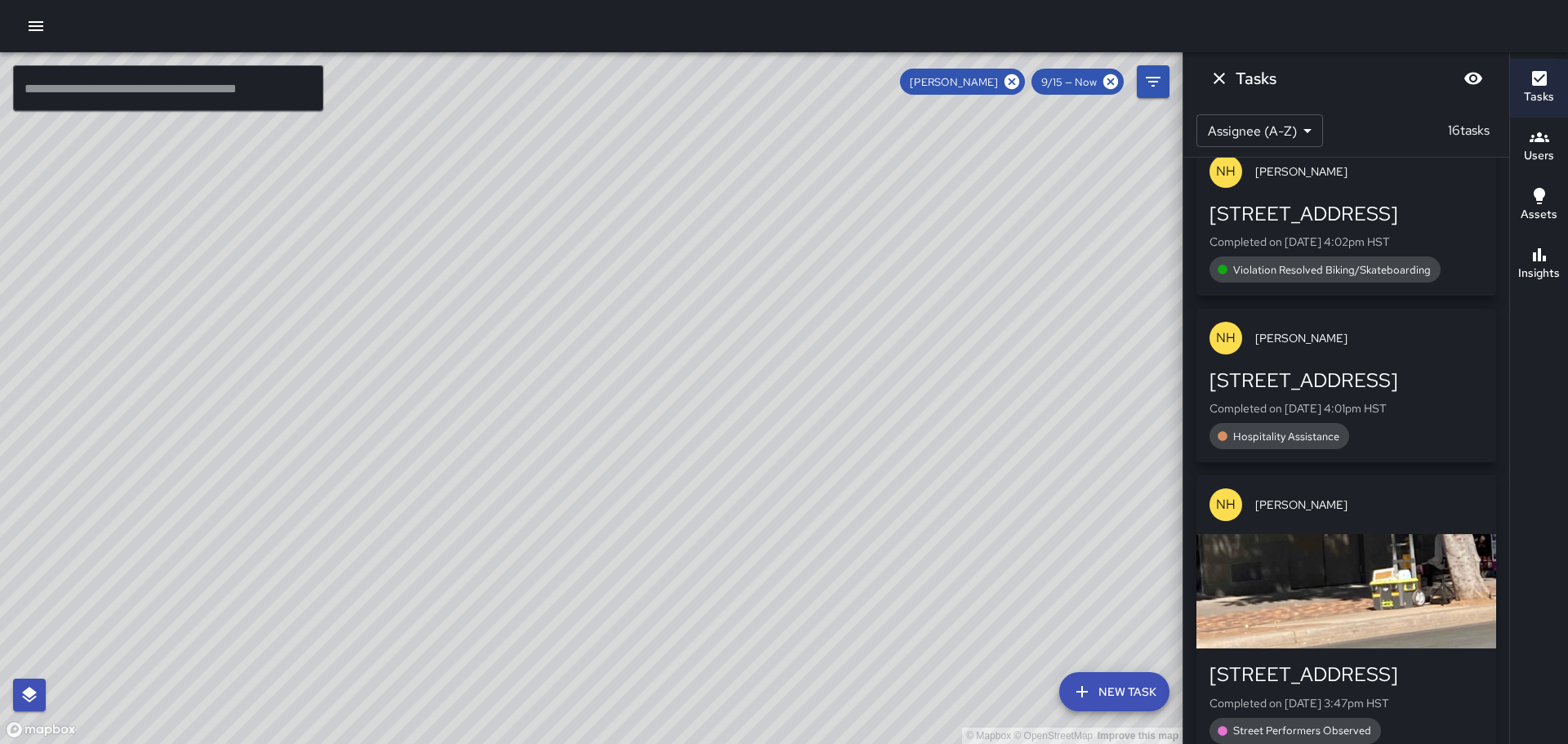
drag, startPoint x: 883, startPoint y: 344, endPoint x: 892, endPoint y: 360, distance: 18.4
click at [884, 348] on div "© Mapbox © OpenStreetMap Improve this map" at bounding box center [591, 398] width 1182 height 691
drag, startPoint x: 979, startPoint y: 565, endPoint x: 1053, endPoint y: 560, distance: 74.2
click at [1055, 576] on div "© Mapbox © OpenStreetMap Improve this map" at bounding box center [591, 398] width 1182 height 691
drag, startPoint x: 803, startPoint y: 268, endPoint x: 915, endPoint y: 494, distance: 252.2
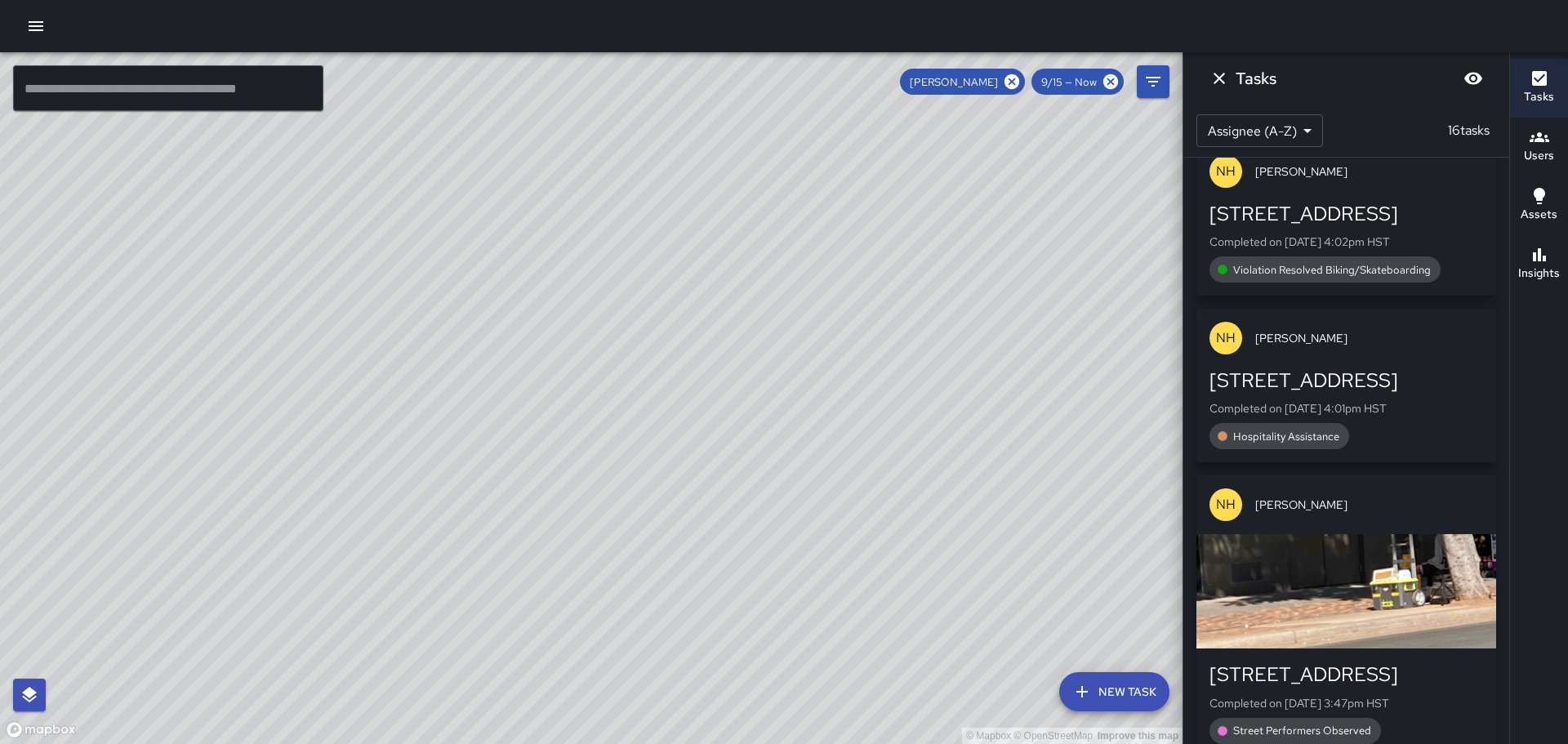
click at [915, 494] on div "© Mapbox © OpenStreetMap Improve this map" at bounding box center [591, 398] width 1182 height 691
drag, startPoint x: 734, startPoint y: 282, endPoint x: 750, endPoint y: 321, distance: 42.2
click at [745, 321] on div "© Mapbox © OpenStreetMap Improve this map" at bounding box center [591, 398] width 1182 height 691
drag, startPoint x: 847, startPoint y: 527, endPoint x: 750, endPoint y: 344, distance: 207.1
click at [750, 344] on div "© Mapbox © OpenStreetMap Improve this map" at bounding box center [591, 398] width 1182 height 691
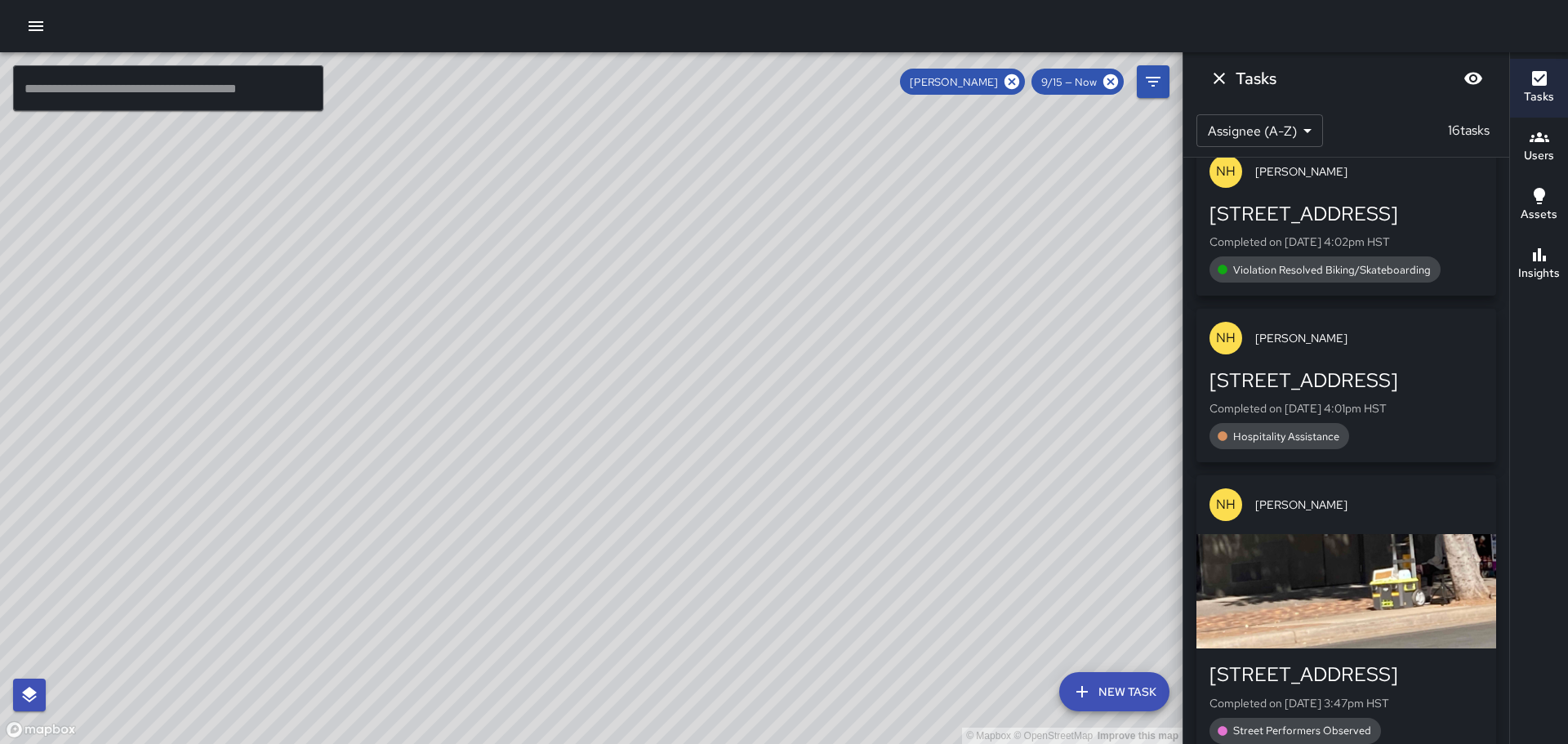
click at [830, 450] on div "© Mapbox © OpenStreetMap Improve this map" at bounding box center [591, 398] width 1182 height 691
drag, startPoint x: 1011, startPoint y: 557, endPoint x: 891, endPoint y: 440, distance: 167.6
click at [891, 440] on div "© Mapbox © OpenStreetMap Improve this map" at bounding box center [591, 398] width 1182 height 691
drag, startPoint x: 952, startPoint y: 469, endPoint x: 916, endPoint y: 425, distance: 56.9
click at [916, 425] on div "© Mapbox © OpenStreetMap Improve this map" at bounding box center [591, 398] width 1182 height 691
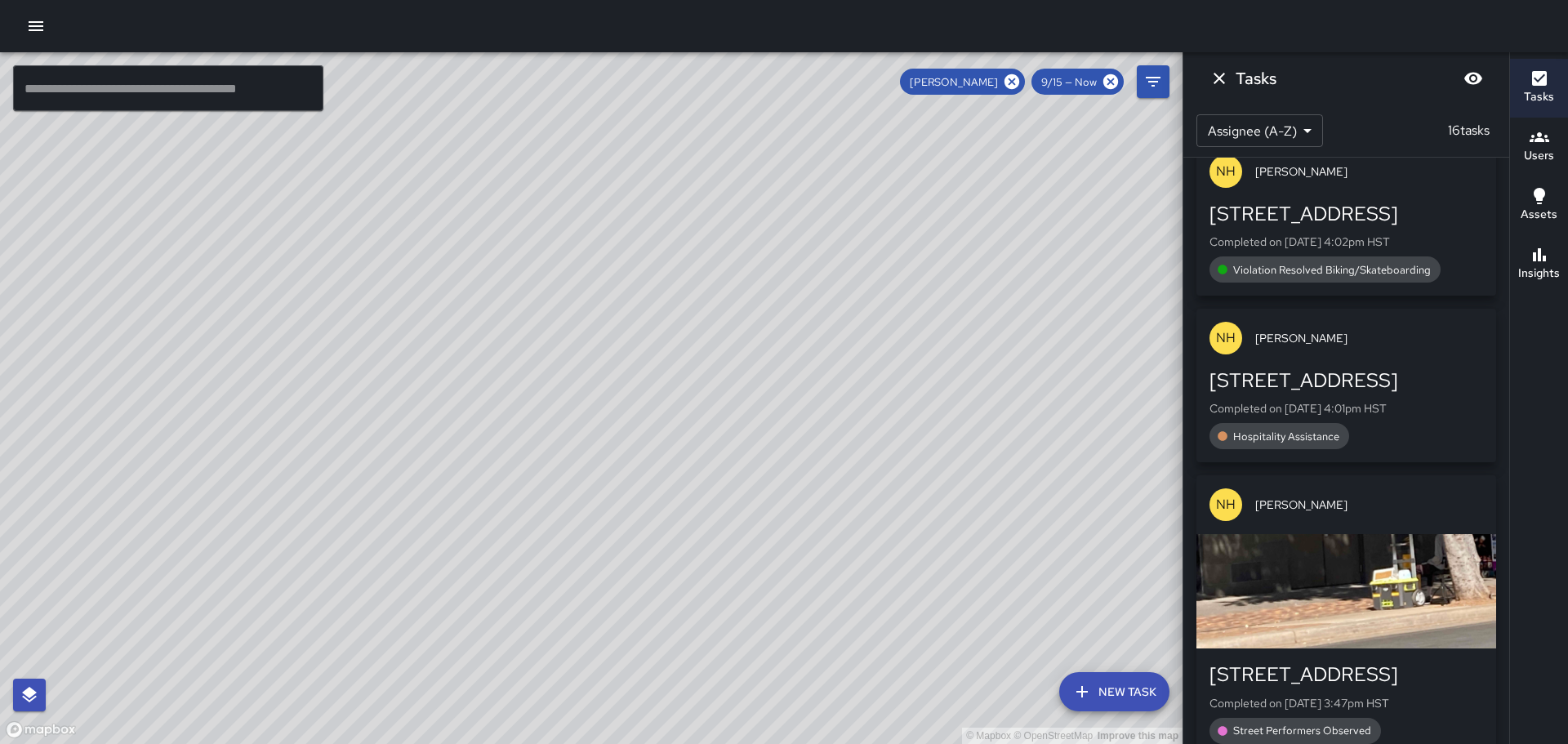
drag, startPoint x: 1035, startPoint y: 546, endPoint x: 981, endPoint y: 381, distance: 173.6
click at [981, 381] on div "© Mapbox © OpenStreetMap Improve this map" at bounding box center [591, 398] width 1182 height 691
drag, startPoint x: 974, startPoint y: 521, endPoint x: 965, endPoint y: 477, distance: 44.9
click at [965, 477] on div "© Mapbox © OpenStreetMap Improve this map" at bounding box center [591, 398] width 1182 height 691
drag, startPoint x: 975, startPoint y: 523, endPoint x: 966, endPoint y: 468, distance: 55.7
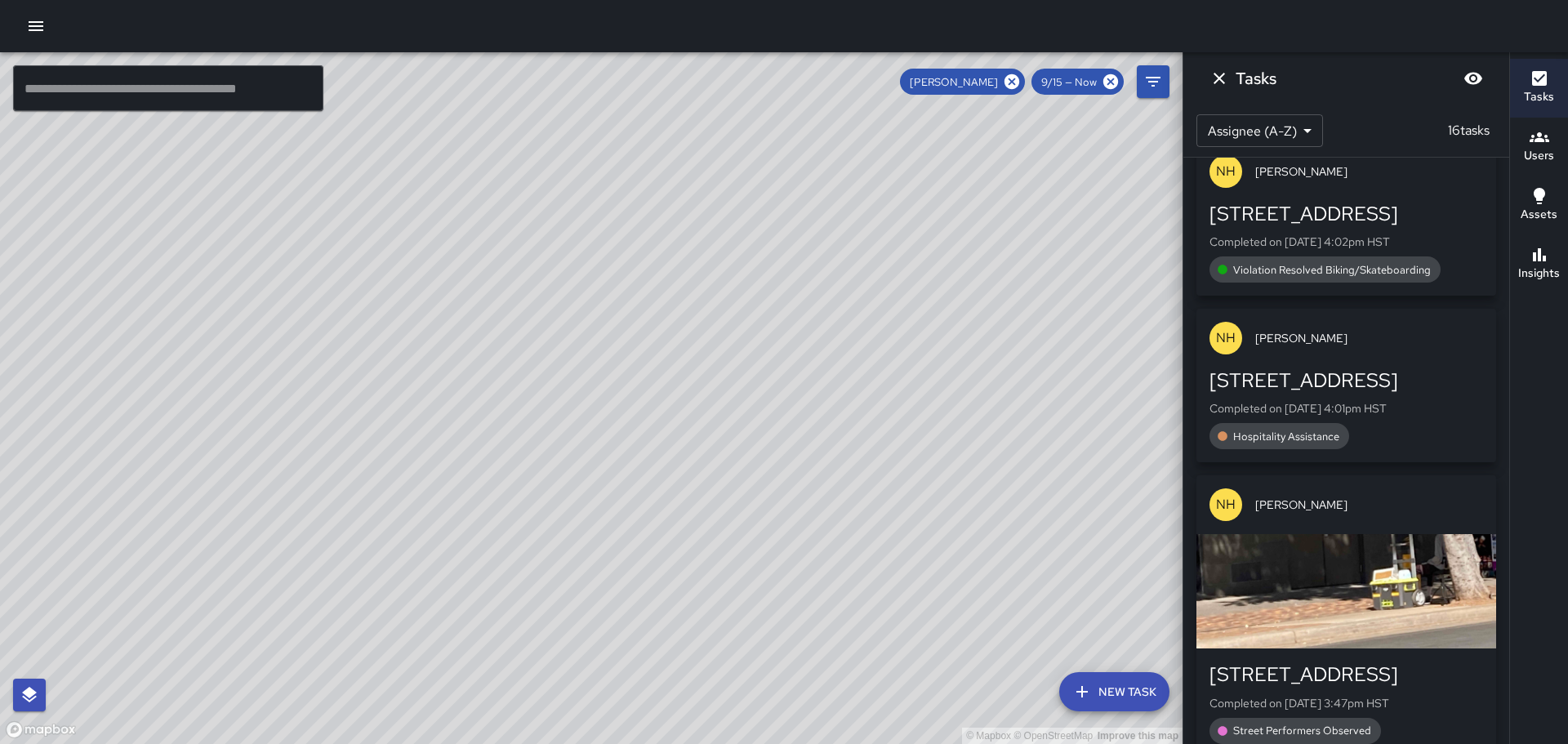
click at [966, 468] on div "© Mapbox © OpenStreetMap Improve this map" at bounding box center [591, 398] width 1182 height 691
drag, startPoint x: 861, startPoint y: 378, endPoint x: 960, endPoint y: 571, distance: 216.9
click at [955, 601] on div "© Mapbox © OpenStreetMap Improve this map" at bounding box center [591, 398] width 1182 height 691
drag, startPoint x: 904, startPoint y: 490, endPoint x: 958, endPoint y: 645, distance: 164.1
click at [958, 645] on div "© Mapbox © OpenStreetMap Improve this map" at bounding box center [591, 398] width 1182 height 691
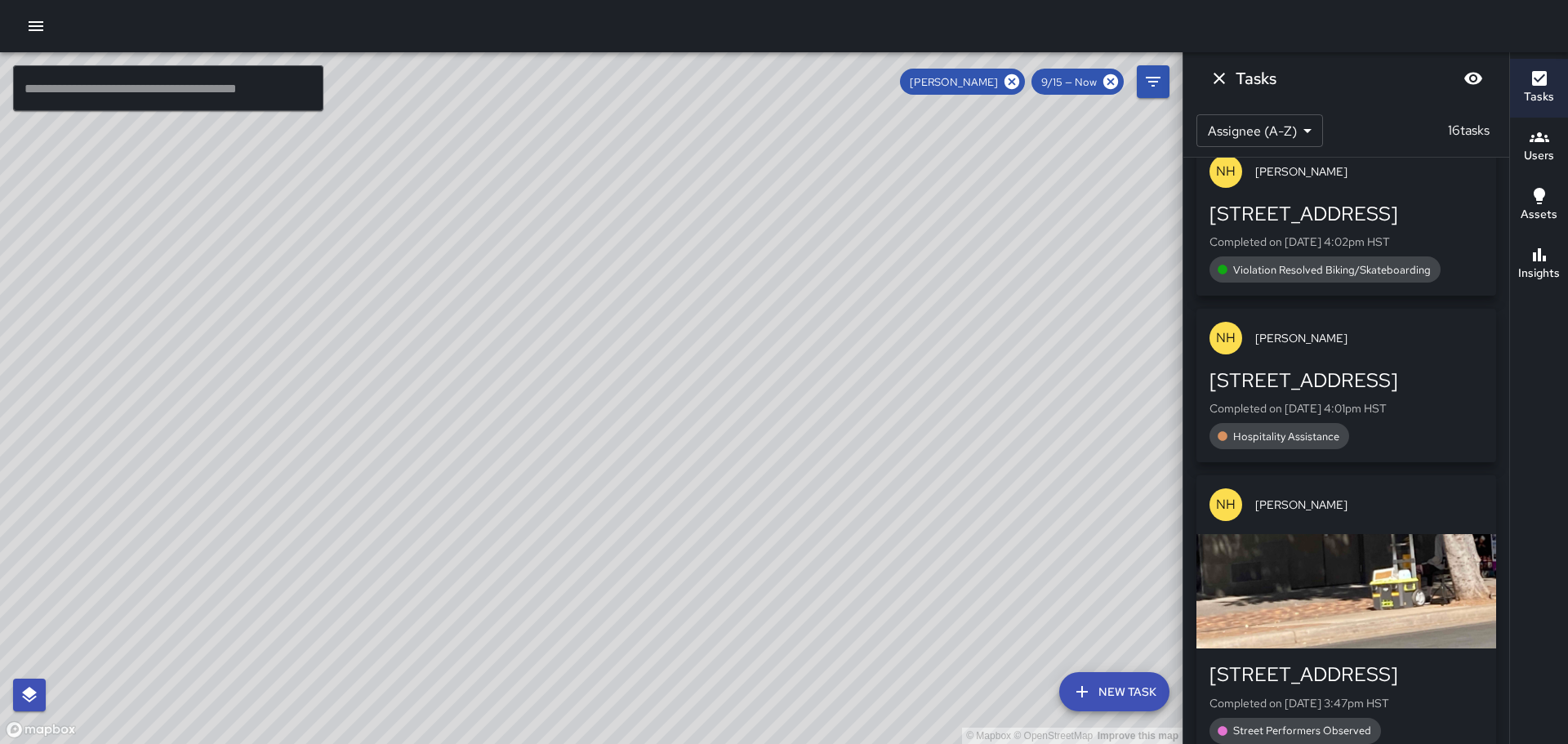
drag, startPoint x: 955, startPoint y: 583, endPoint x: 973, endPoint y: 607, distance: 30.0
click at [973, 607] on div "© Mapbox © OpenStreetMap Improve this map" at bounding box center [591, 398] width 1182 height 691
drag, startPoint x: 916, startPoint y: 550, endPoint x: 926, endPoint y: 573, distance: 25.1
click at [926, 573] on div "© Mapbox © OpenStreetMap Improve this map" at bounding box center [591, 398] width 1182 height 691
drag, startPoint x: 973, startPoint y: 547, endPoint x: 1030, endPoint y: 620, distance: 92.6
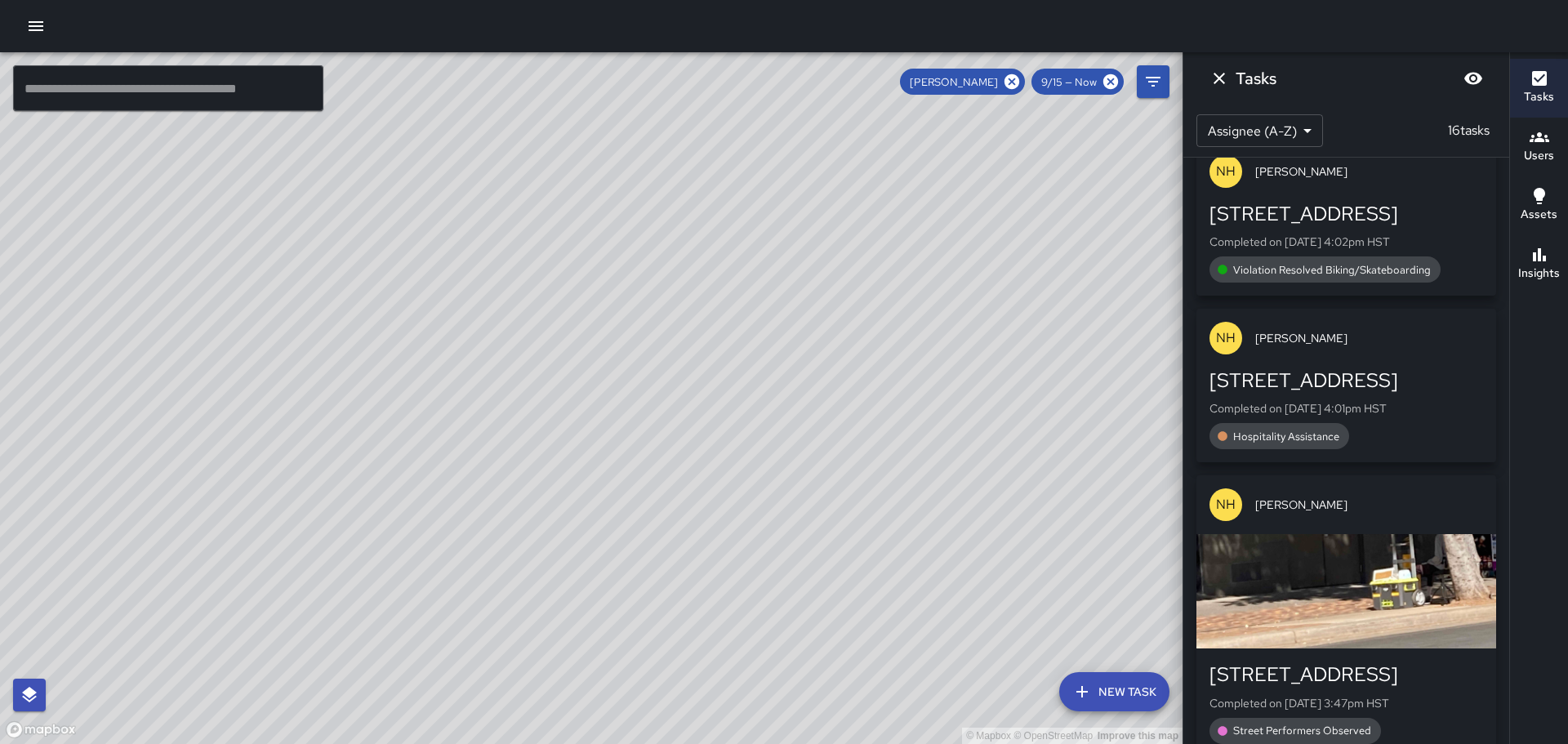
click at [1030, 620] on div "© Mapbox © OpenStreetMap Improve this map" at bounding box center [591, 398] width 1182 height 691
drag, startPoint x: 835, startPoint y: 459, endPoint x: 883, endPoint y: 621, distance: 169.0
click at [883, 621] on div "© Mapbox © OpenStreetMap Improve this map" at bounding box center [591, 398] width 1182 height 691
drag, startPoint x: 773, startPoint y: 467, endPoint x: 952, endPoint y: 712, distance: 303.4
click at [971, 743] on html "© Mapbox © OpenStreetMap Improve this map ​ New Task [PERSON_NAME] 9/15 — Now M…" at bounding box center [784, 372] width 1568 height 744
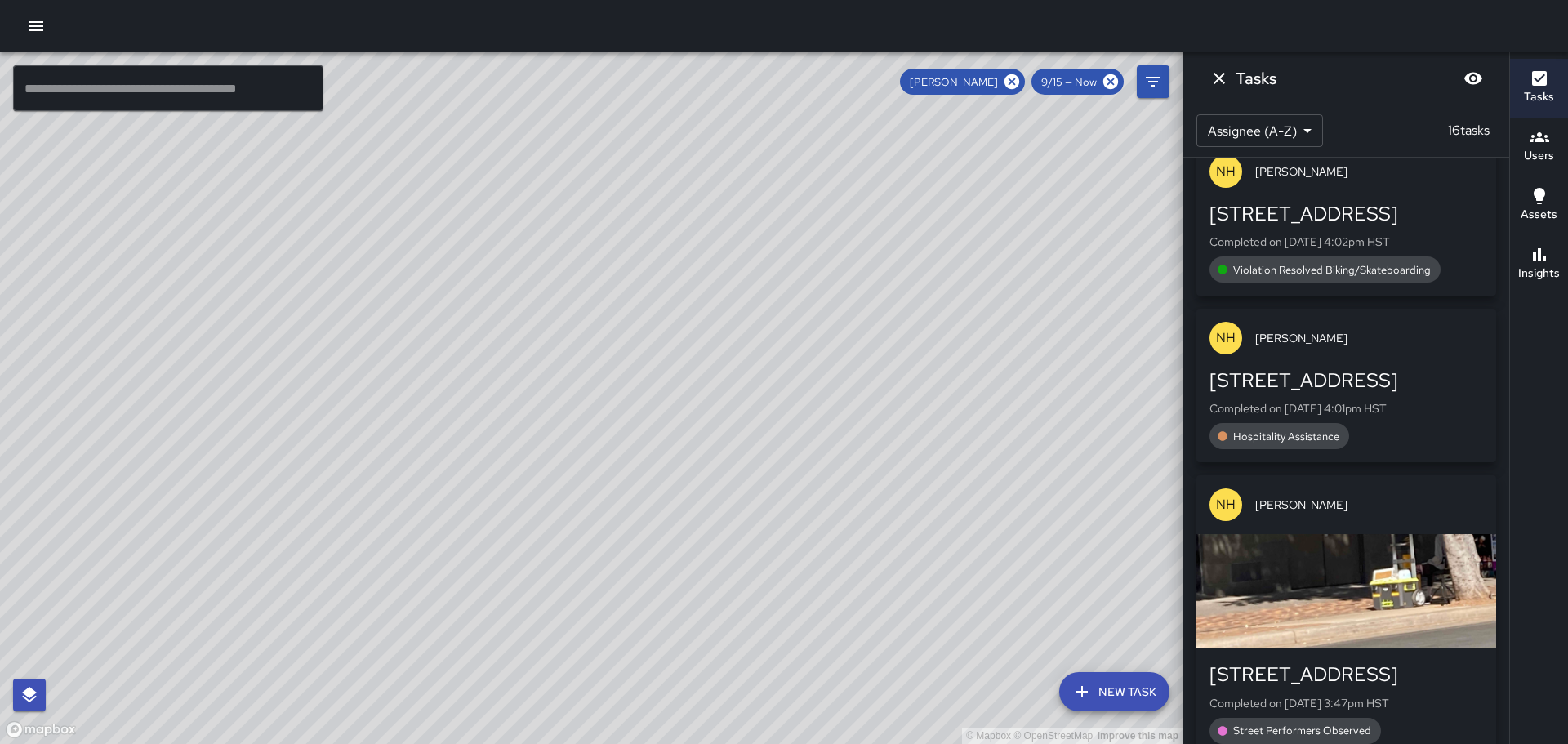
drag, startPoint x: 881, startPoint y: 649, endPoint x: 531, endPoint y: 226, distance: 549.0
click at [531, 226] on div "© Mapbox © OpenStreetMap Improve this map" at bounding box center [591, 398] width 1182 height 691
drag, startPoint x: 683, startPoint y: 442, endPoint x: 645, endPoint y: 263, distance: 183.0
click at [645, 263] on div "© Mapbox © OpenStreetMap Improve this map" at bounding box center [591, 398] width 1182 height 691
drag, startPoint x: 719, startPoint y: 334, endPoint x: 729, endPoint y: 305, distance: 30.7
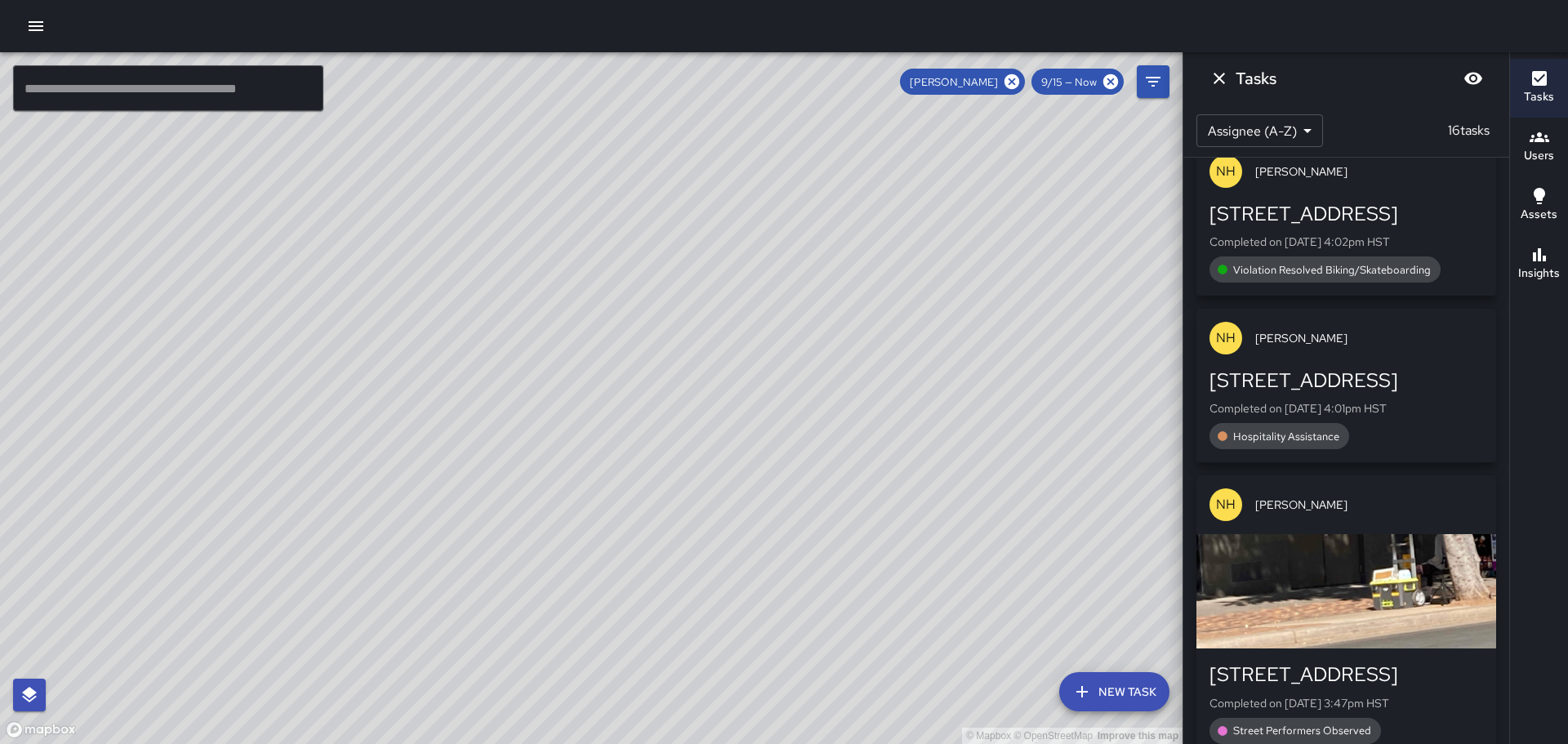
click at [729, 305] on div "© Mapbox © OpenStreetMap Improve this map" at bounding box center [591, 398] width 1182 height 691
drag, startPoint x: 826, startPoint y: 349, endPoint x: 683, endPoint y: 268, distance: 164.3
click at [683, 268] on div "© Mapbox © OpenStreetMap Improve this map" at bounding box center [591, 398] width 1182 height 691
drag, startPoint x: 853, startPoint y: 417, endPoint x: 694, endPoint y: 259, distance: 224.2
click at [694, 259] on div "© Mapbox © OpenStreetMap Improve this map" at bounding box center [591, 398] width 1182 height 691
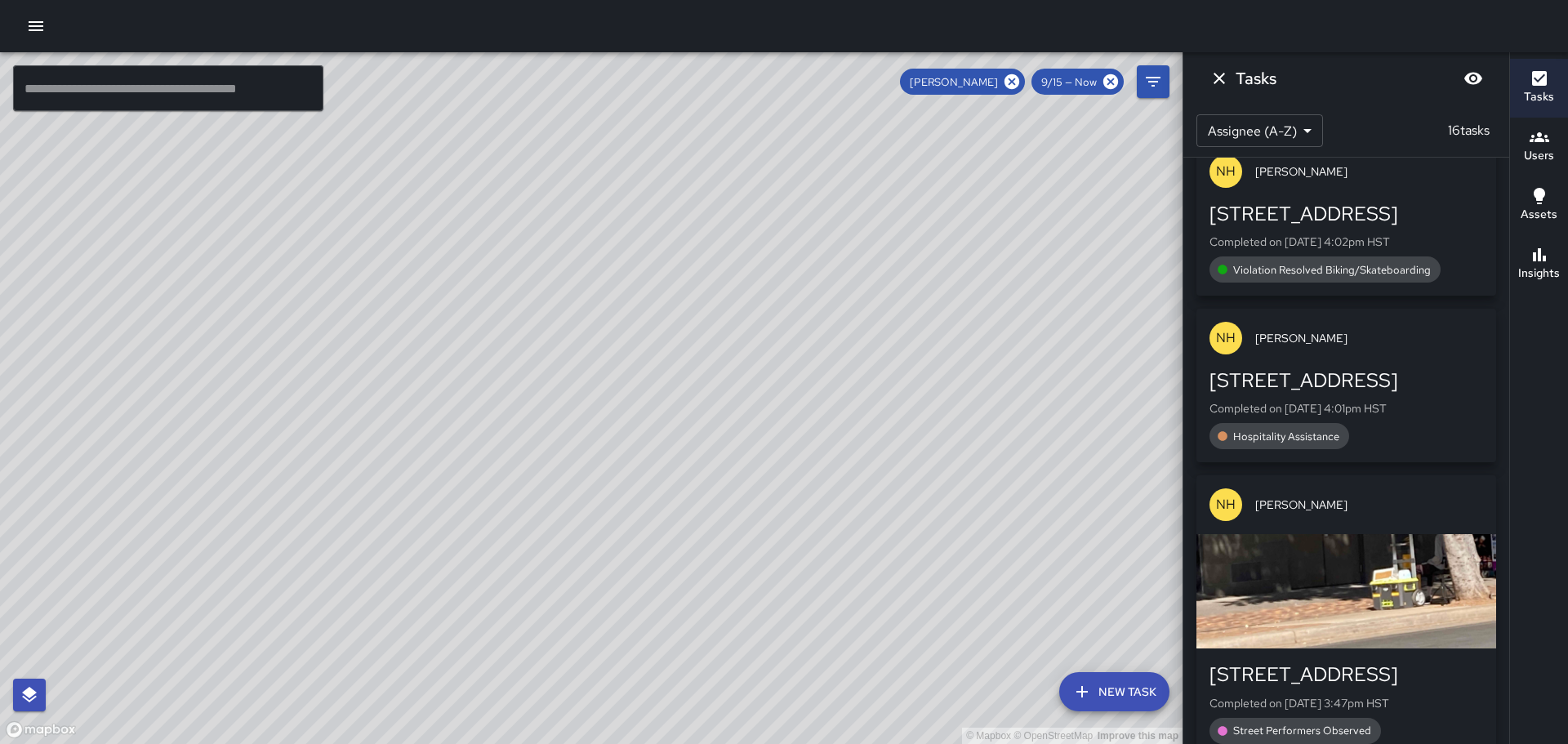
drag, startPoint x: 765, startPoint y: 333, endPoint x: 663, endPoint y: 217, distance: 154.5
click at [663, 217] on div "© Mapbox © OpenStreetMap Improve this map" at bounding box center [591, 398] width 1182 height 691
drag, startPoint x: 784, startPoint y: 372, endPoint x: 688, endPoint y: 275, distance: 136.5
click at [688, 275] on div "© Mapbox © OpenStreetMap Improve this map" at bounding box center [591, 398] width 1182 height 691
drag, startPoint x: 760, startPoint y: 368, endPoint x: 740, endPoint y: 333, distance: 40.3
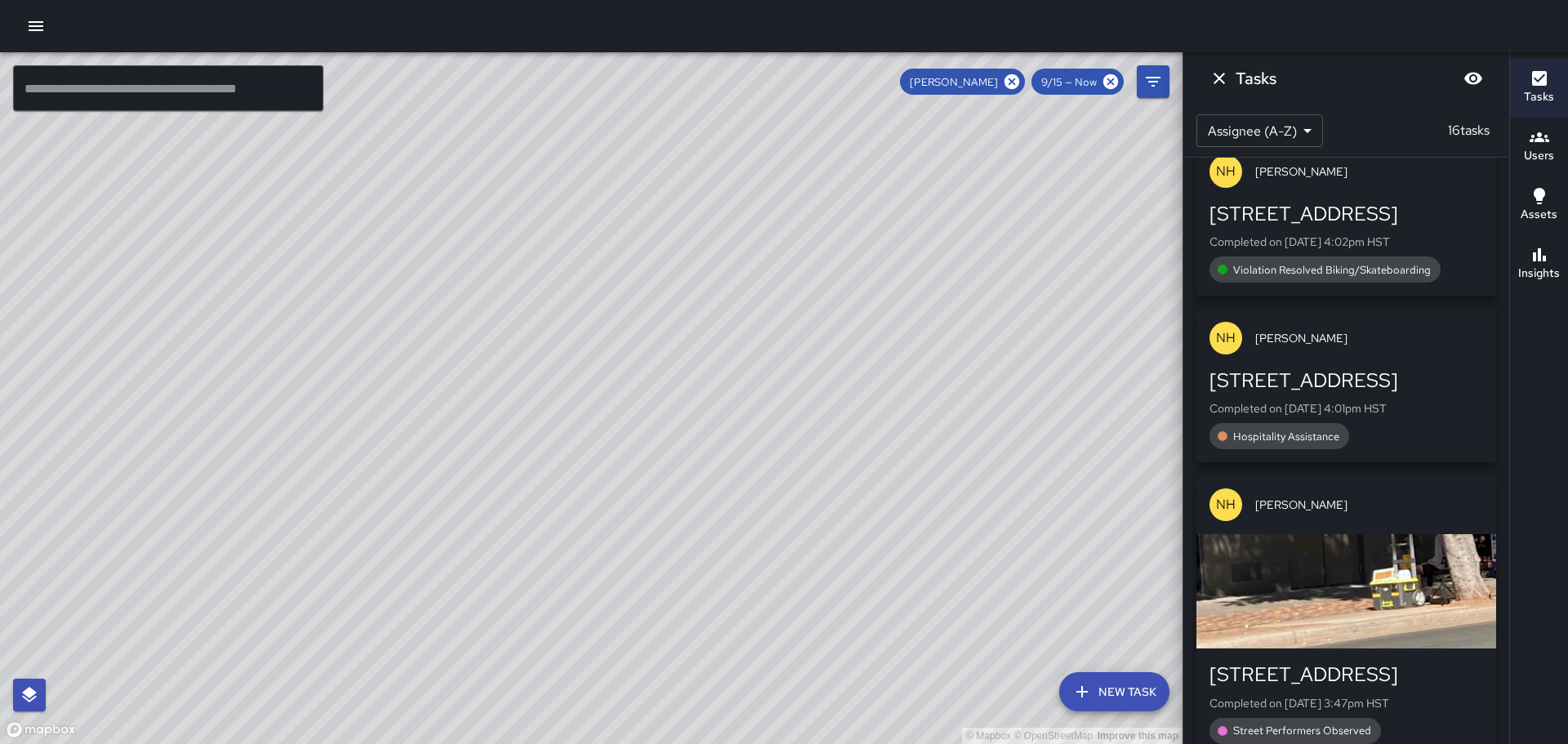
click at [740, 333] on div "© Mapbox © OpenStreetMap Improve this map" at bounding box center [591, 398] width 1182 height 691
drag, startPoint x: 739, startPoint y: 331, endPoint x: 737, endPoint y: 323, distance: 8.2
click at [737, 323] on div "© Mapbox © OpenStreetMap Improve this map" at bounding box center [591, 398] width 1182 height 691
drag, startPoint x: 671, startPoint y: 419, endPoint x: 795, endPoint y: 490, distance: 142.9
click at [795, 490] on div "© Mapbox © OpenStreetMap Improve this map" at bounding box center [591, 398] width 1182 height 691
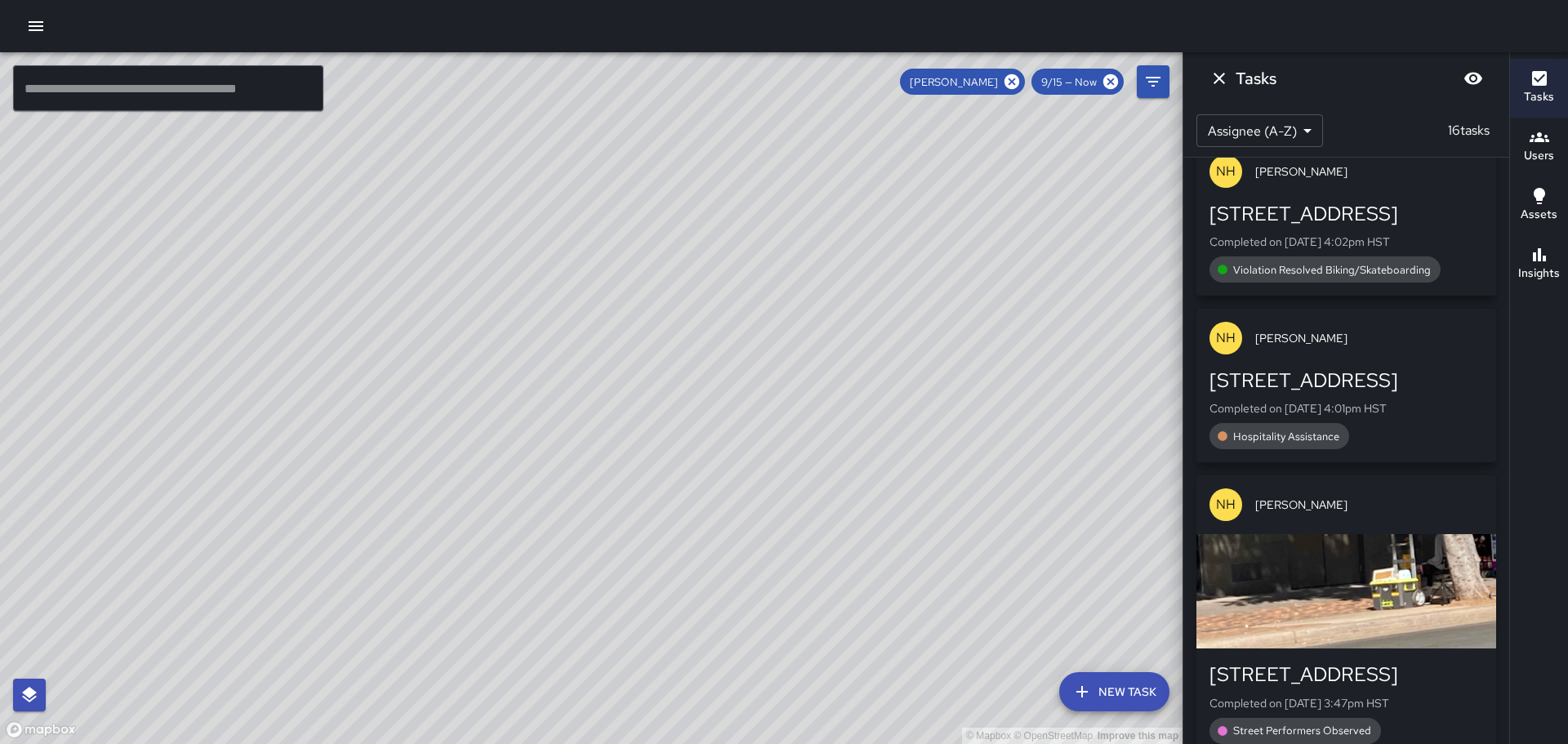
drag, startPoint x: 673, startPoint y: 468, endPoint x: 680, endPoint y: 504, distance: 36.7
click at [680, 504] on div "© Mapbox © OpenStreetMap Improve this map" at bounding box center [591, 398] width 1182 height 691
drag, startPoint x: 731, startPoint y: 465, endPoint x: 711, endPoint y: 506, distance: 45.6
click at [711, 506] on div "© Mapbox © OpenStreetMap Improve this map" at bounding box center [591, 398] width 1182 height 691
drag, startPoint x: 780, startPoint y: 444, endPoint x: 788, endPoint y: 437, distance: 10.6
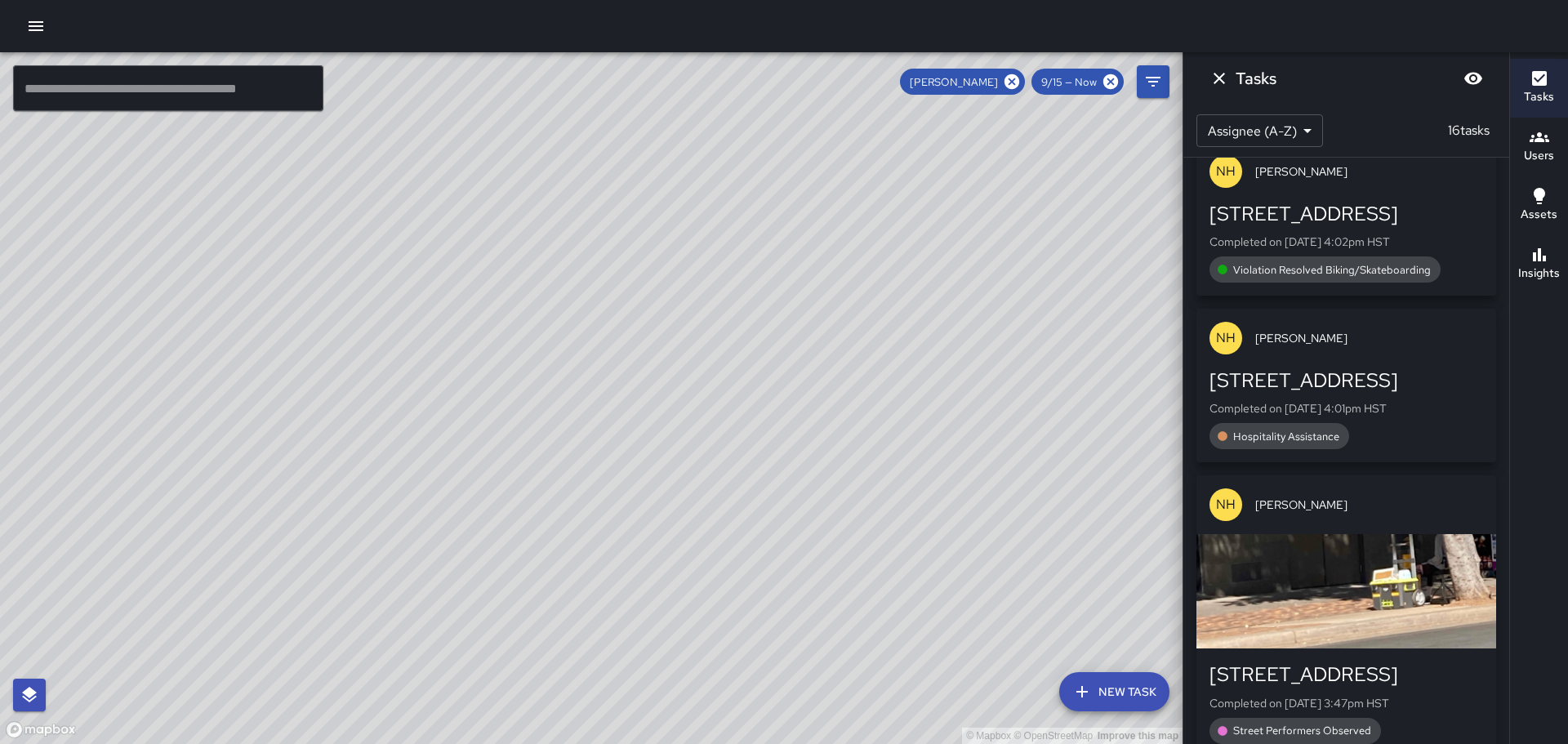
click at [788, 437] on div "© Mapbox © OpenStreetMap Improve this map" at bounding box center [591, 398] width 1182 height 691
click at [1540, 140] on icon "button" at bounding box center [1539, 137] width 20 height 10
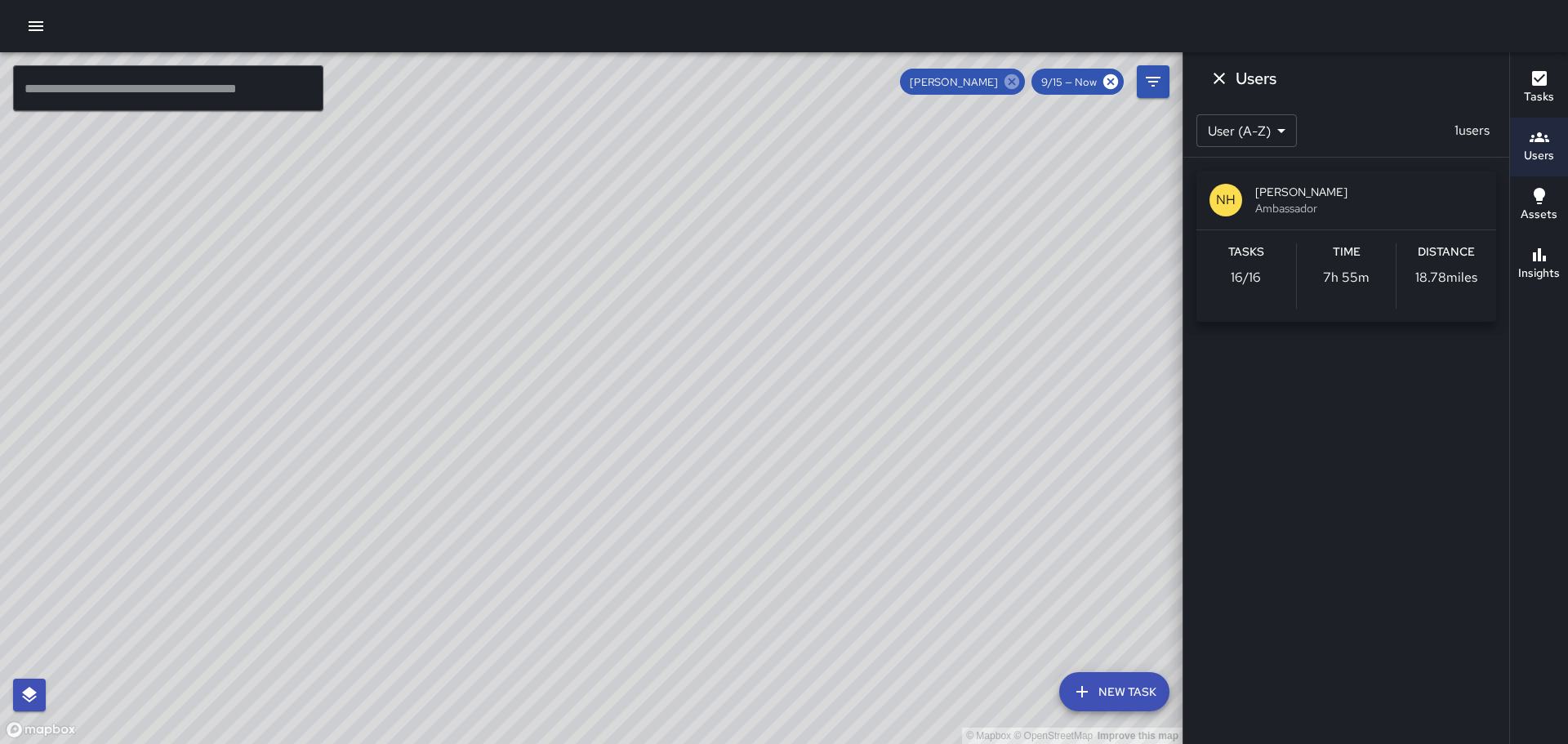
click at [1009, 78] on icon at bounding box center [1011, 82] width 15 height 14
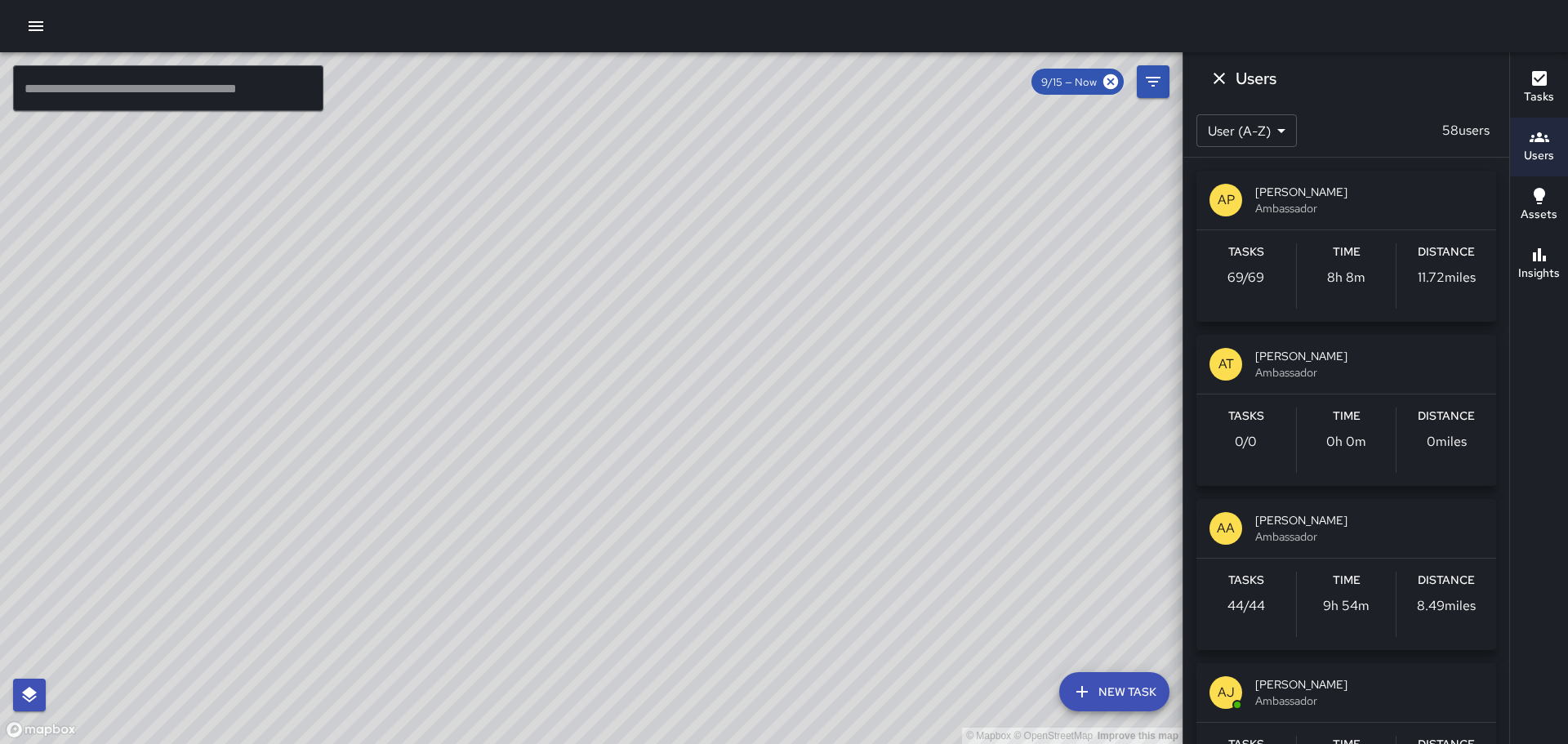
scroll to position [10531, 0]
click at [1535, 140] on icon "button" at bounding box center [1539, 138] width 20 height 20
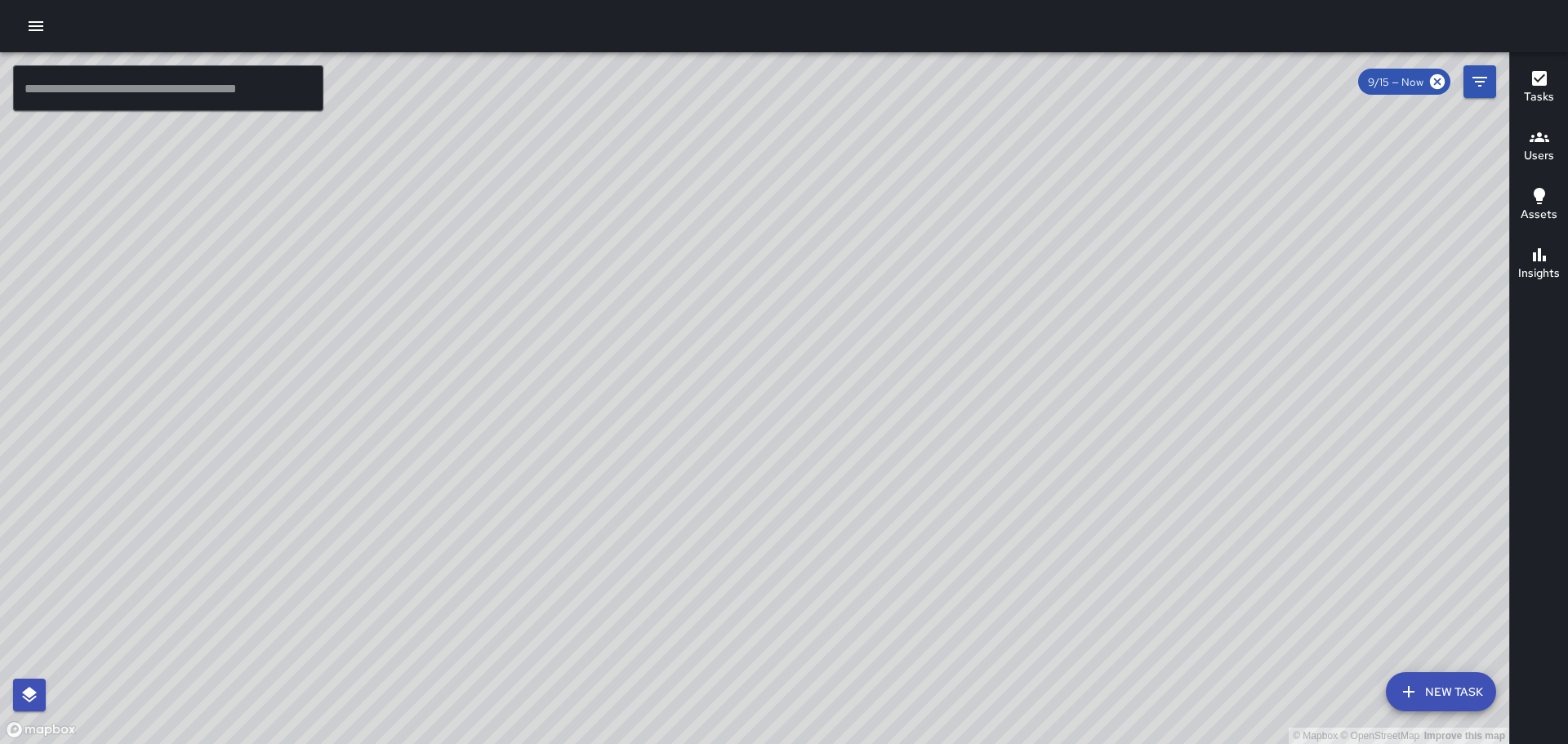
click at [1545, 152] on h6 "Users" at bounding box center [1538, 156] width 30 height 18
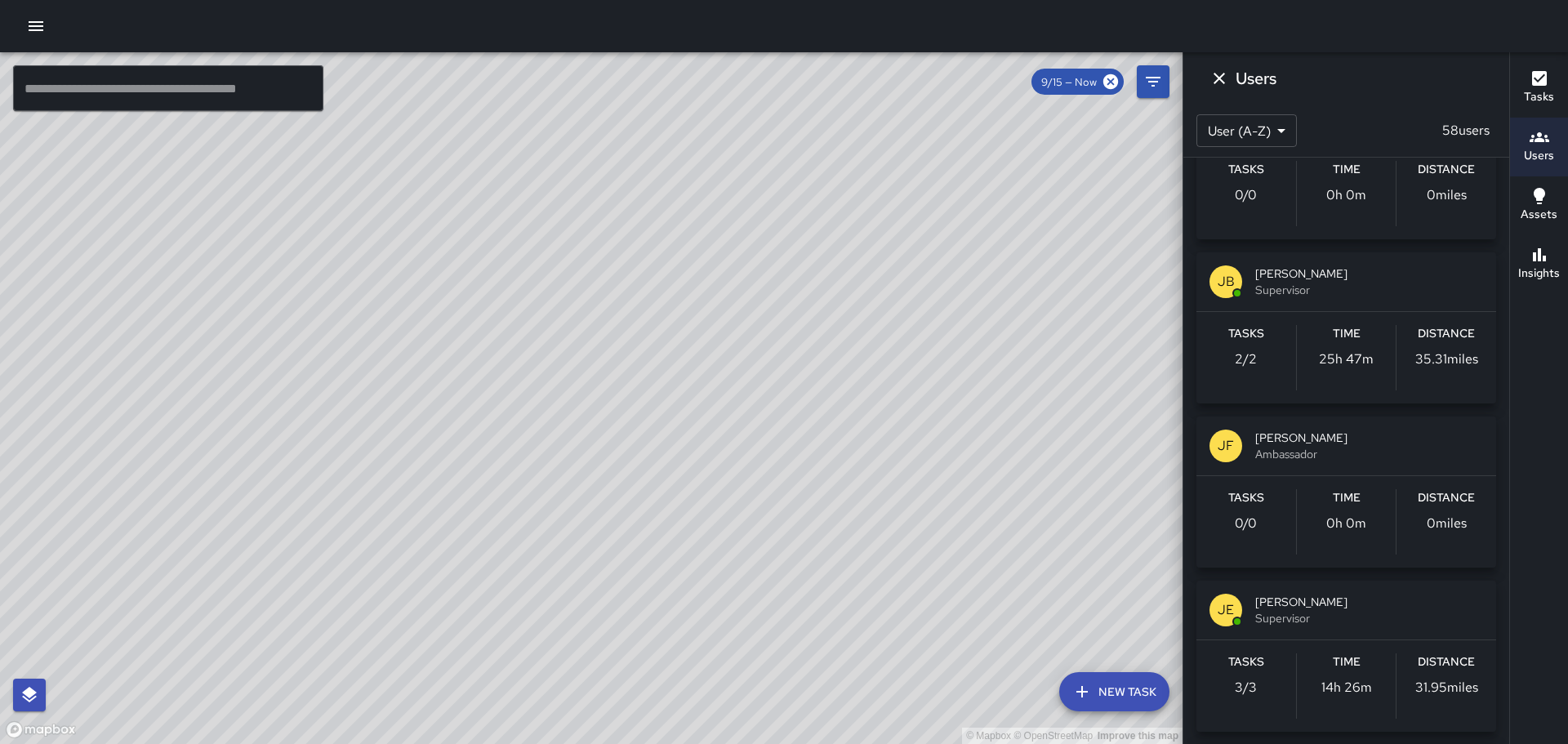
scroll to position [3755, 0]
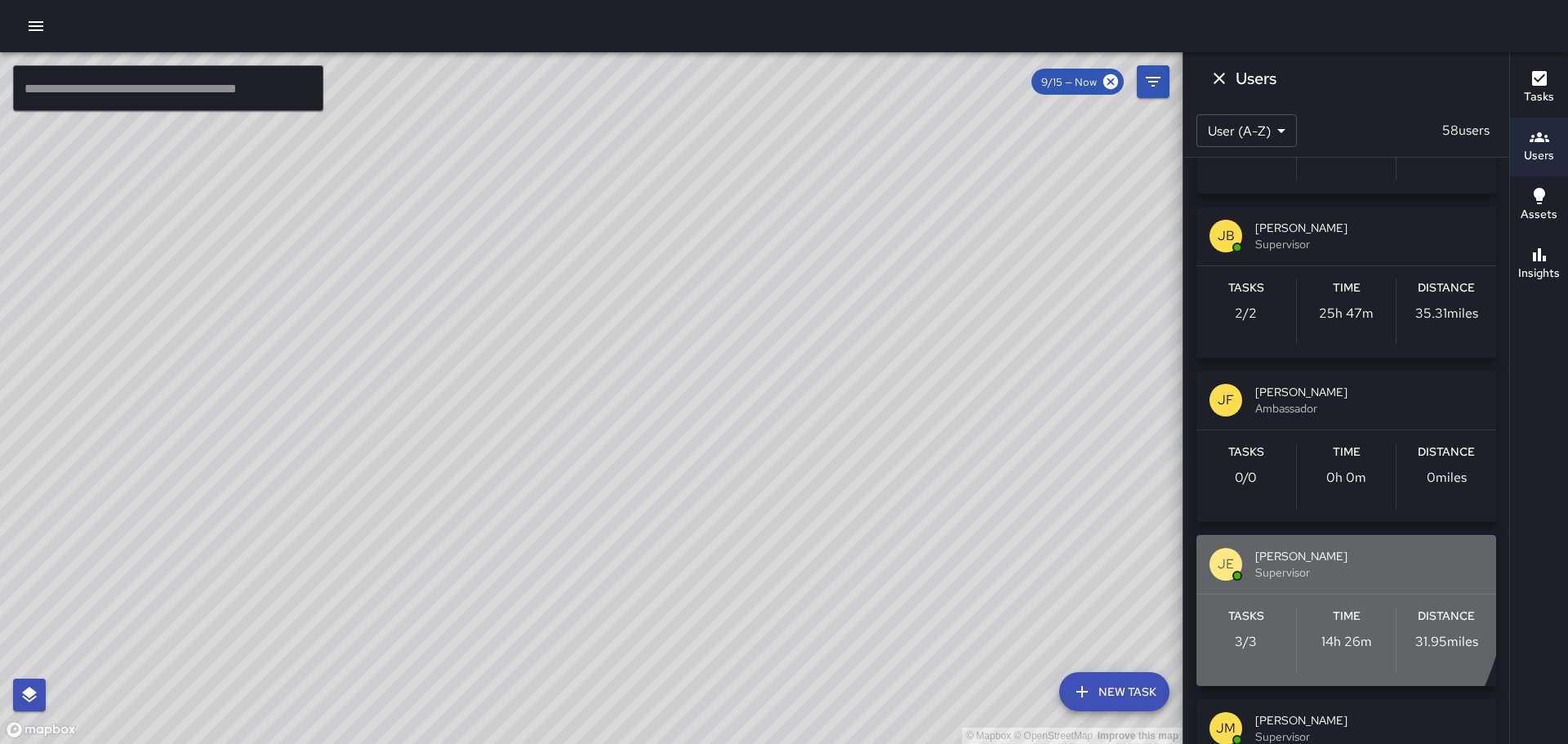
click at [1223, 555] on p "JE" at bounding box center [1225, 565] width 16 height 20
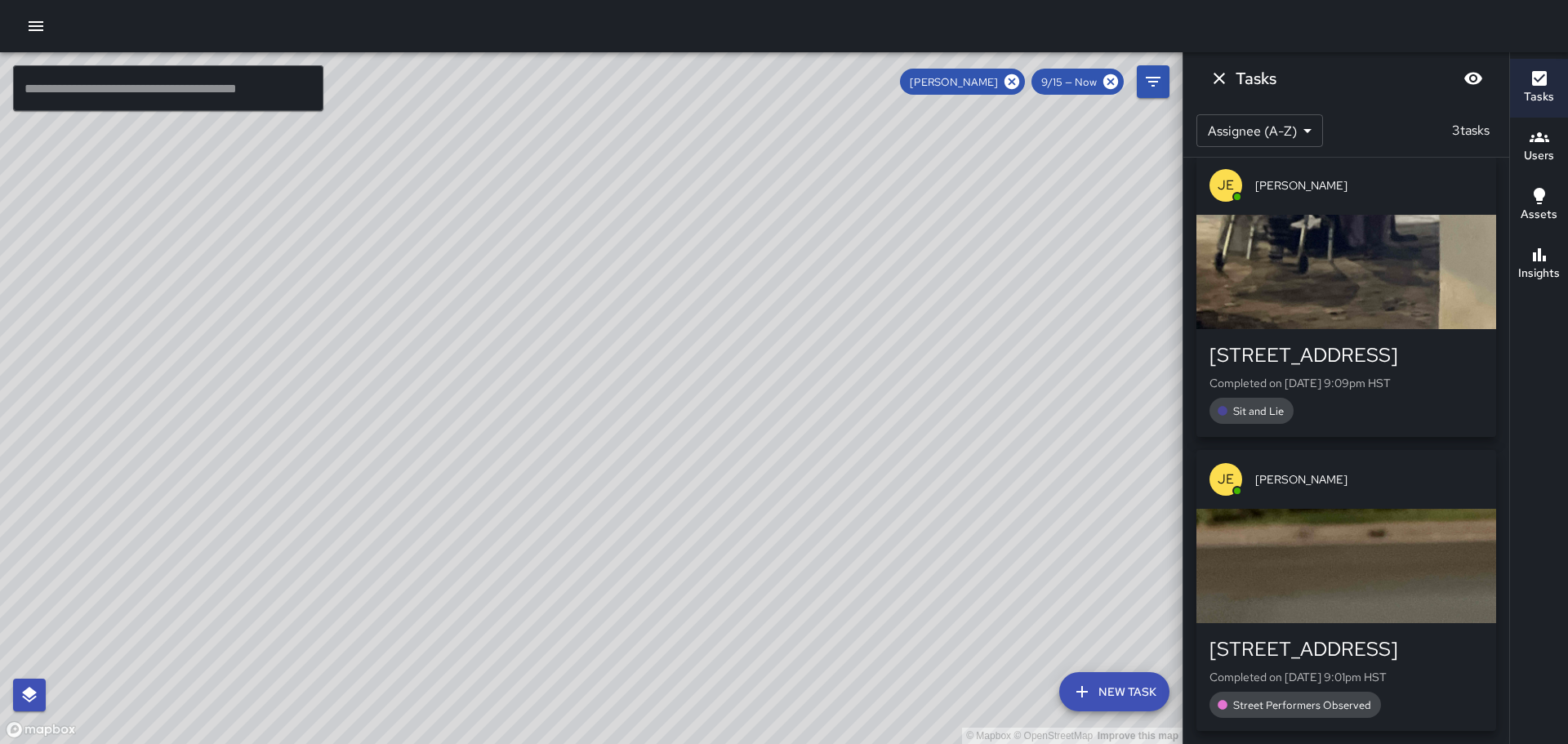
drag, startPoint x: 856, startPoint y: 427, endPoint x: 996, endPoint y: 430, distance: 140.0
click at [1021, 444] on div "© Mapbox © OpenStreetMap Improve this map" at bounding box center [591, 398] width 1182 height 691
click at [959, 234] on div "© Mapbox © OpenStreetMap Improve this map" at bounding box center [591, 398] width 1182 height 691
drag, startPoint x: 697, startPoint y: 422, endPoint x: 991, endPoint y: 690, distance: 397.8
click at [992, 693] on div "© Mapbox © OpenStreetMap Improve this map" at bounding box center [591, 398] width 1182 height 691
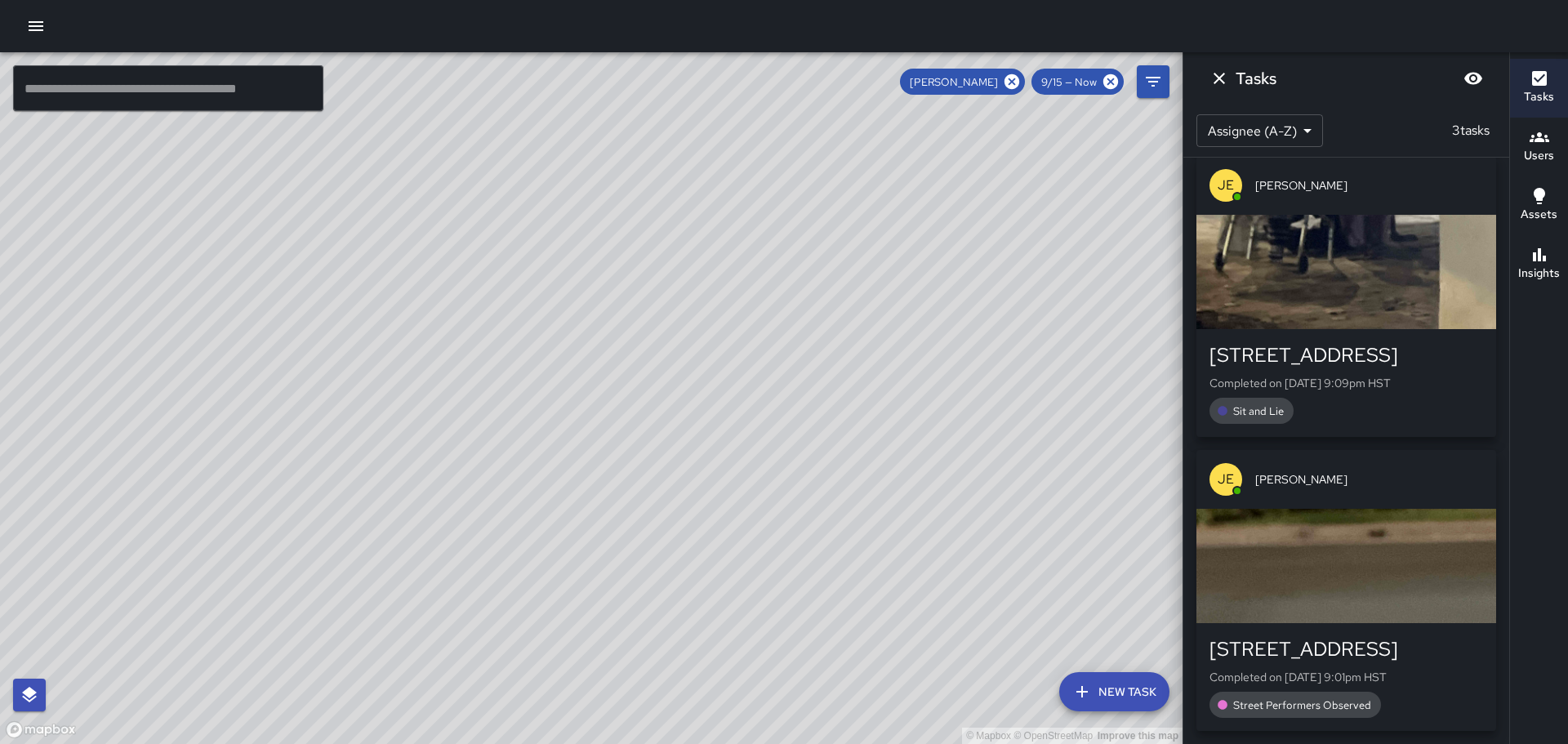
drag, startPoint x: 815, startPoint y: 509, endPoint x: 618, endPoint y: 400, distance: 225.1
click at [618, 400] on div "© Mapbox © OpenStreetMap Improve this map" at bounding box center [591, 398] width 1182 height 691
click at [600, 364] on div "© Mapbox © OpenStreetMap Improve this map" at bounding box center [591, 398] width 1182 height 691
drag, startPoint x: 637, startPoint y: 460, endPoint x: 403, endPoint y: 265, distance: 304.6
click at [376, 227] on div "© Mapbox © OpenStreetMap Improve this map" at bounding box center [591, 398] width 1182 height 691
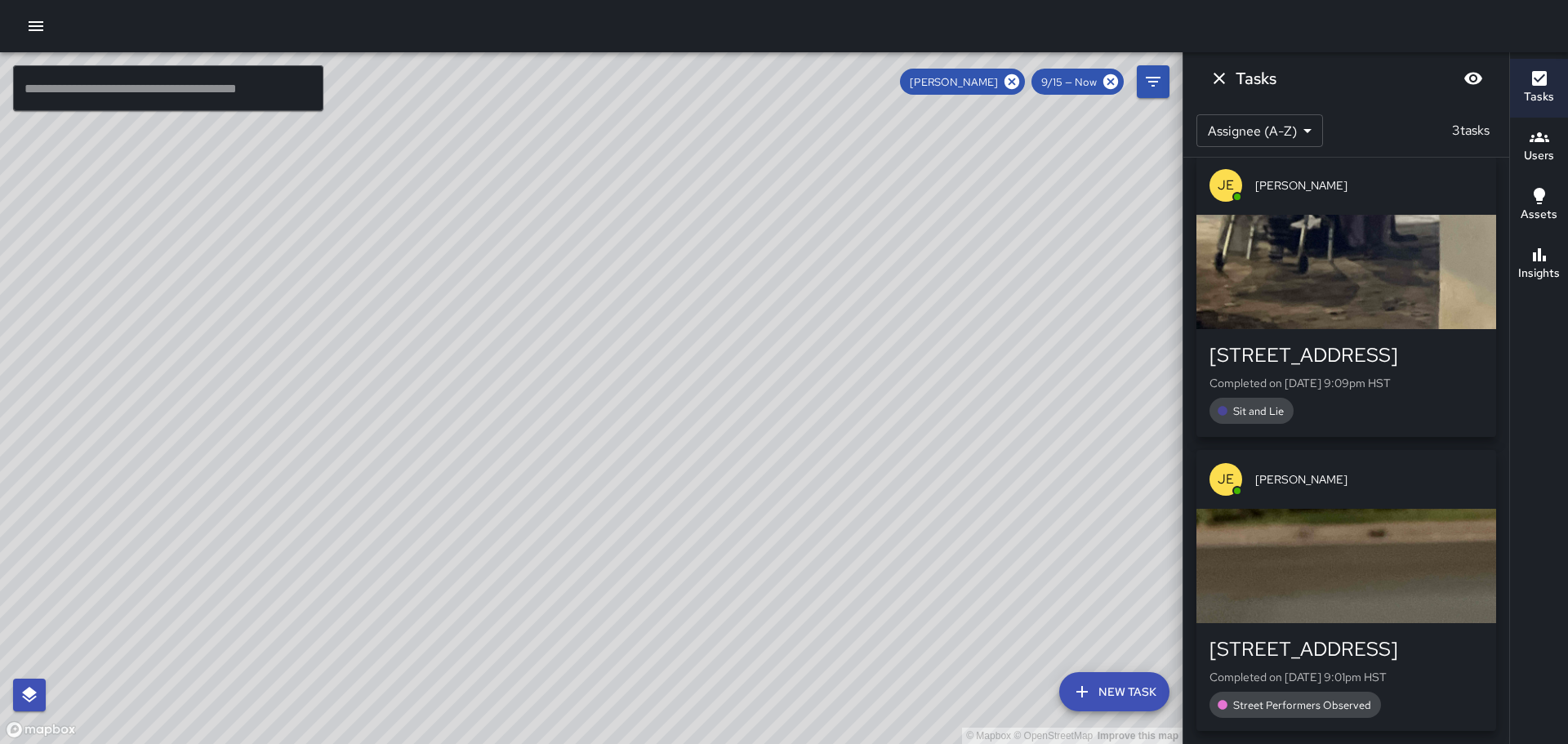
drag, startPoint x: 821, startPoint y: 535, endPoint x: 659, endPoint y: 401, distance: 210.2
click at [659, 401] on div "© Mapbox © OpenStreetMap Improve this map" at bounding box center [591, 398] width 1182 height 691
drag, startPoint x: 828, startPoint y: 507, endPoint x: 720, endPoint y: 384, distance: 163.7
click at [720, 384] on div "© Mapbox © OpenStreetMap Improve this map" at bounding box center [591, 398] width 1182 height 691
drag, startPoint x: 841, startPoint y: 454, endPoint x: 700, endPoint y: 333, distance: 185.8
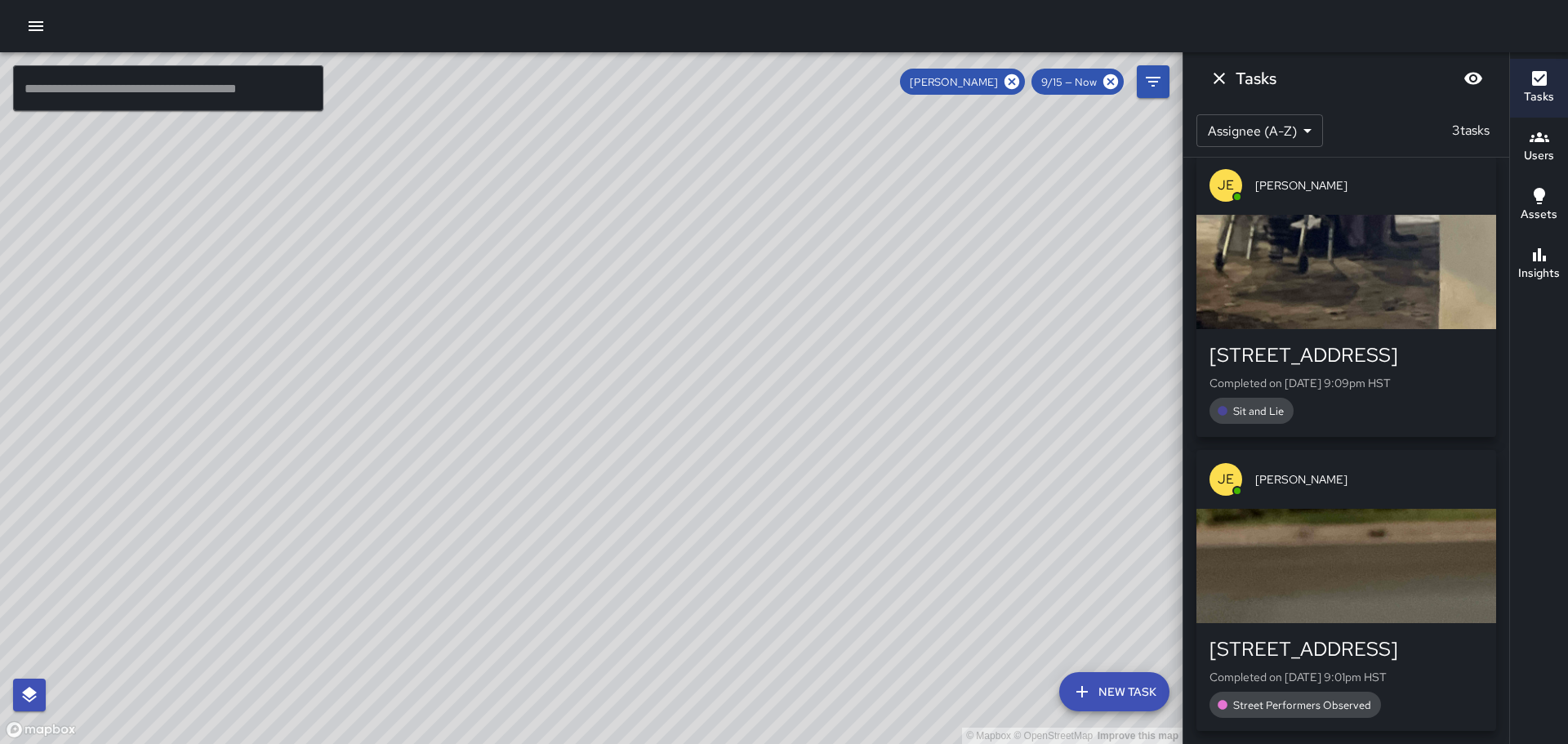
click at [700, 333] on div "© Mapbox © OpenStreetMap Improve this map" at bounding box center [591, 398] width 1182 height 691
drag, startPoint x: 735, startPoint y: 419, endPoint x: 831, endPoint y: 265, distance: 181.5
click at [807, 255] on div "© Mapbox © OpenStreetMap Improve this map" at bounding box center [591, 398] width 1182 height 691
drag, startPoint x: 1039, startPoint y: 549, endPoint x: 756, endPoint y: 293, distance: 381.6
click at [756, 293] on div "© Mapbox © OpenStreetMap Improve this map" at bounding box center [591, 398] width 1182 height 691
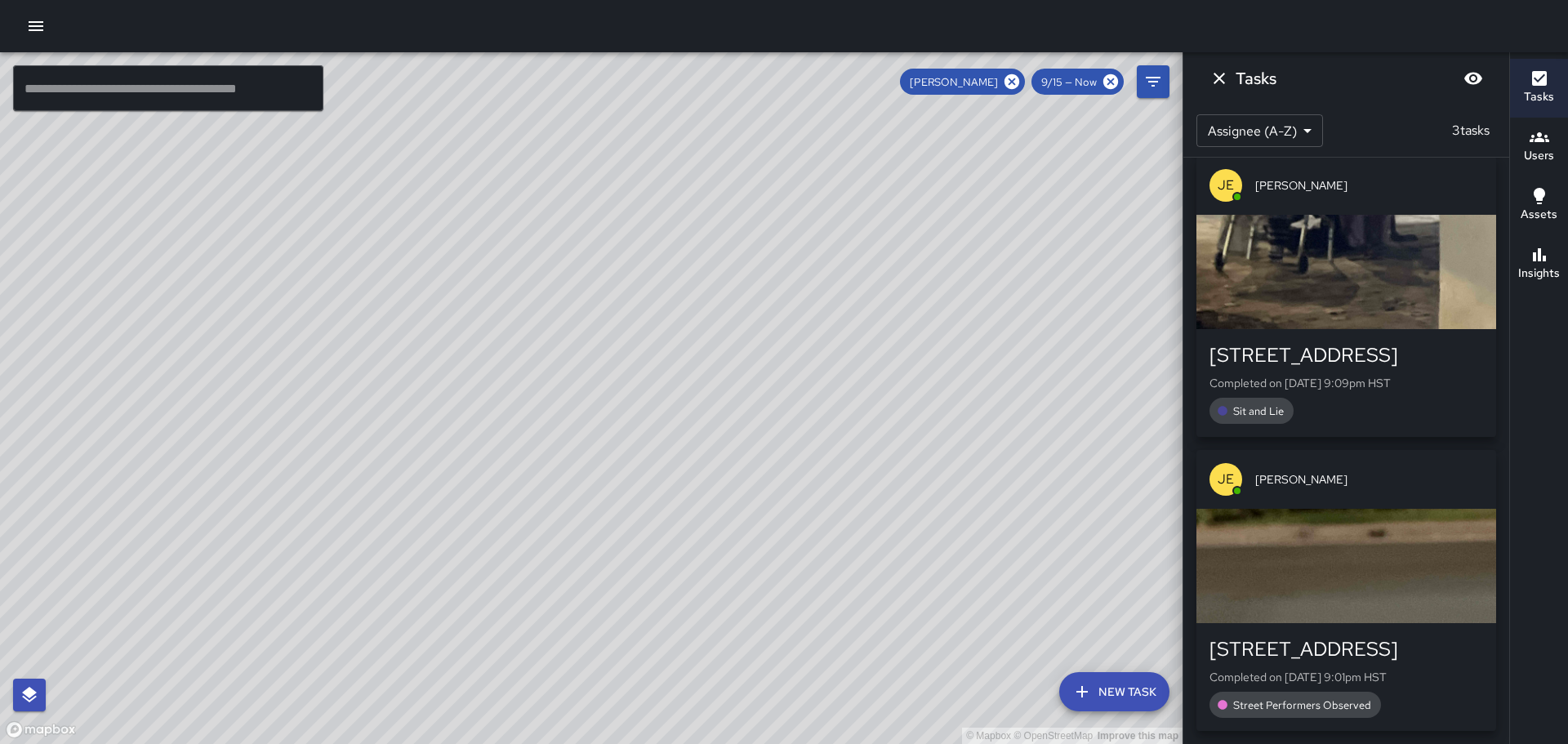
drag, startPoint x: 733, startPoint y: 486, endPoint x: 668, endPoint y: 372, distance: 131.2
click at [668, 372] on div "© Mapbox © OpenStreetMap Improve this map" at bounding box center [591, 398] width 1182 height 691
drag, startPoint x: 763, startPoint y: 391, endPoint x: 557, endPoint y: 7, distance: 435.8
click at [557, 7] on div "© Mapbox © OpenStreetMap Improve this map ​ New Task [PERSON_NAME] 9/15 — Now M…" at bounding box center [784, 372] width 1568 height 744
drag, startPoint x: 615, startPoint y: 165, endPoint x: 961, endPoint y: 646, distance: 592.5
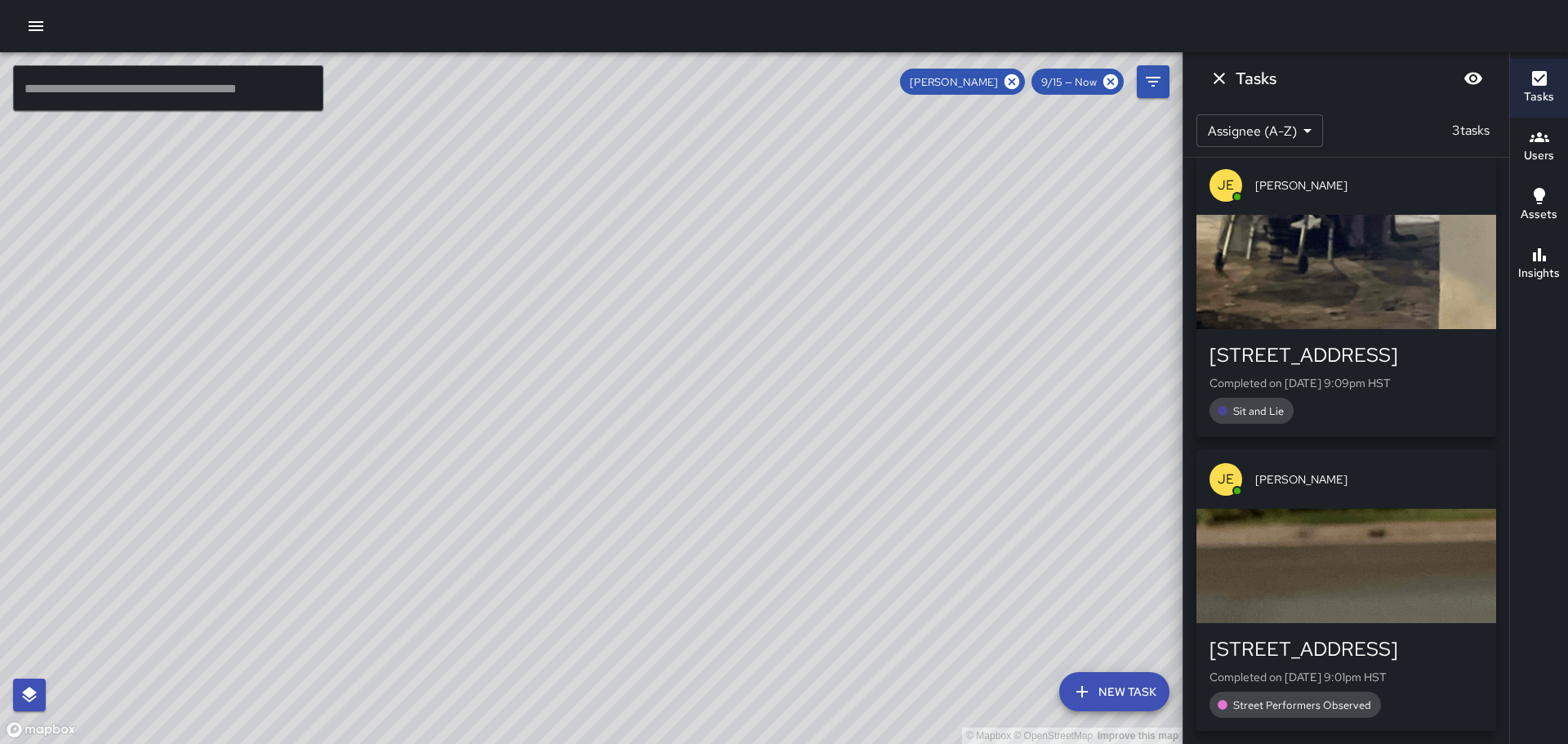
click at [962, 650] on div "© Mapbox © OpenStreetMap Improve this map" at bounding box center [591, 398] width 1182 height 691
drag, startPoint x: 1029, startPoint y: 575, endPoint x: 1050, endPoint y: 306, distance: 269.8
click at [1050, 307] on div "© Mapbox © OpenStreetMap Improve this map" at bounding box center [591, 398] width 1182 height 691
drag, startPoint x: 988, startPoint y: 469, endPoint x: 850, endPoint y: 599, distance: 189.6
click at [881, 633] on div "© Mapbox © OpenStreetMap Improve this map" at bounding box center [591, 398] width 1182 height 691
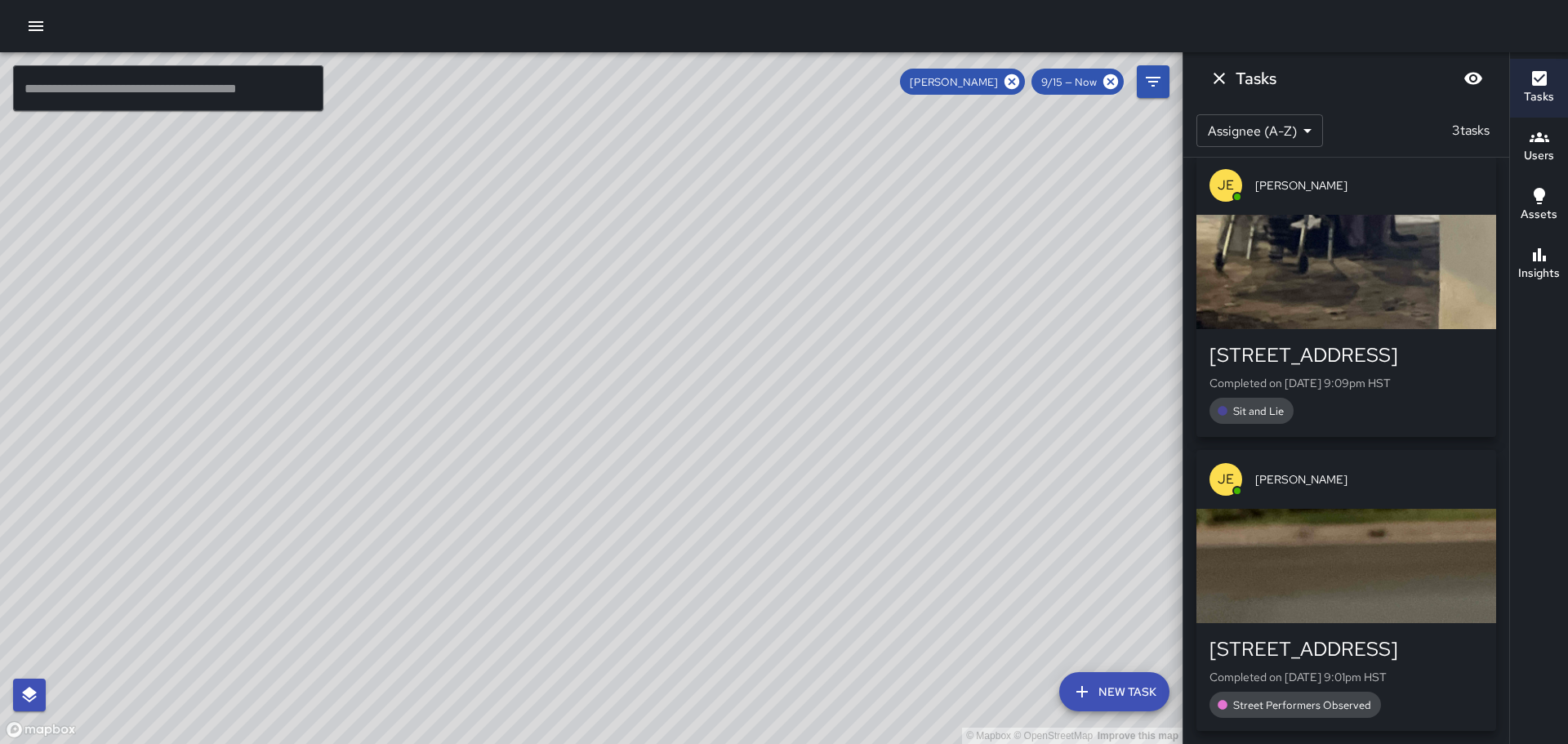
drag, startPoint x: 833, startPoint y: 333, endPoint x: 828, endPoint y: 327, distance: 7.8
click at [828, 327] on div "© Mapbox © OpenStreetMap Improve this map" at bounding box center [591, 398] width 1182 height 691
drag, startPoint x: 755, startPoint y: 441, endPoint x: 631, endPoint y: 309, distance: 181.1
click at [631, 309] on div "© Mapbox © OpenStreetMap Improve this map" at bounding box center [591, 398] width 1182 height 691
drag, startPoint x: 794, startPoint y: 541, endPoint x: 876, endPoint y: 640, distance: 128.5
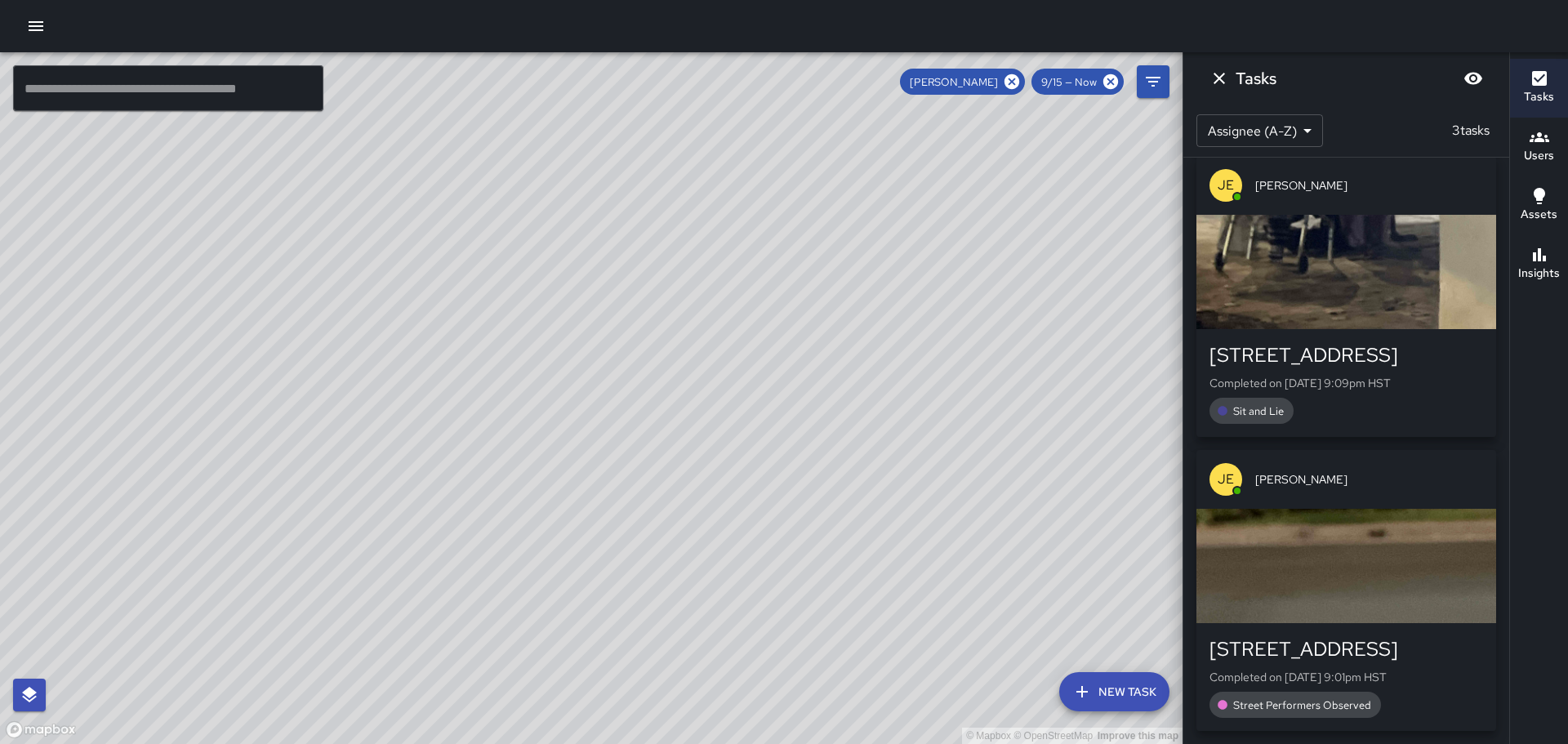
click at [722, 727] on div "© Mapbox © OpenStreetMap Improve this map" at bounding box center [591, 398] width 1182 height 691
drag, startPoint x: 828, startPoint y: 459, endPoint x: 886, endPoint y: 558, distance: 114.7
click at [886, 558] on div "© Mapbox © OpenStreetMap Improve this map" at bounding box center [591, 398] width 1182 height 691
drag, startPoint x: 826, startPoint y: 438, endPoint x: 870, endPoint y: 533, distance: 104.7
click at [870, 533] on div "© Mapbox © OpenStreetMap Improve this map" at bounding box center [591, 398] width 1182 height 691
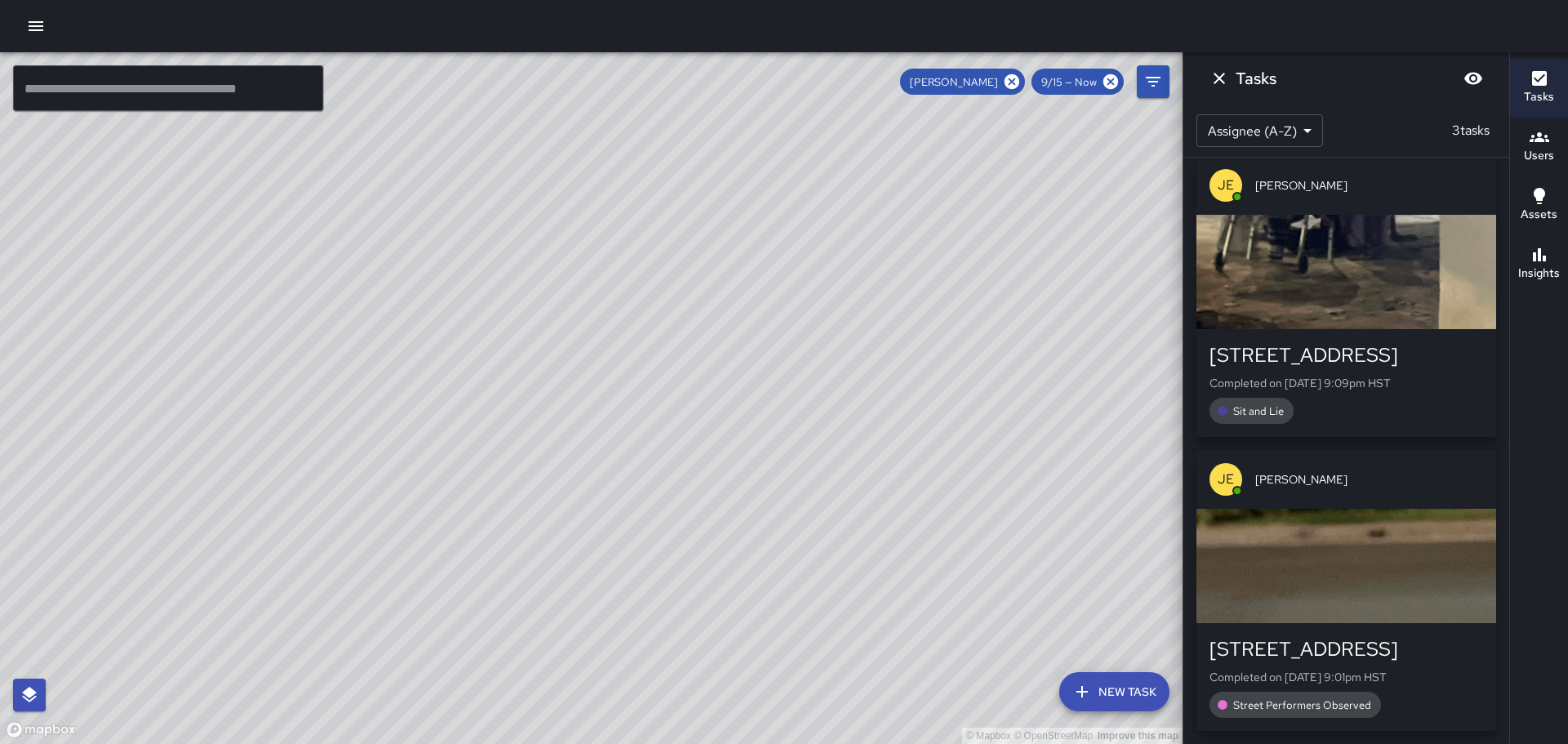
drag, startPoint x: 795, startPoint y: 447, endPoint x: 840, endPoint y: 606, distance: 165.2
click at [840, 606] on div "© Mapbox © OpenStreetMap Improve this map" at bounding box center [591, 398] width 1182 height 691
drag, startPoint x: 819, startPoint y: 372, endPoint x: 828, endPoint y: 358, distance: 16.6
click at [828, 358] on div "© Mapbox © OpenStreetMap Improve this map" at bounding box center [591, 398] width 1182 height 691
drag, startPoint x: 597, startPoint y: 280, endPoint x: 667, endPoint y: 483, distance: 214.7
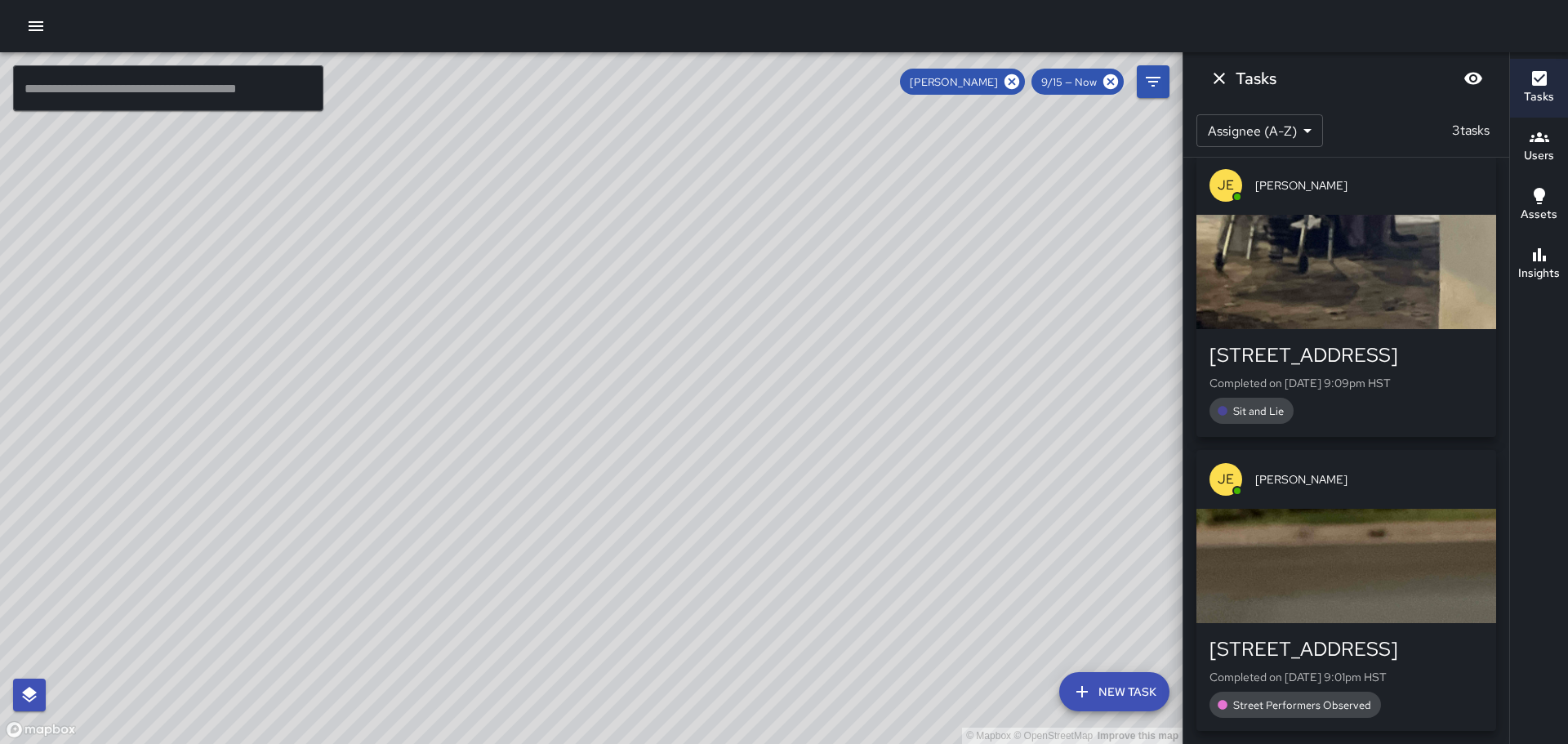
click at [667, 483] on div "© Mapbox © OpenStreetMap Improve this map" at bounding box center [591, 398] width 1182 height 691
drag, startPoint x: 506, startPoint y: 416, endPoint x: 1231, endPoint y: 741, distance: 794.5
click at [1232, 743] on html "© Mapbox © OpenStreetMap Improve this map ​ New Task [PERSON_NAME] 9/15 — Now M…" at bounding box center [784, 372] width 1568 height 744
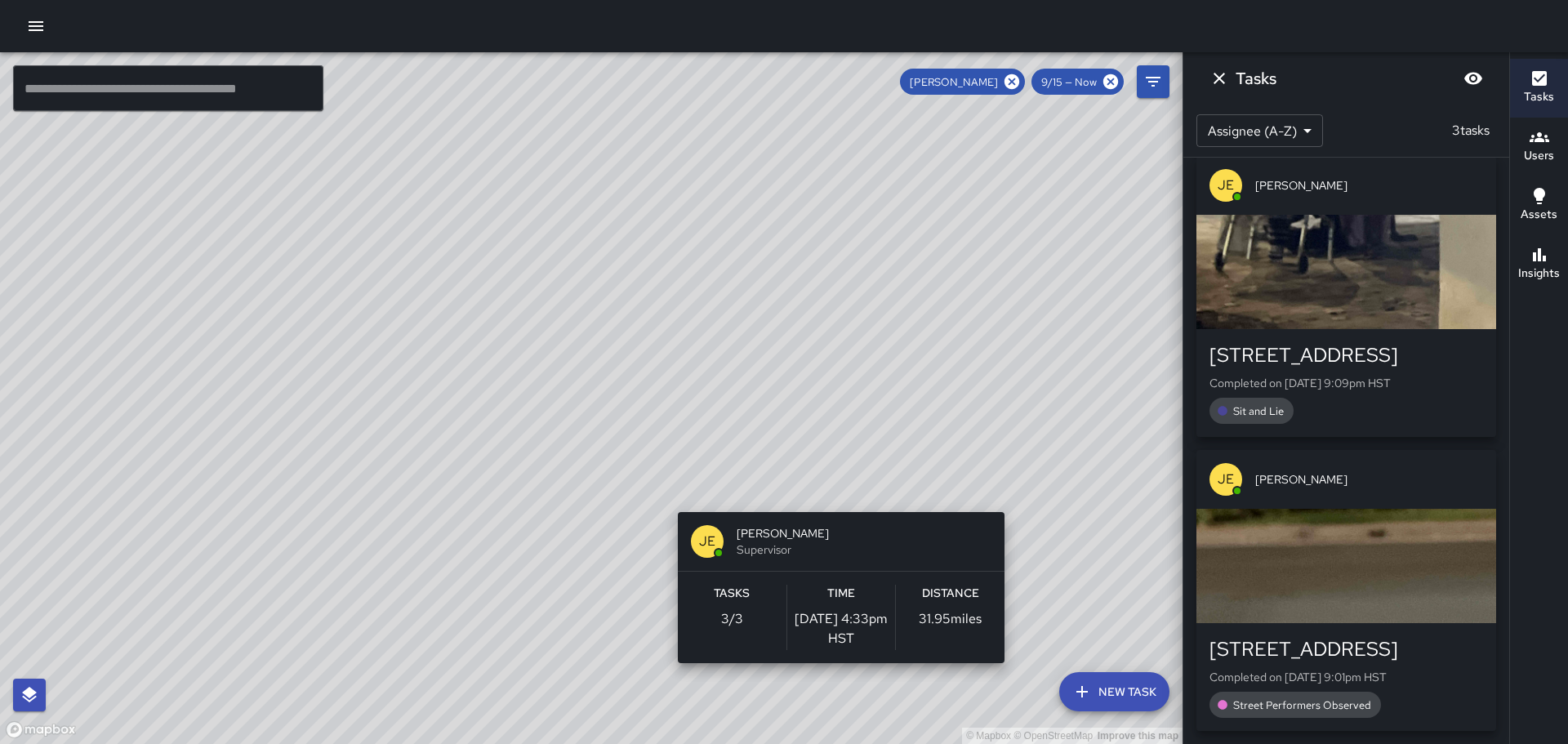
drag, startPoint x: 768, startPoint y: 474, endPoint x: 1190, endPoint y: 716, distance: 486.5
click at [1241, 743] on html "© Mapbox © OpenStreetMap Improve this map [PERSON_NAME] Supervisor Tasks 3 / 3 …" at bounding box center [784, 372] width 1568 height 744
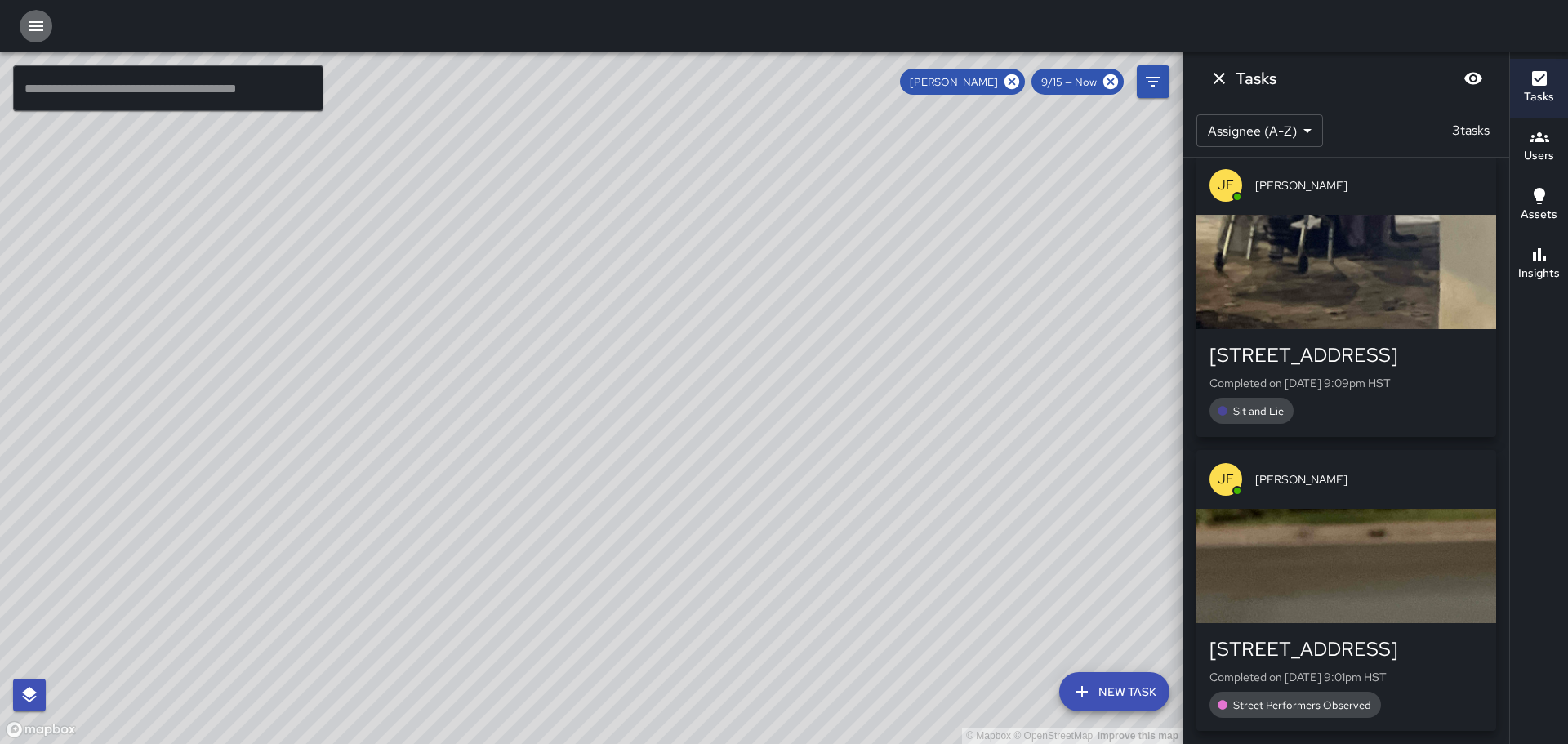
click at [39, 25] on icon "button" at bounding box center [36, 25] width 15 height 10
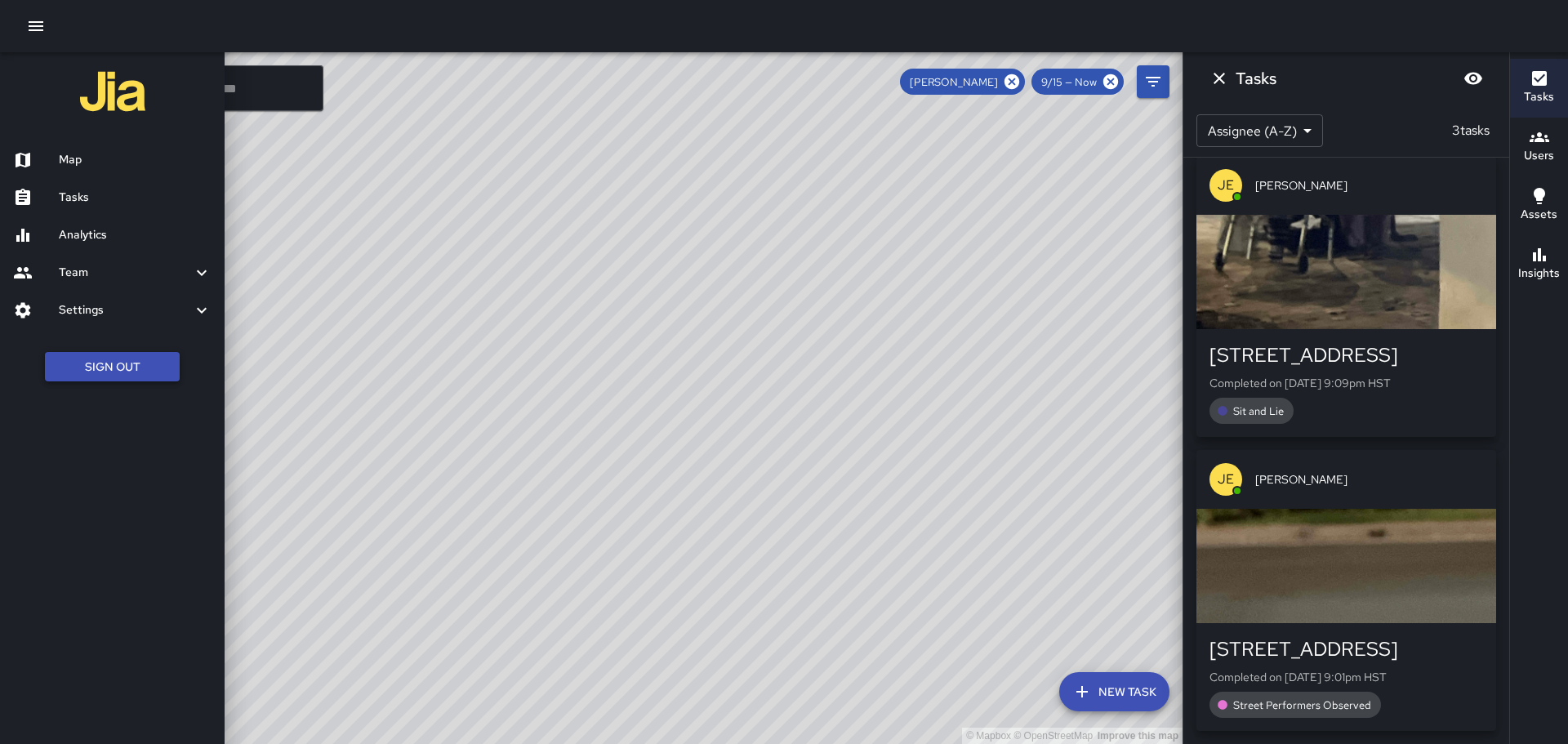
click at [136, 364] on button "Sign Out" at bounding box center [112, 366] width 135 height 30
